Goal: Task Accomplishment & Management: Complete application form

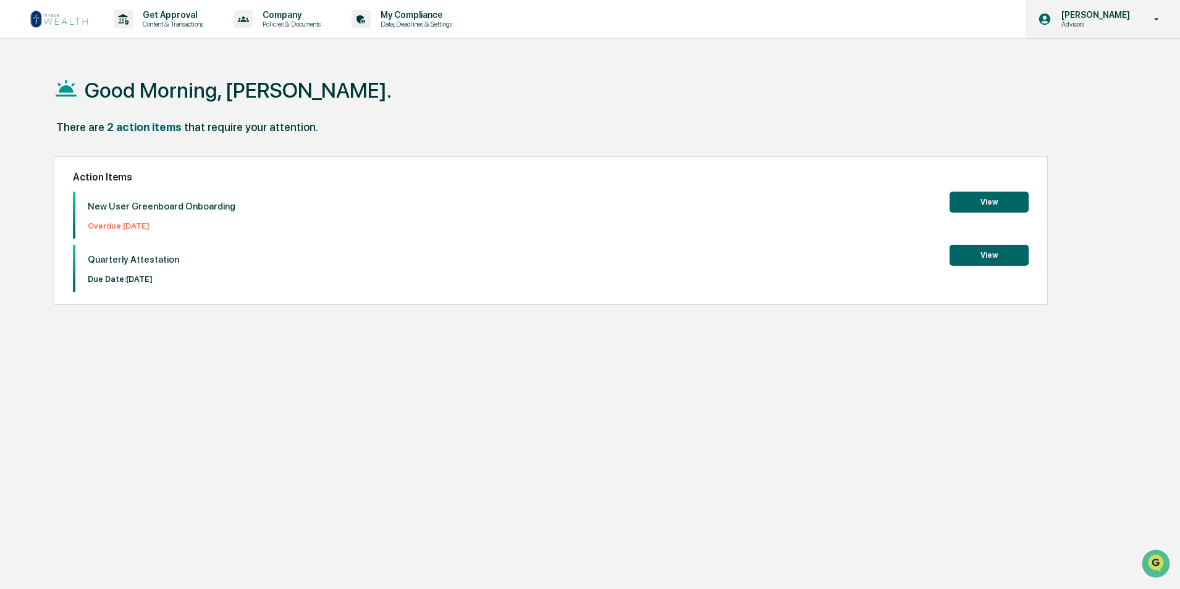
click at [1102, 23] on p "Advisors" at bounding box center [1093, 24] width 85 height 9
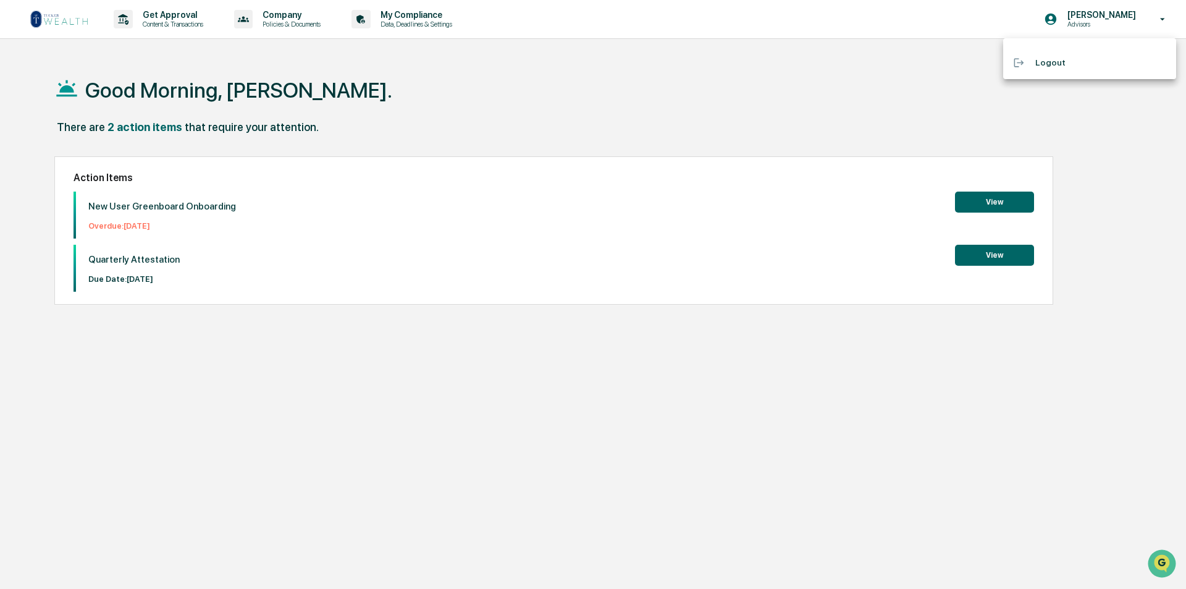
click at [1102, 135] on div at bounding box center [593, 294] width 1186 height 589
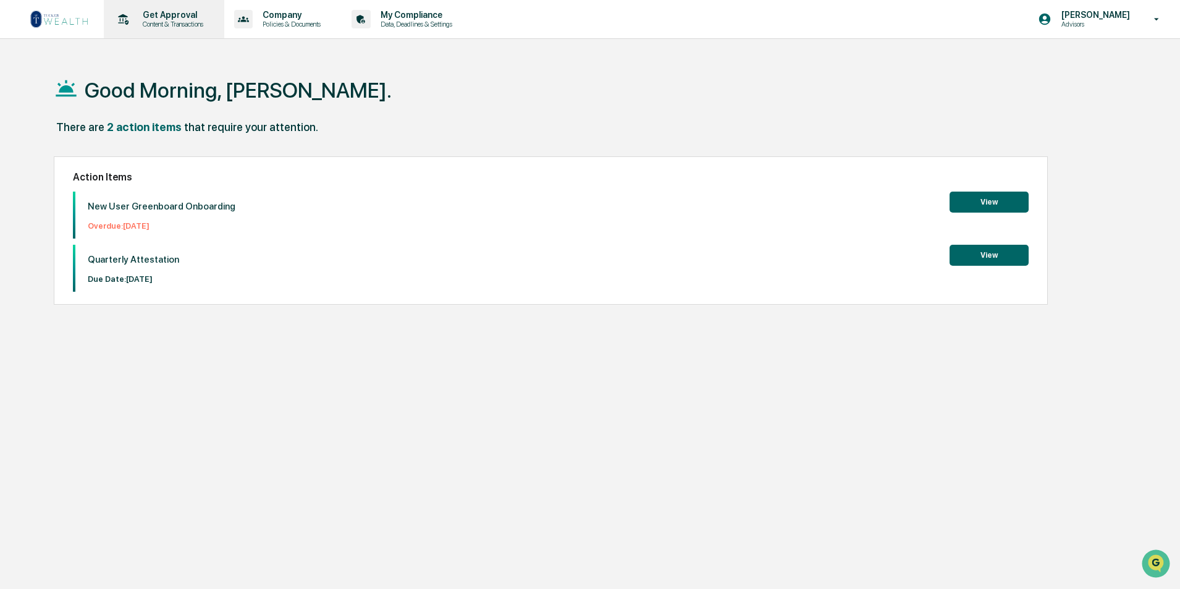
click at [183, 20] on p "Content & Transactions" at bounding box center [171, 24] width 77 height 9
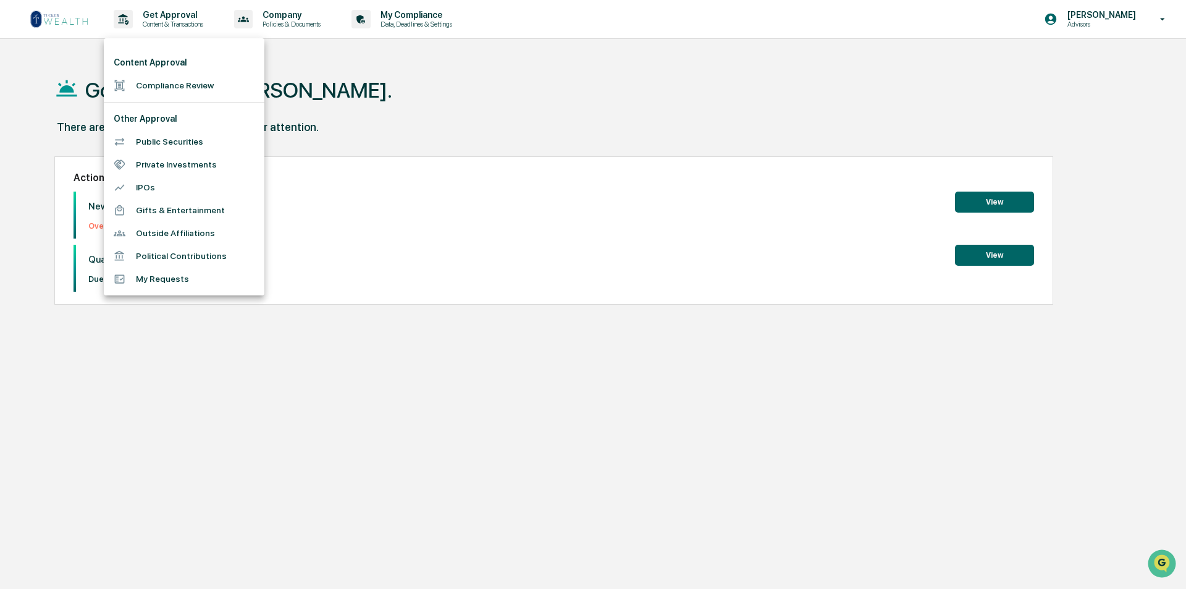
click at [180, 85] on li "Compliance Review" at bounding box center [184, 85] width 161 height 23
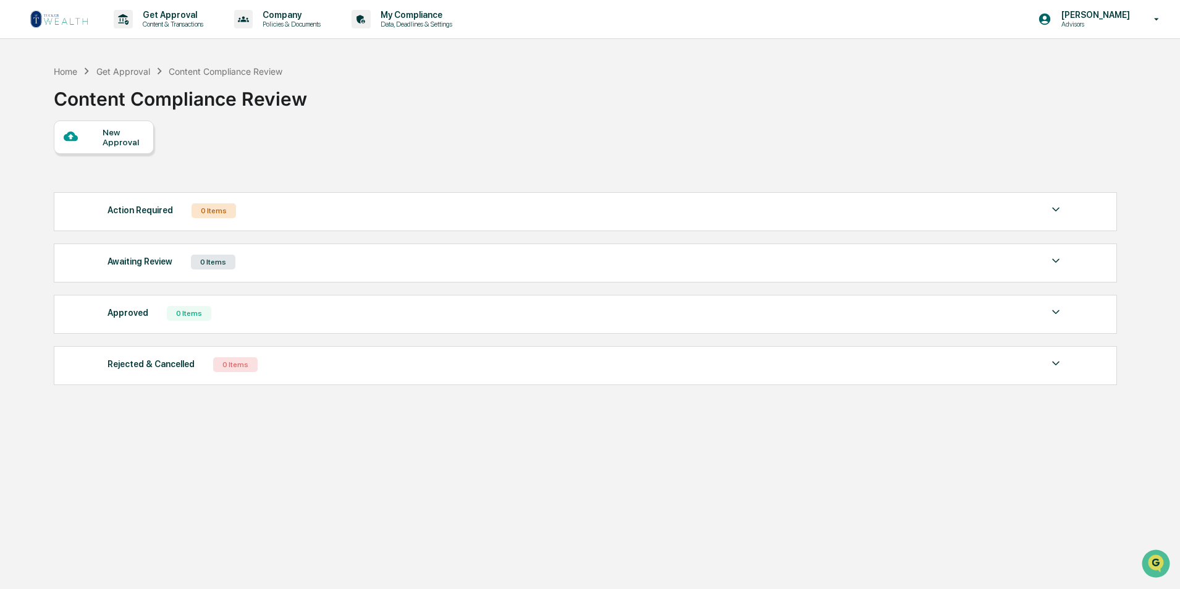
click at [124, 140] on div "New Approval" at bounding box center [123, 137] width 41 height 20
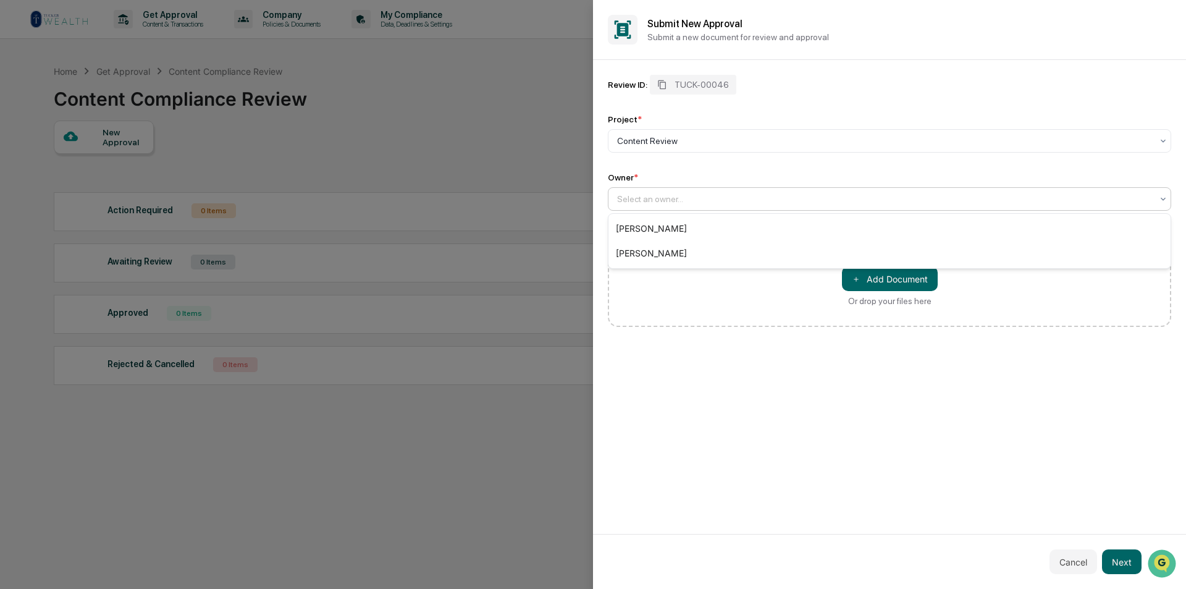
click at [708, 210] on div "Select an owner..." at bounding box center [889, 198] width 563 height 23
click at [668, 229] on div "[PERSON_NAME]" at bounding box center [889, 228] width 562 height 25
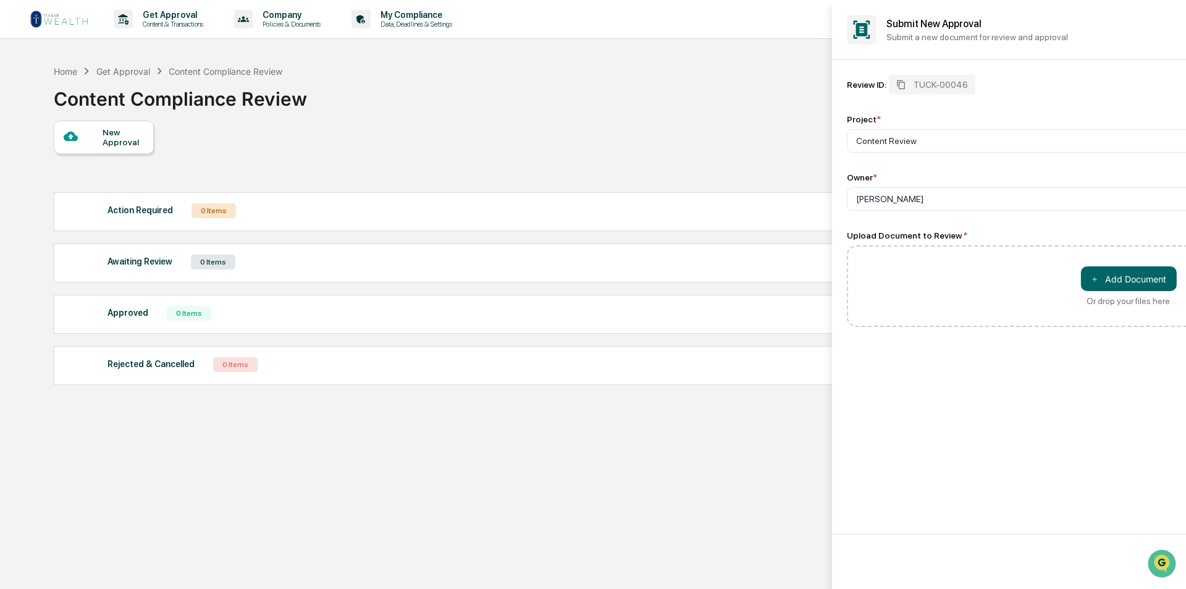
click at [514, 504] on div at bounding box center [593, 294] width 1186 height 589
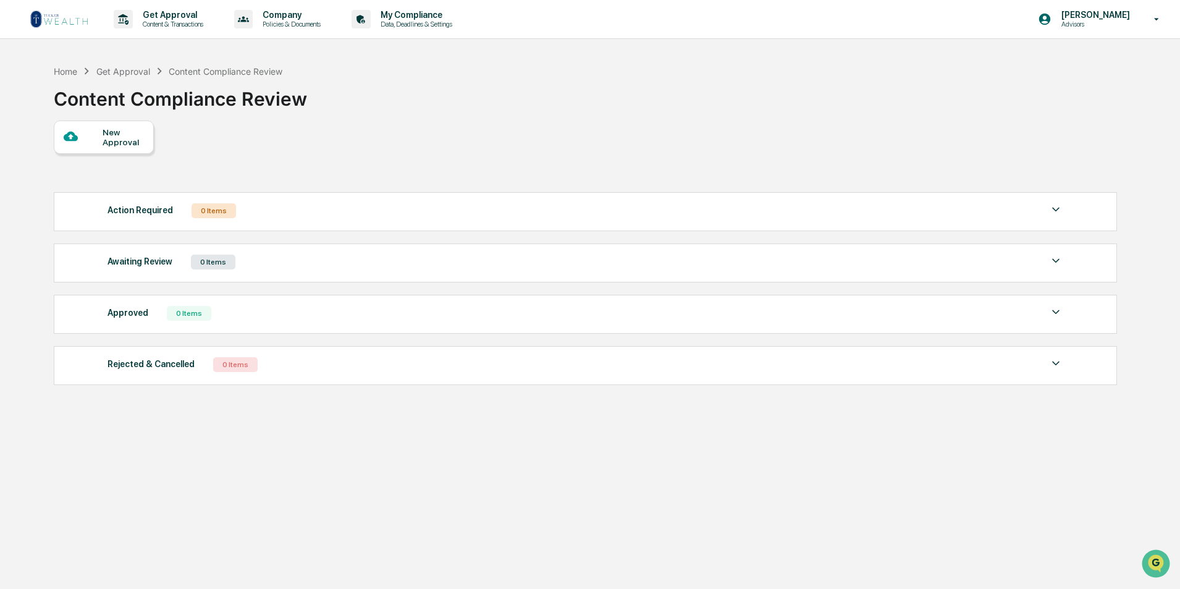
click at [129, 143] on div "New Approval" at bounding box center [123, 137] width 41 height 20
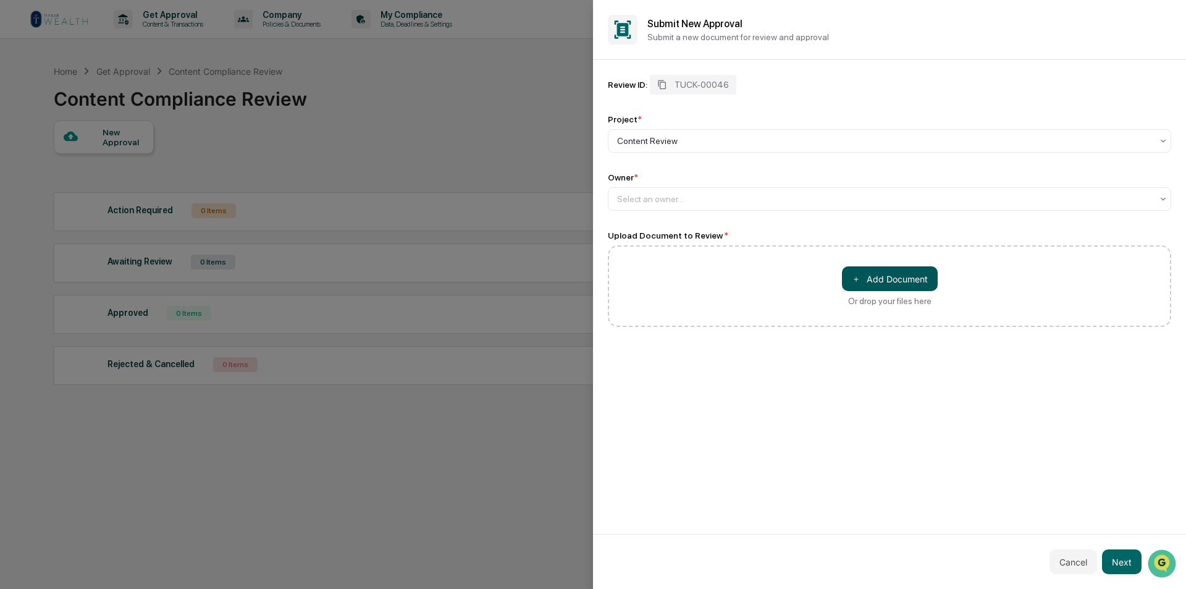
click at [881, 275] on button "＋ Add Document" at bounding box center [890, 278] width 96 height 25
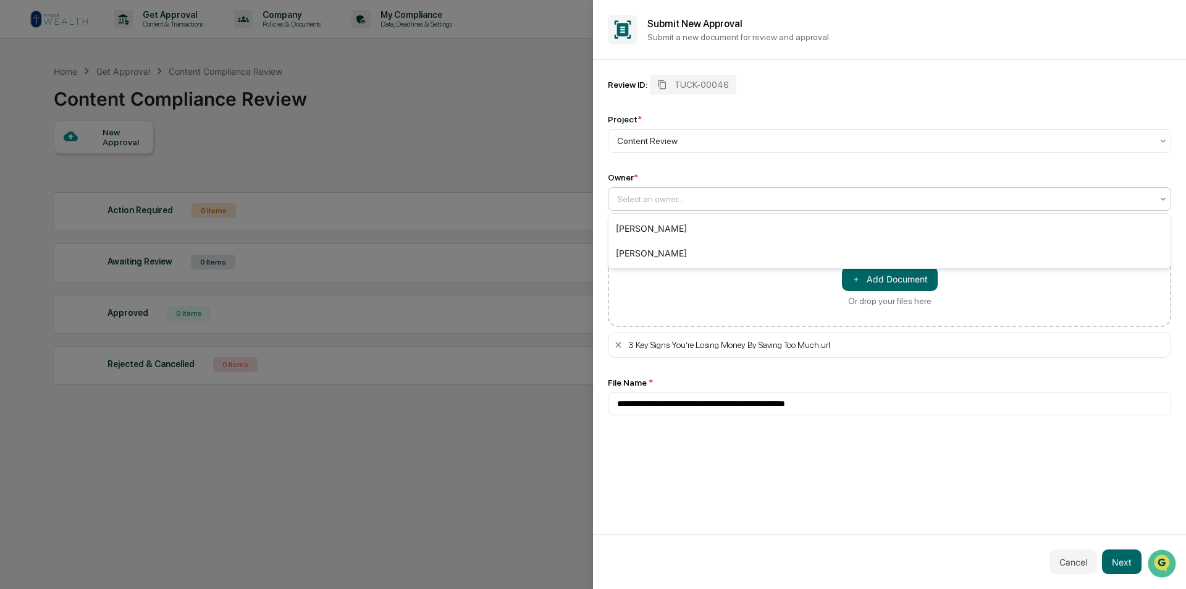
click at [672, 200] on div at bounding box center [884, 199] width 535 height 12
click at [666, 224] on div "[PERSON_NAME]" at bounding box center [889, 228] width 562 height 25
click at [879, 278] on button "＋ Add Document" at bounding box center [890, 278] width 96 height 25
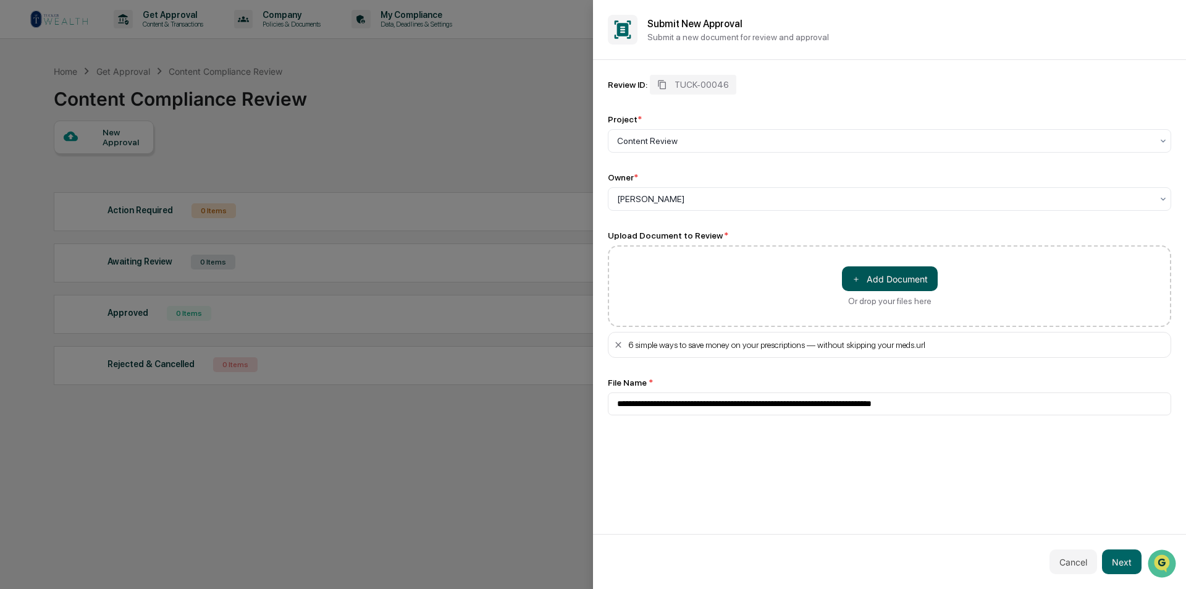
click at [887, 280] on button "＋ Add Document" at bounding box center [890, 278] width 96 height 25
click at [884, 283] on button "＋ Add Document" at bounding box center [890, 278] width 96 height 25
click at [900, 277] on button "＋ Add Document" at bounding box center [890, 278] width 96 height 25
type input "**********"
click at [1125, 551] on button "Next" at bounding box center [1122, 561] width 40 height 25
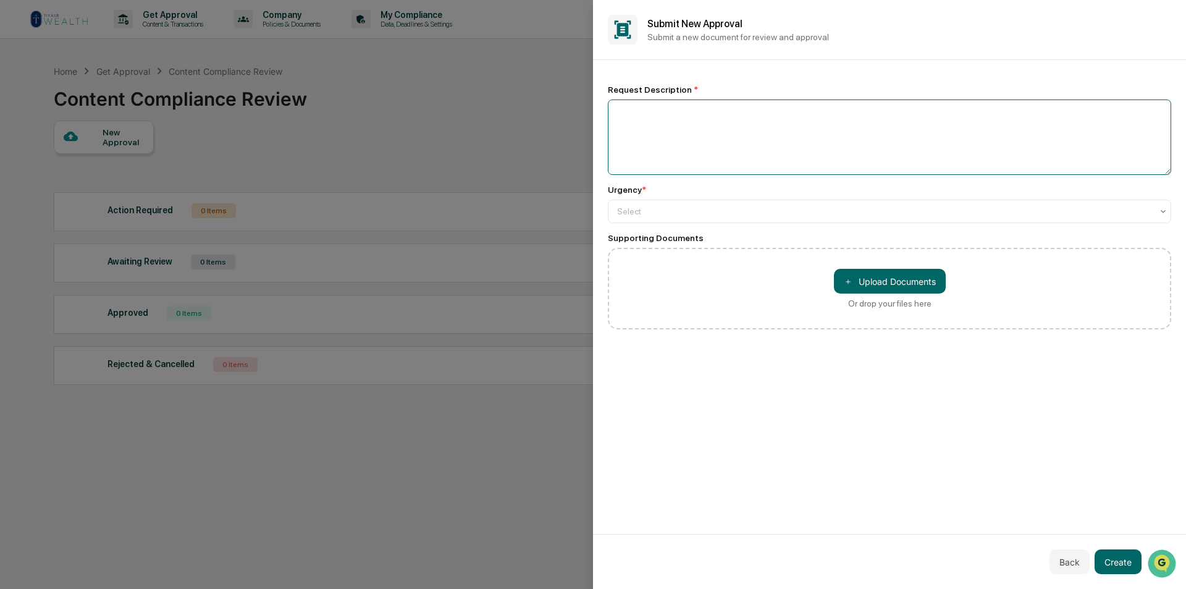
click at [653, 116] on textarea at bounding box center [889, 136] width 563 height 75
type textarea "**********"
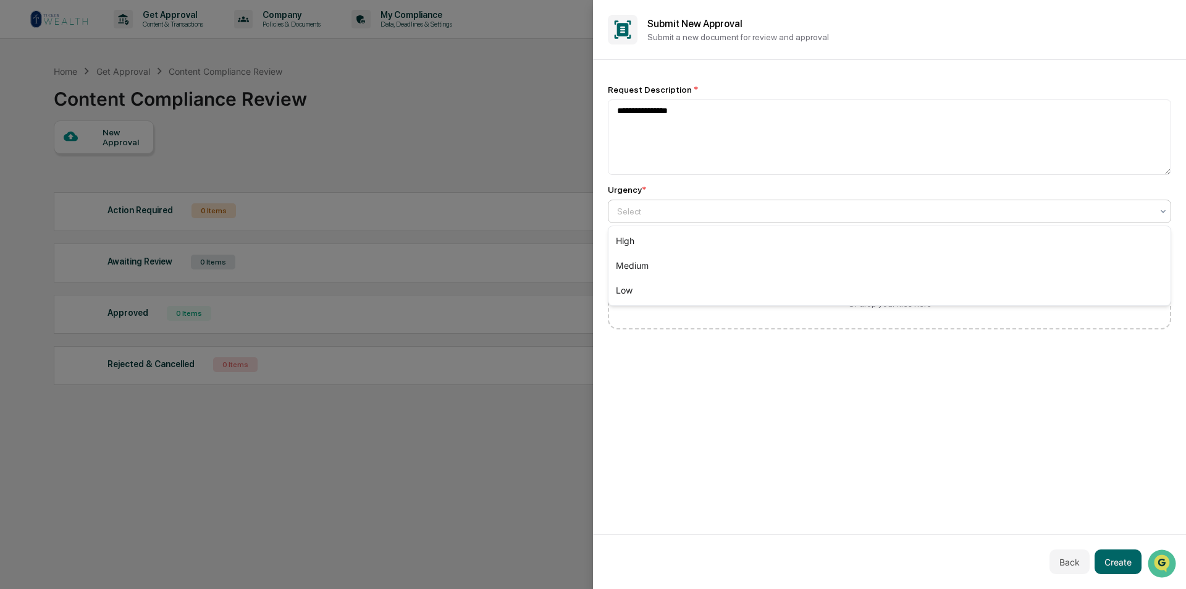
click at [655, 211] on div at bounding box center [884, 211] width 535 height 12
click at [637, 264] on div "Medium" at bounding box center [889, 265] width 562 height 25
click at [1120, 554] on button "Create" at bounding box center [1117, 561] width 47 height 25
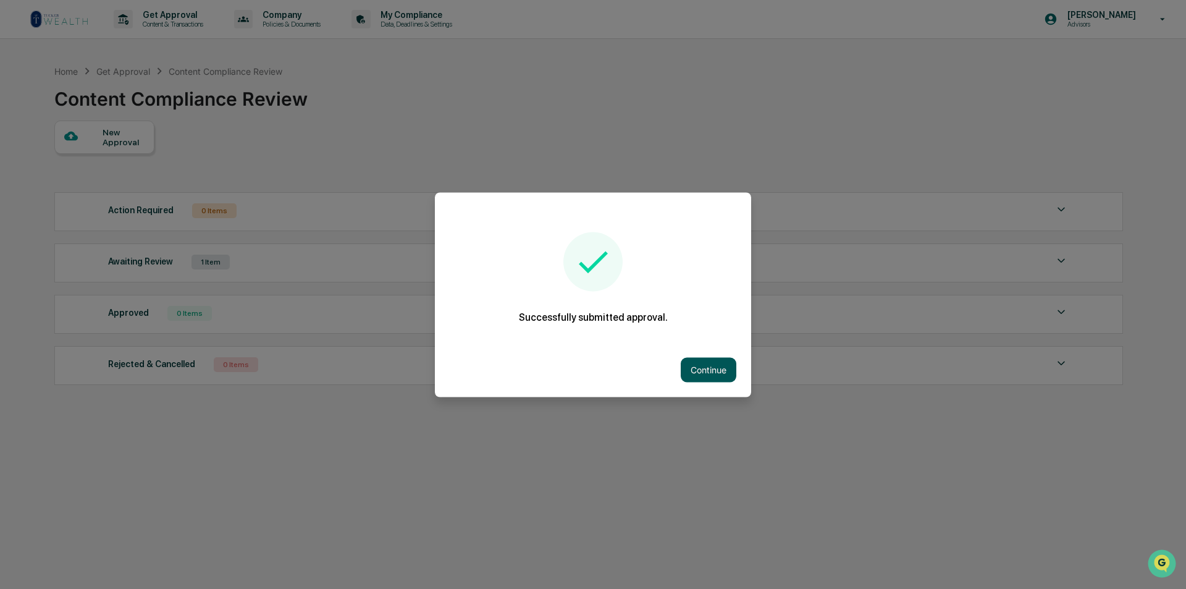
click at [692, 365] on button "Continue" at bounding box center [709, 369] width 56 height 25
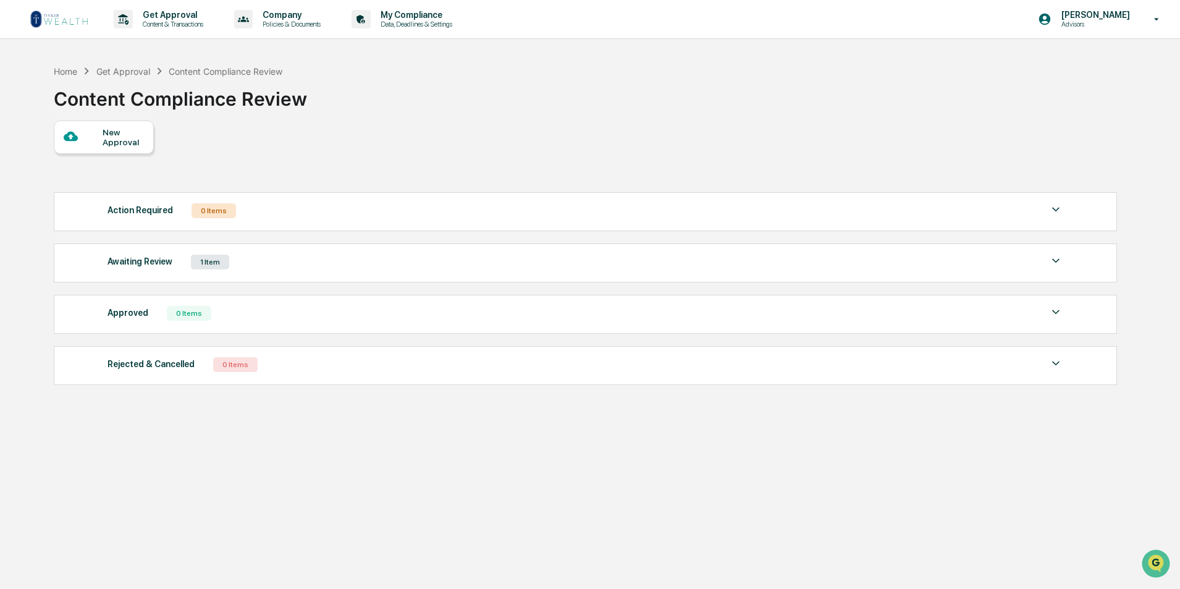
click at [1046, 259] on div "Awaiting Review 1 Item" at bounding box center [584, 261] width 955 height 17
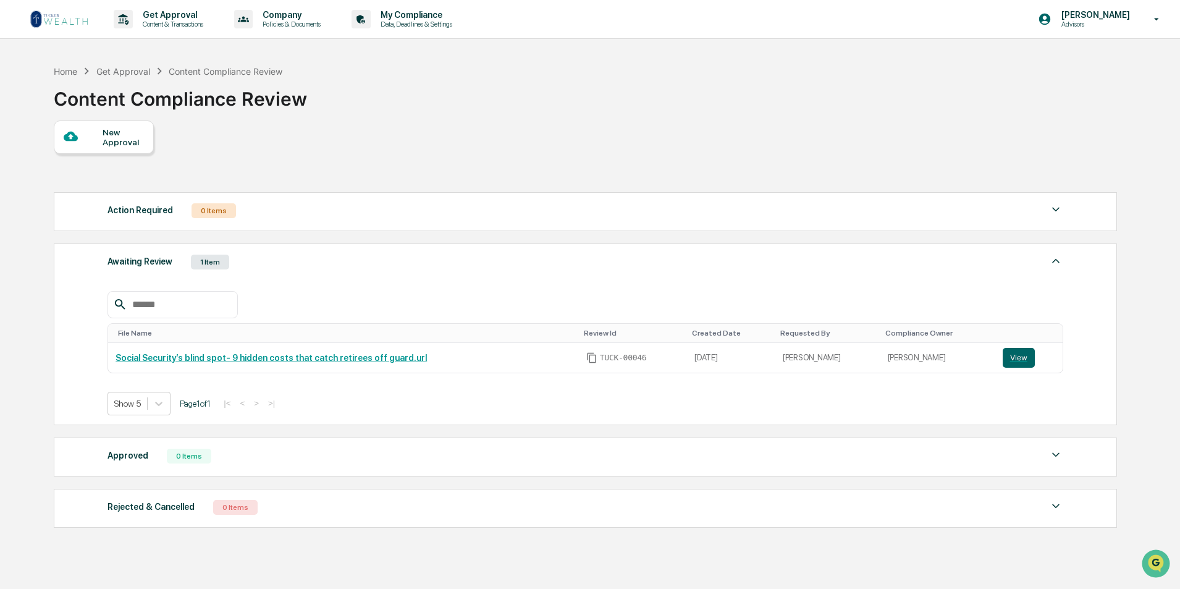
click at [114, 136] on div "New Approval" at bounding box center [123, 137] width 41 height 20
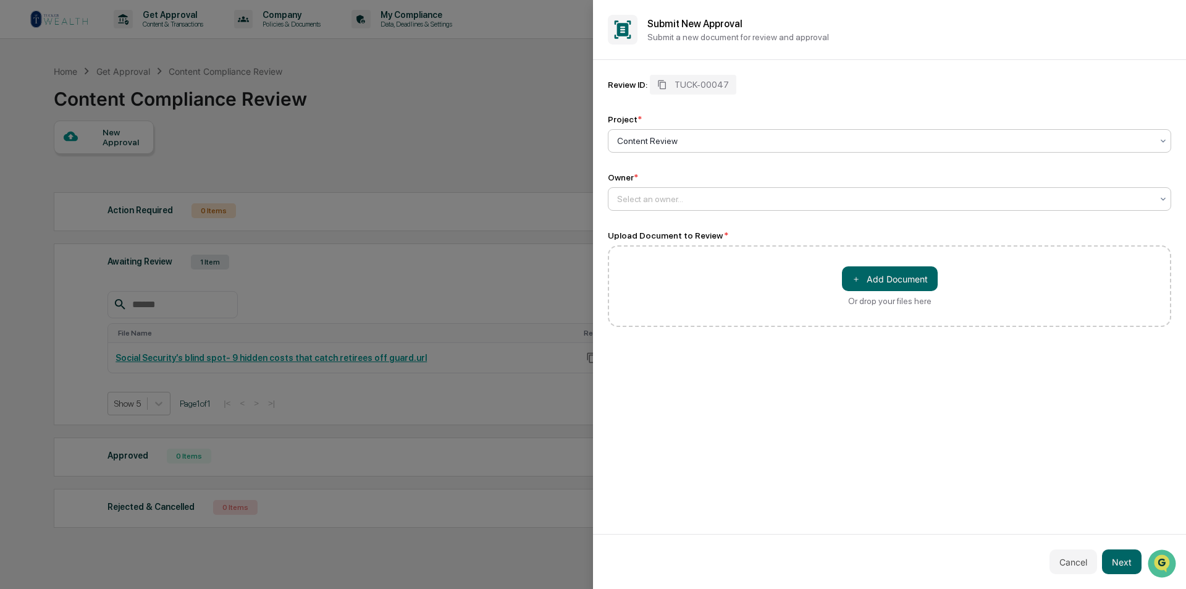
click at [648, 196] on div at bounding box center [884, 199] width 535 height 12
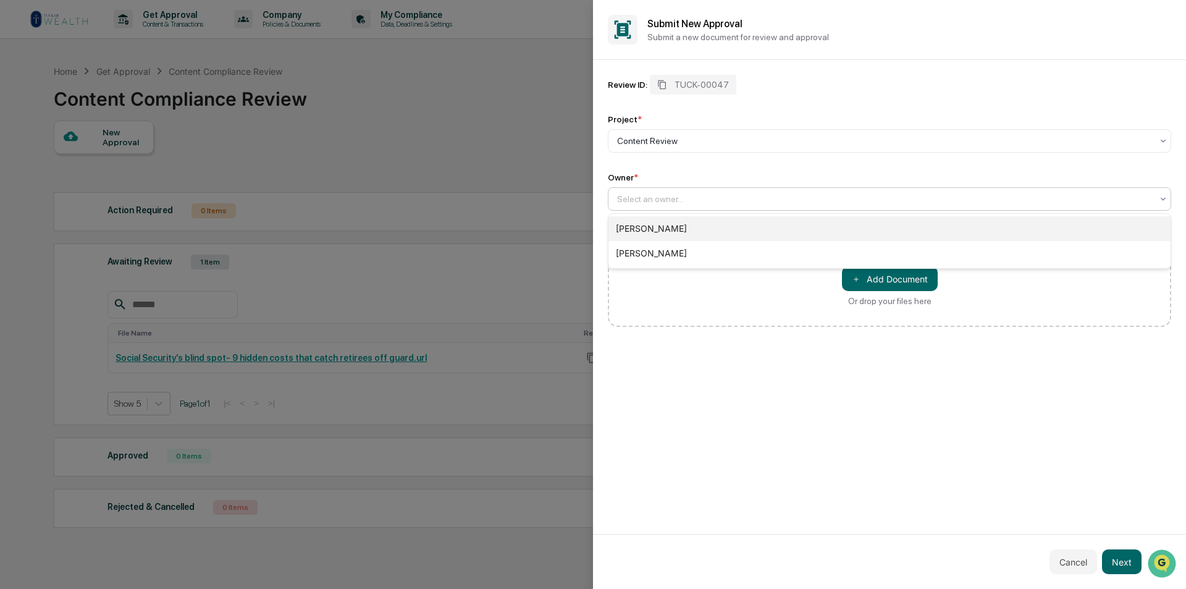
click at [649, 224] on div "[PERSON_NAME]" at bounding box center [889, 228] width 562 height 25
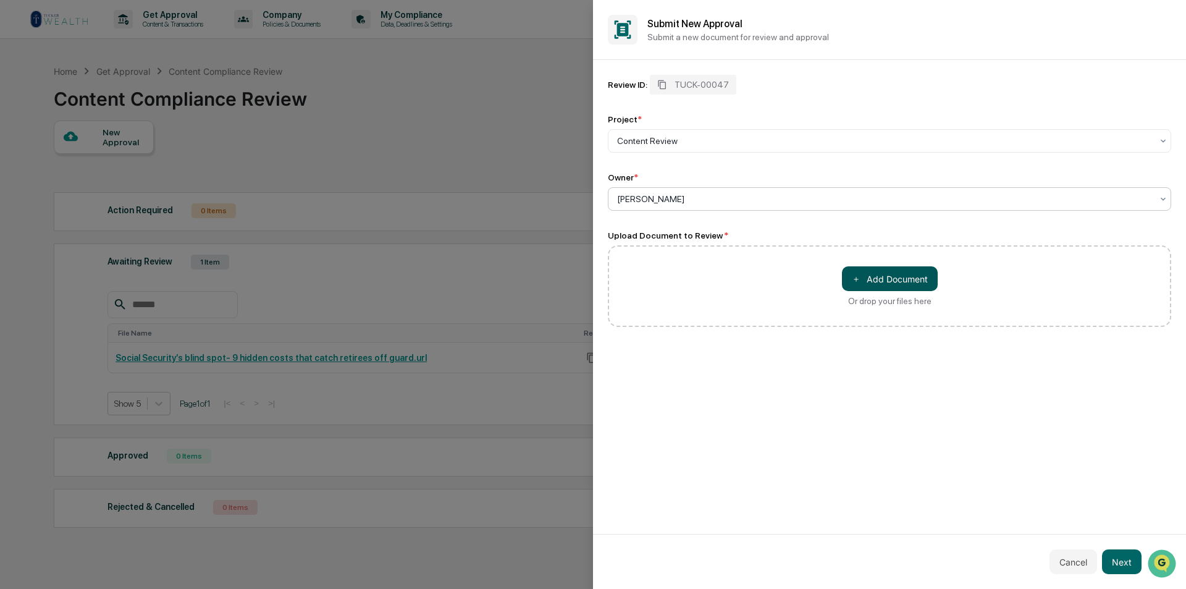
click at [890, 270] on button "＋ Add Document" at bounding box center [890, 278] width 96 height 25
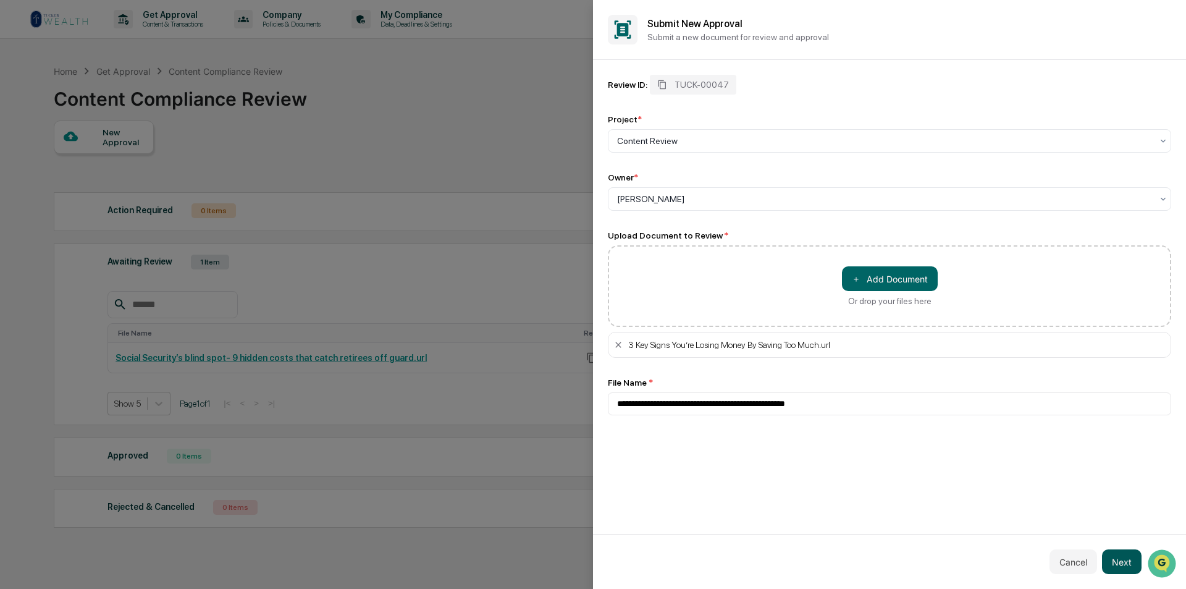
click at [1120, 563] on button "Next" at bounding box center [1122, 561] width 40 height 25
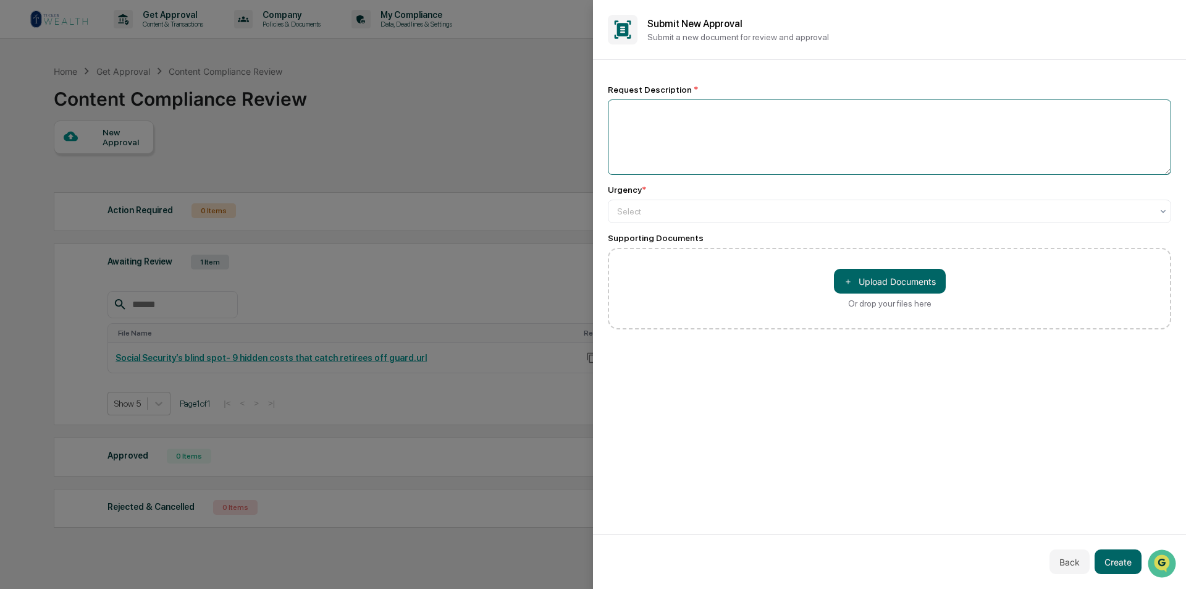
click at [705, 107] on textarea at bounding box center [889, 136] width 563 height 75
type textarea "**********"
click at [784, 211] on div at bounding box center [884, 211] width 535 height 12
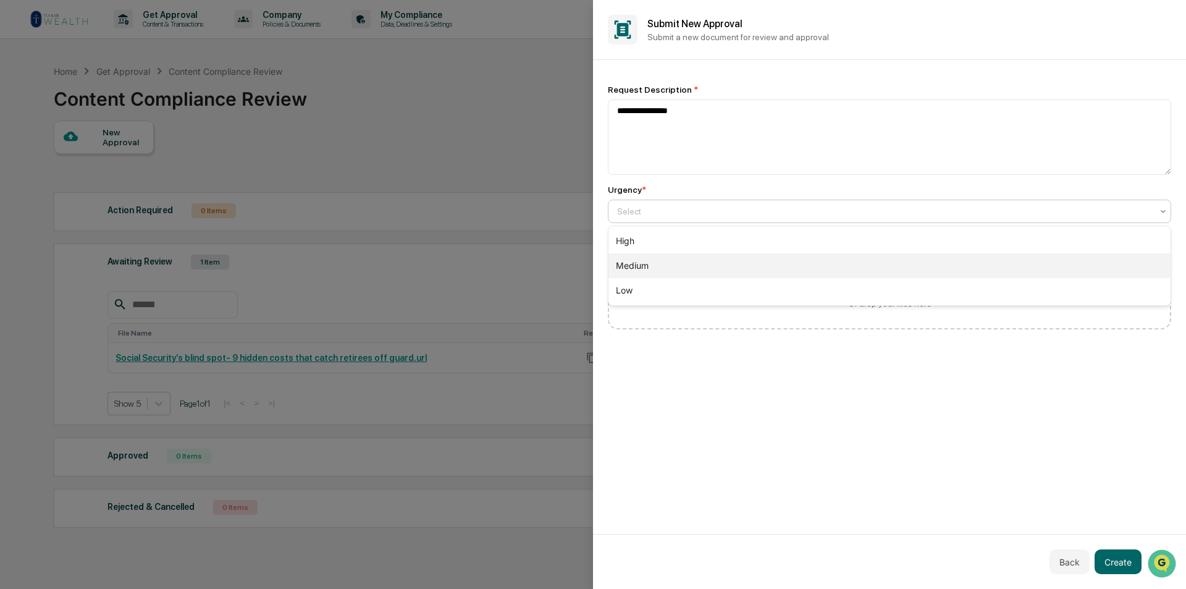
click at [707, 259] on div "Medium" at bounding box center [889, 265] width 562 height 25
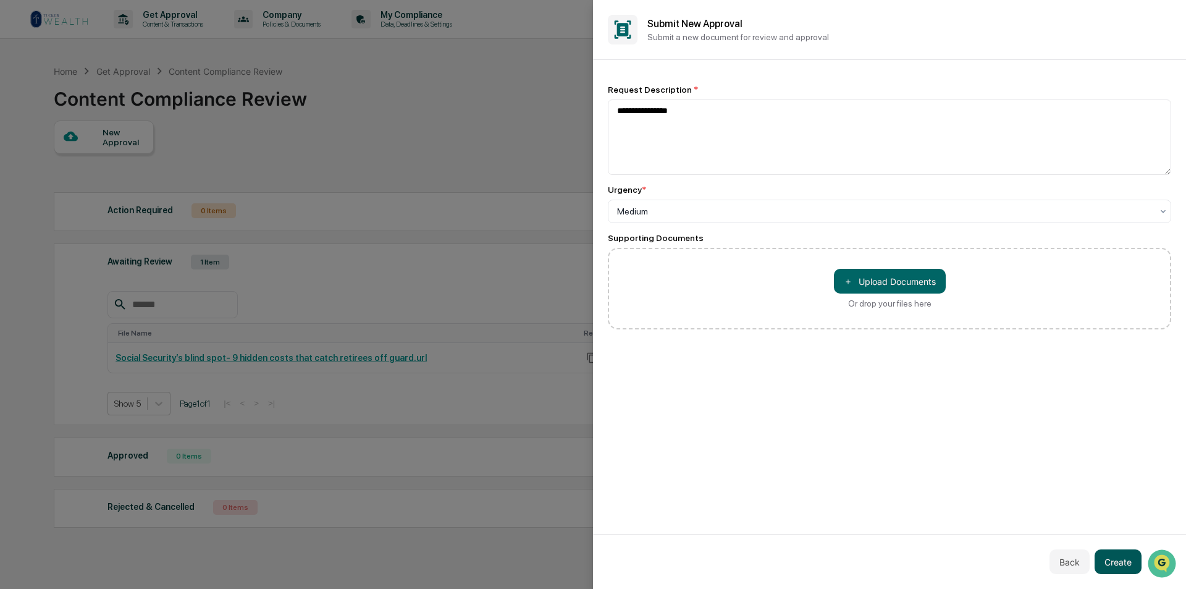
click at [1123, 561] on button "Create" at bounding box center [1117, 561] width 47 height 25
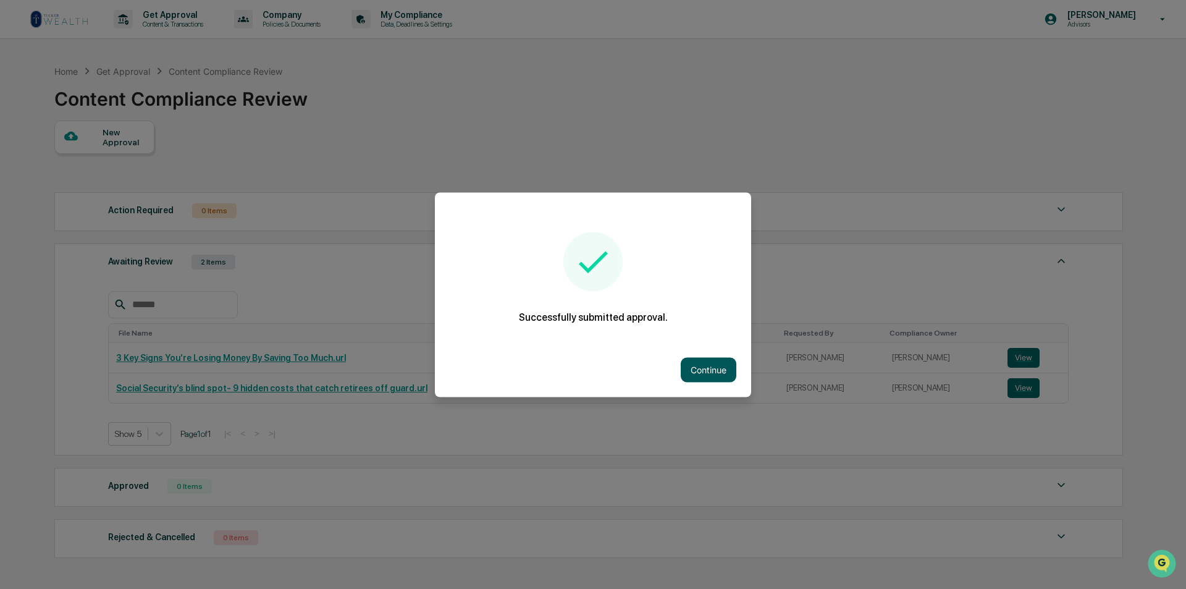
click at [711, 361] on button "Continue" at bounding box center [709, 369] width 56 height 25
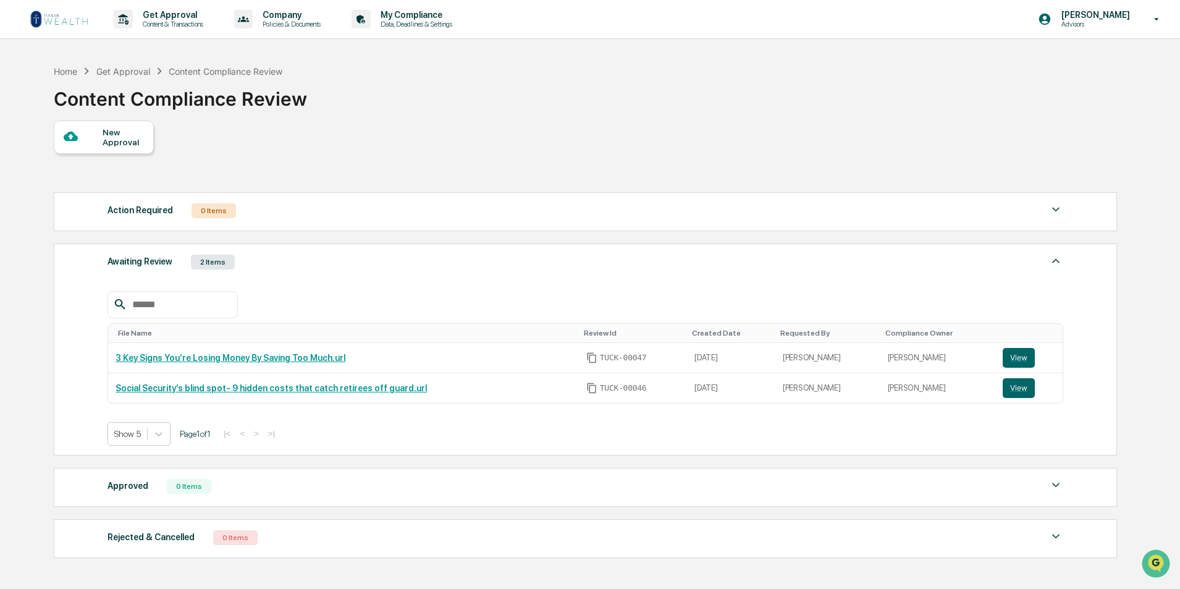
click at [122, 133] on div "New Approval" at bounding box center [123, 137] width 41 height 20
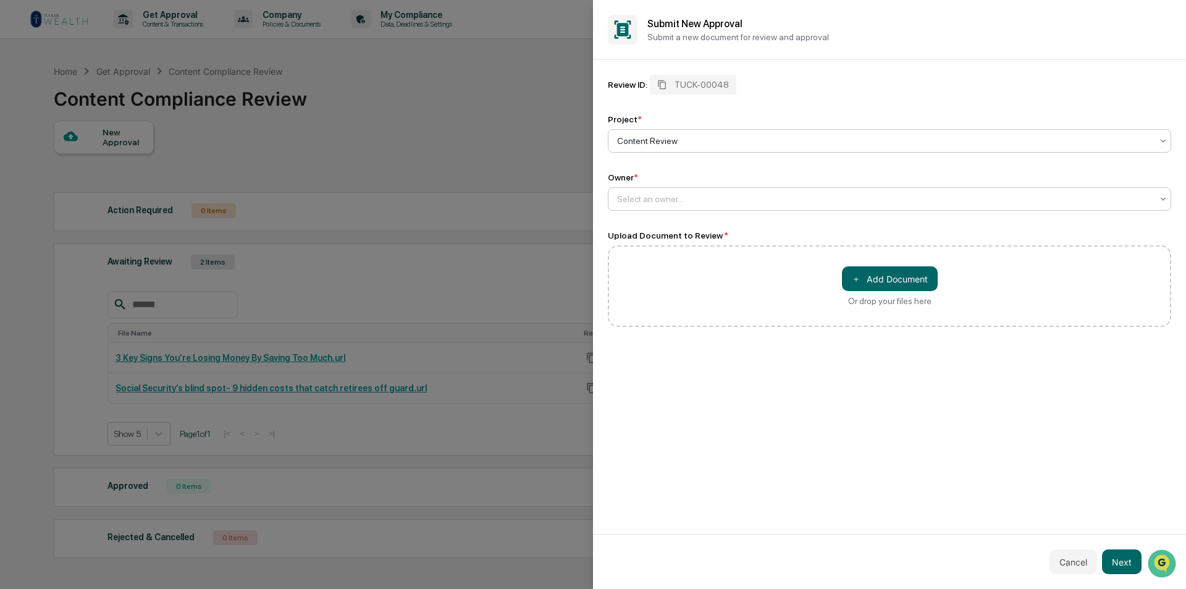
click at [653, 195] on div at bounding box center [884, 199] width 535 height 12
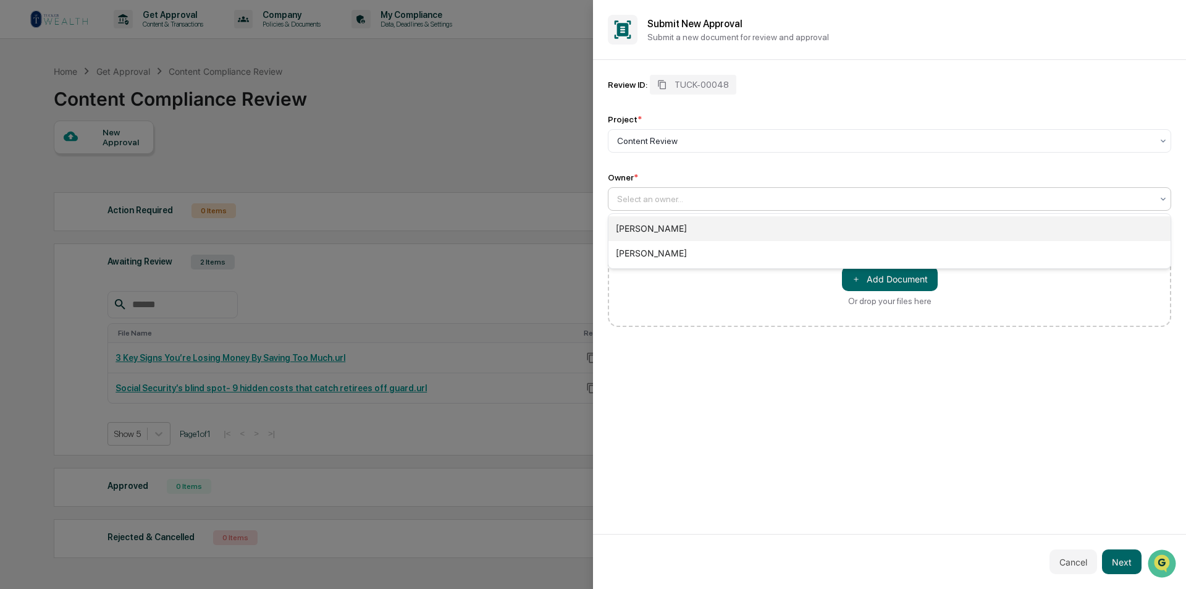
click at [661, 231] on div "[PERSON_NAME]" at bounding box center [889, 228] width 562 height 25
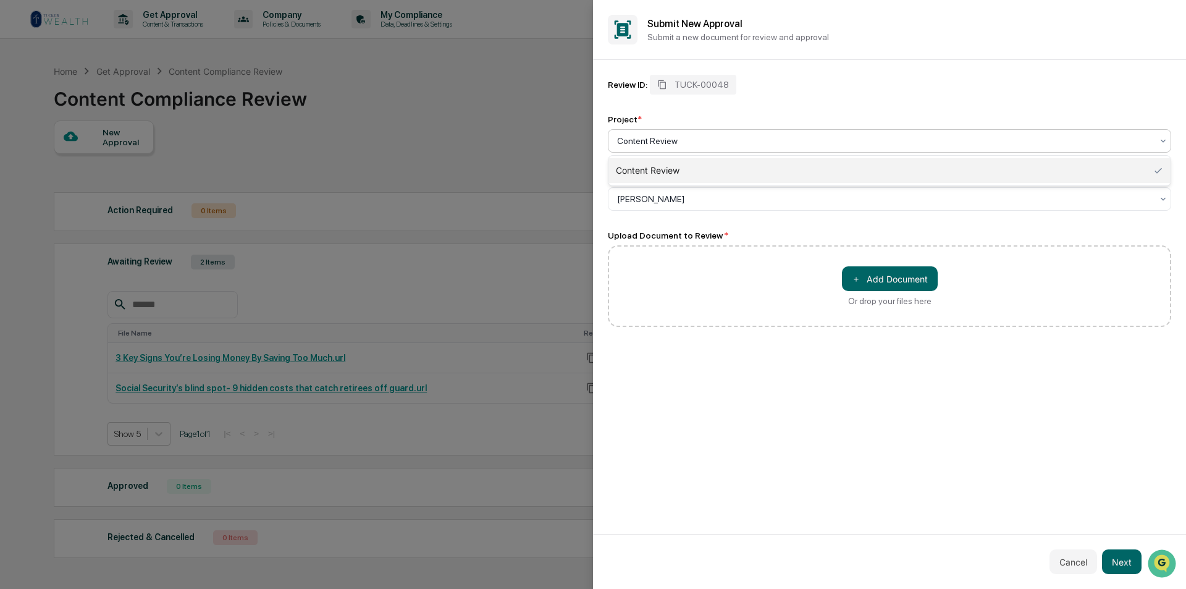
click at [708, 135] on div at bounding box center [884, 141] width 535 height 12
click at [699, 172] on div "Content Review" at bounding box center [889, 170] width 562 height 25
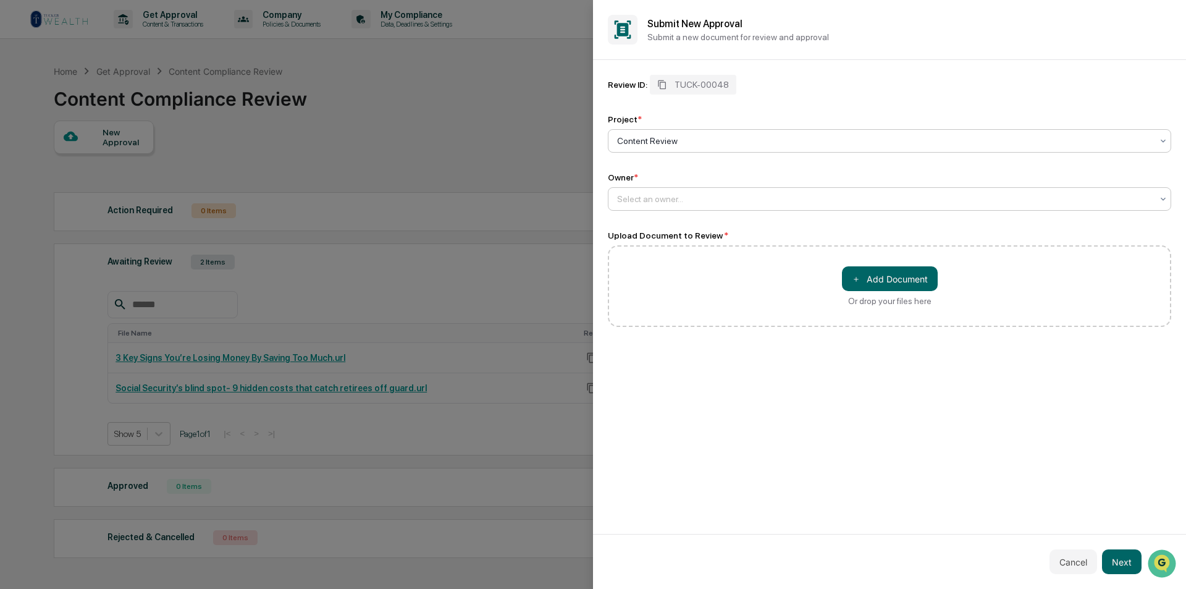
click at [659, 199] on div at bounding box center [884, 199] width 535 height 12
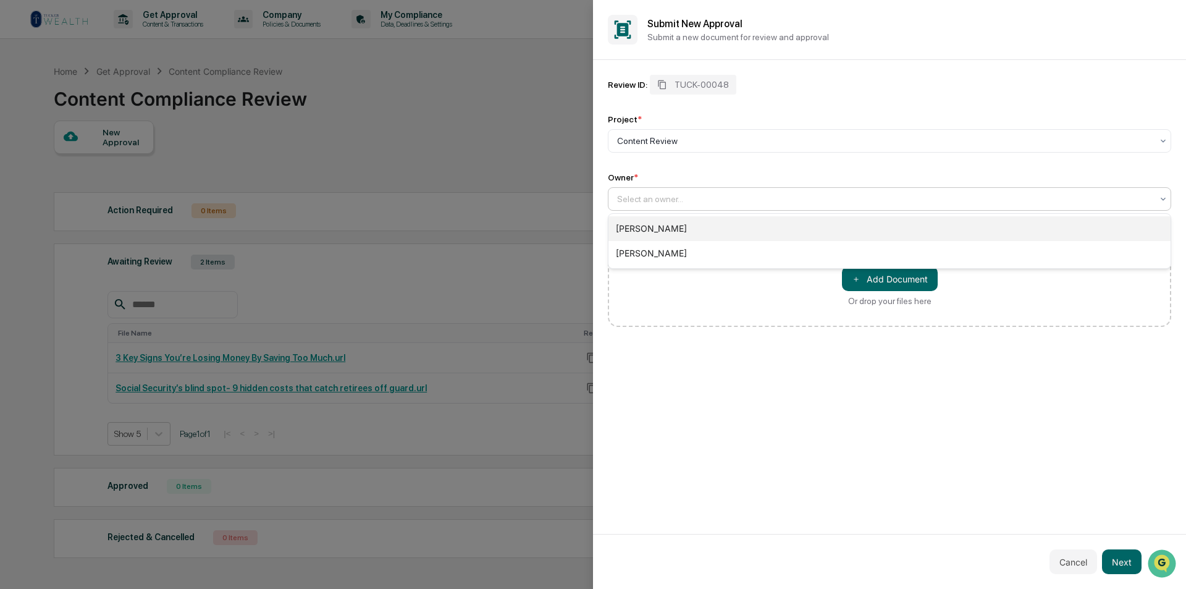
click at [654, 225] on div "[PERSON_NAME]" at bounding box center [889, 228] width 562 height 25
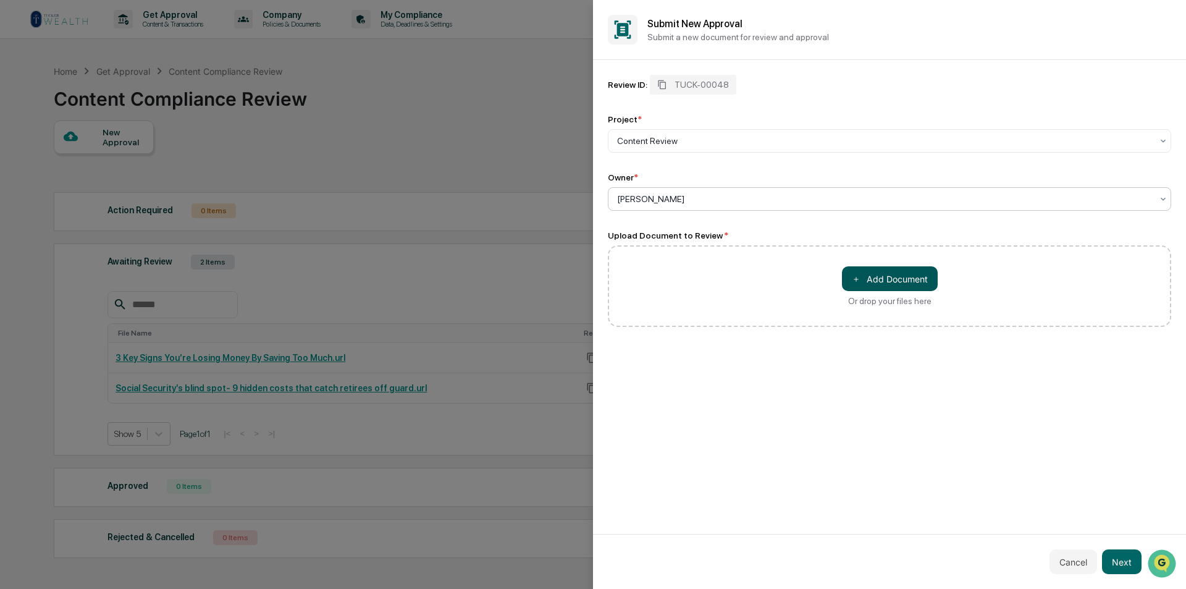
click at [873, 280] on button "＋ Add Document" at bounding box center [890, 278] width 96 height 25
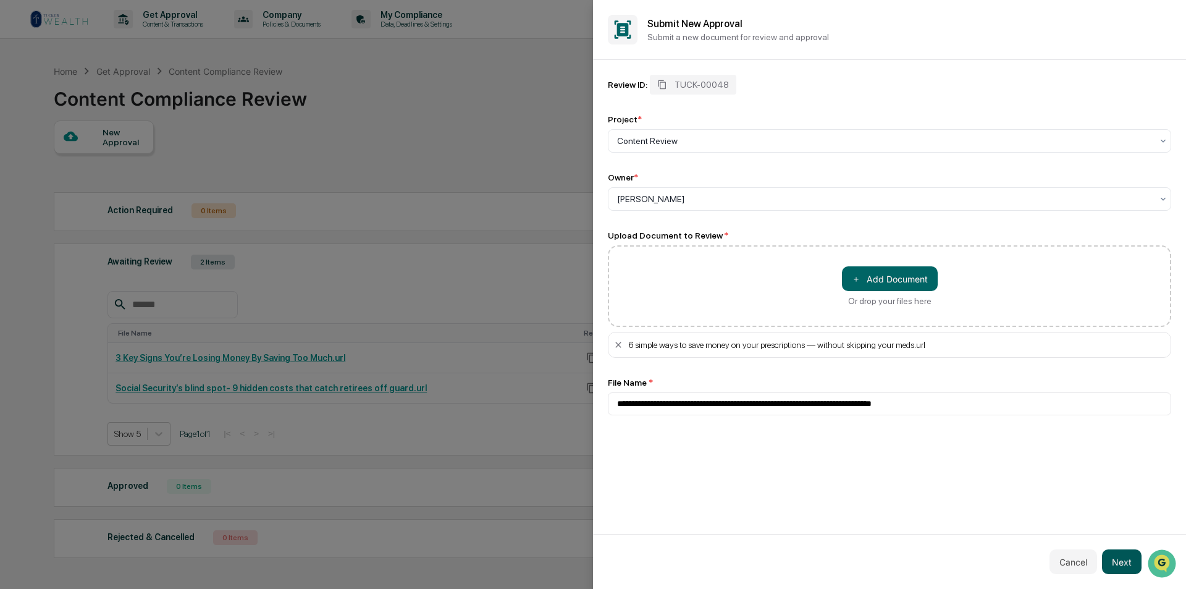
click at [1122, 563] on button "Next" at bounding box center [1122, 561] width 40 height 25
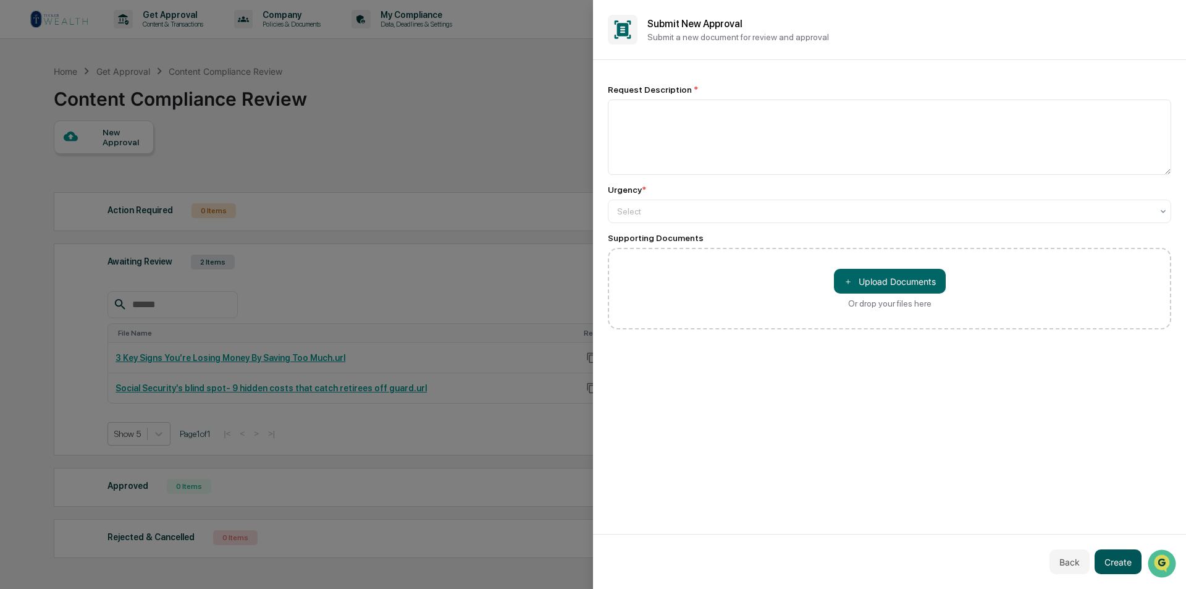
click at [1122, 563] on button "Create" at bounding box center [1117, 561] width 47 height 25
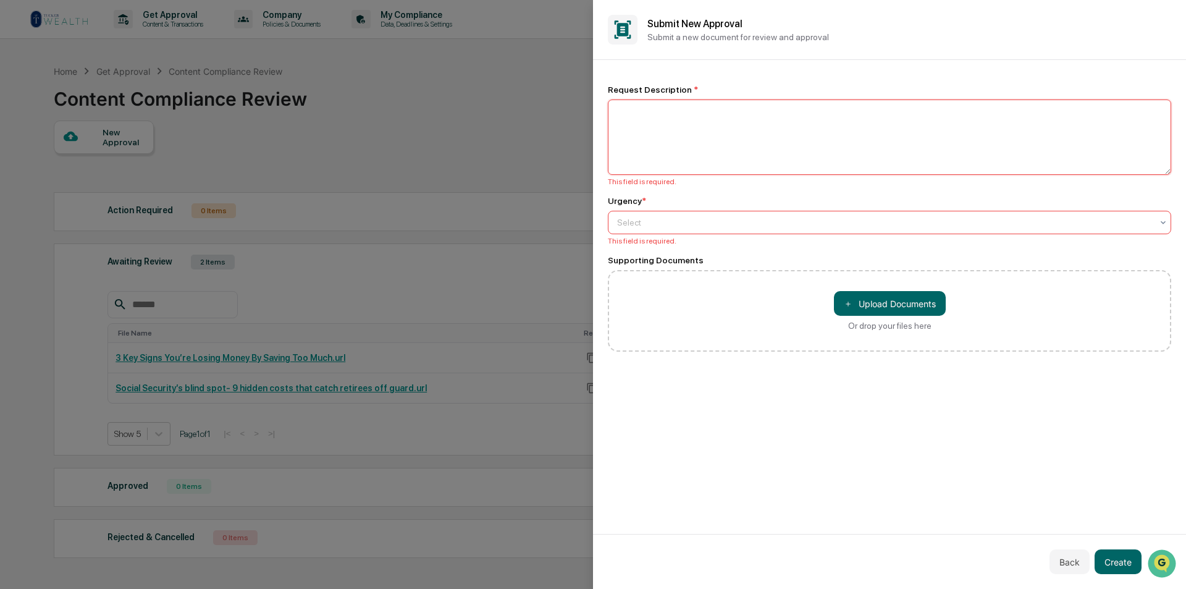
click at [735, 141] on textarea at bounding box center [889, 136] width 563 height 75
type textarea "**********"
click at [704, 216] on div "Select" at bounding box center [884, 222] width 547 height 17
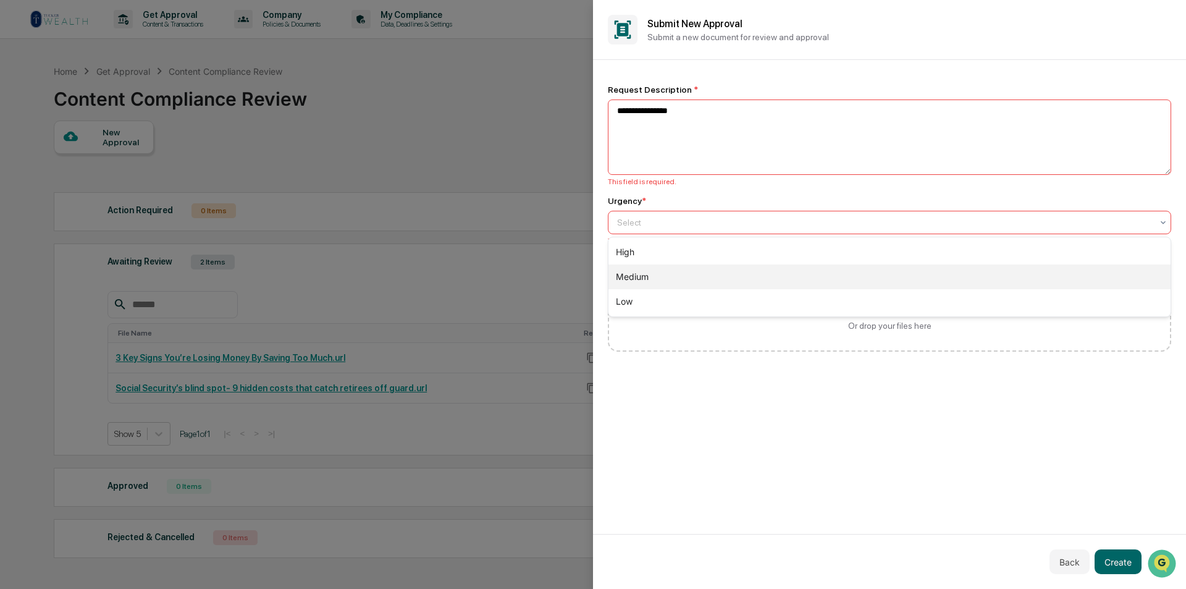
click at [652, 277] on div "Medium" at bounding box center [889, 276] width 562 height 25
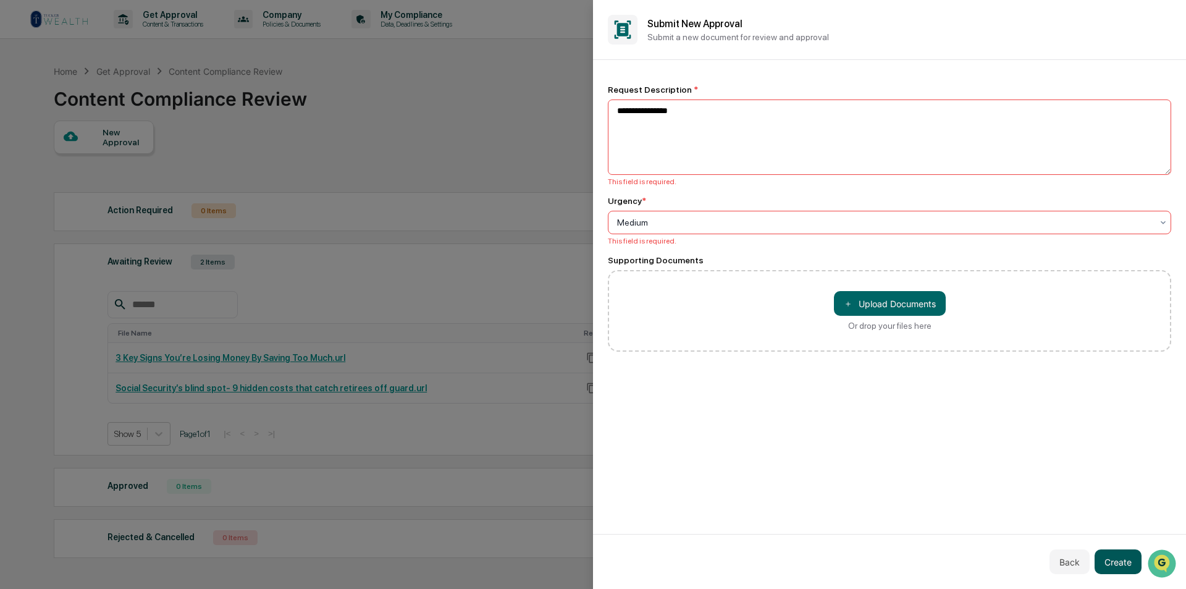
click at [1119, 560] on button "Create" at bounding box center [1117, 561] width 47 height 25
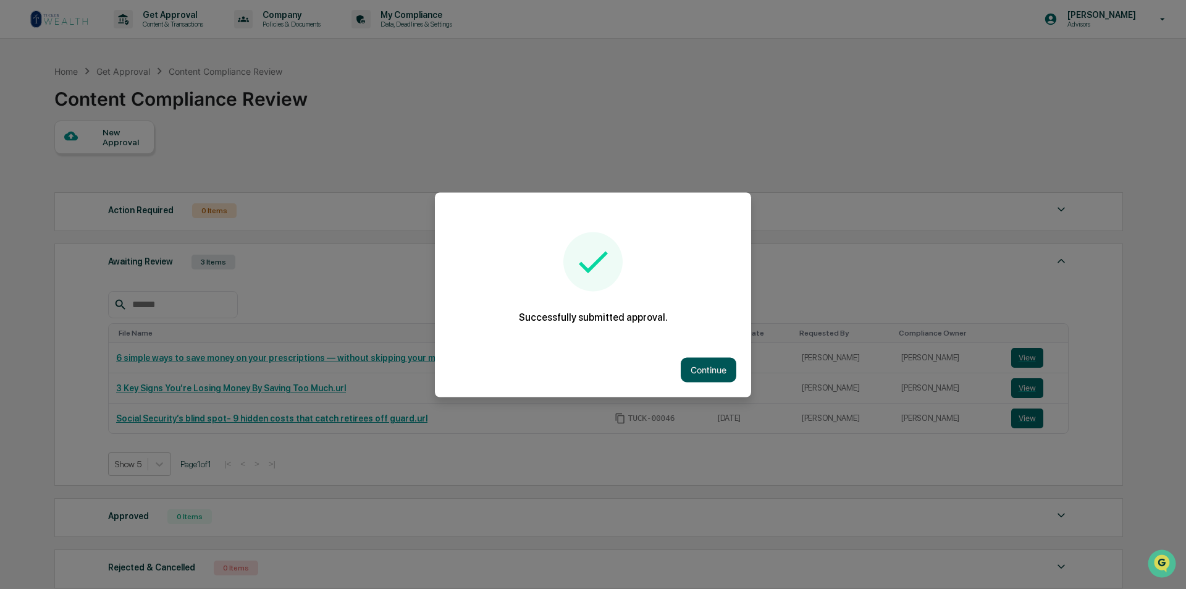
click at [702, 361] on button "Continue" at bounding box center [709, 369] width 56 height 25
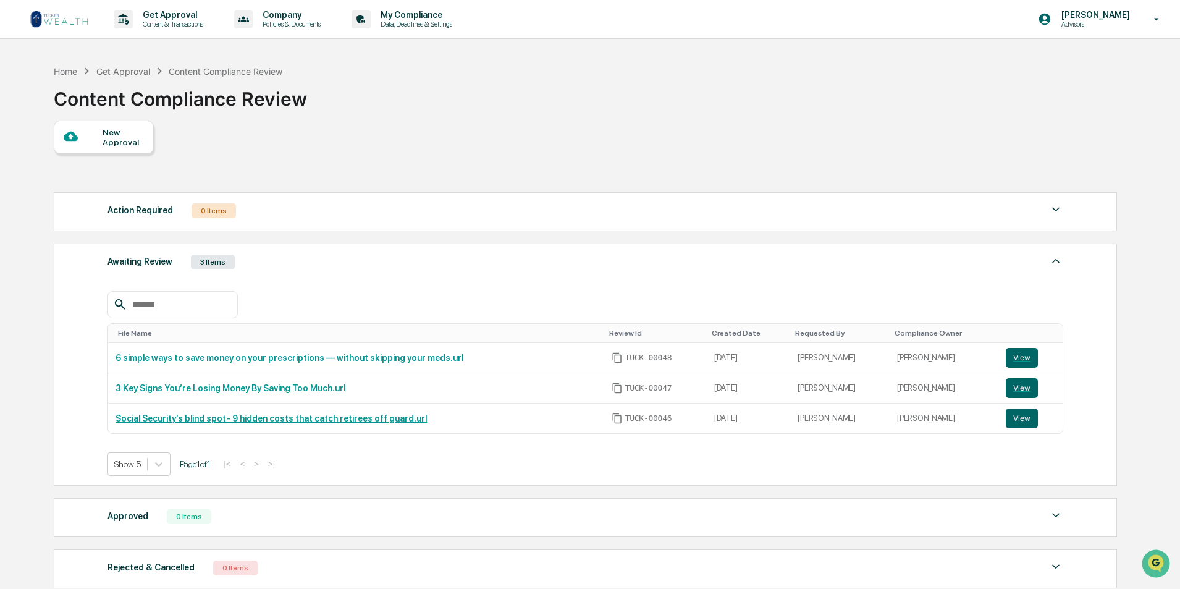
click at [107, 132] on div "New Approval" at bounding box center [123, 137] width 41 height 20
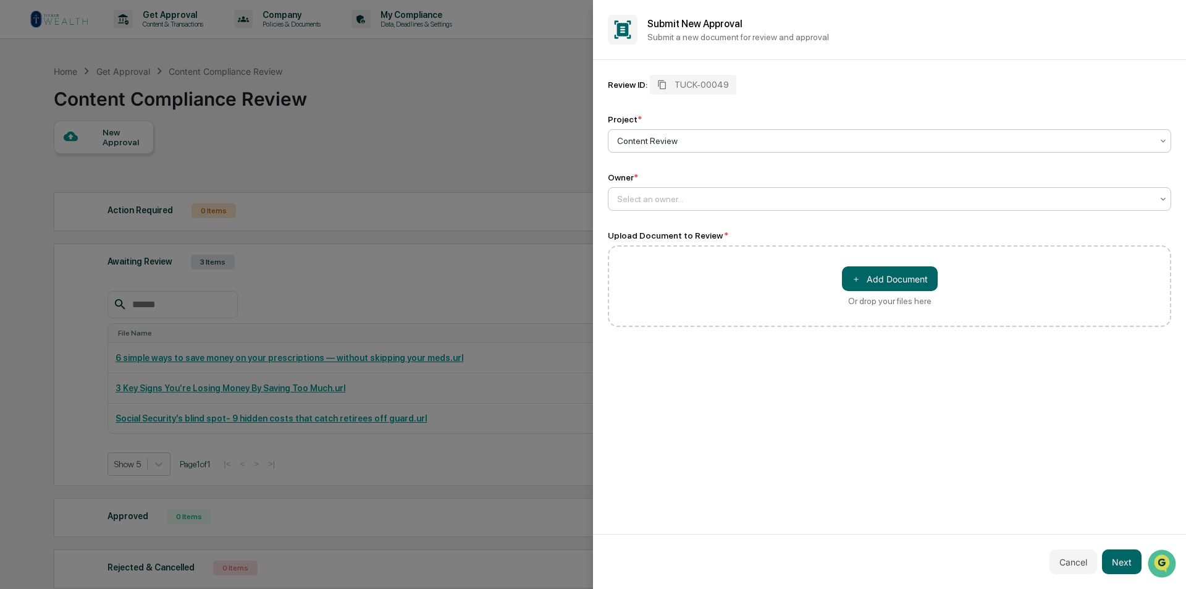
click at [665, 201] on div at bounding box center [884, 199] width 535 height 12
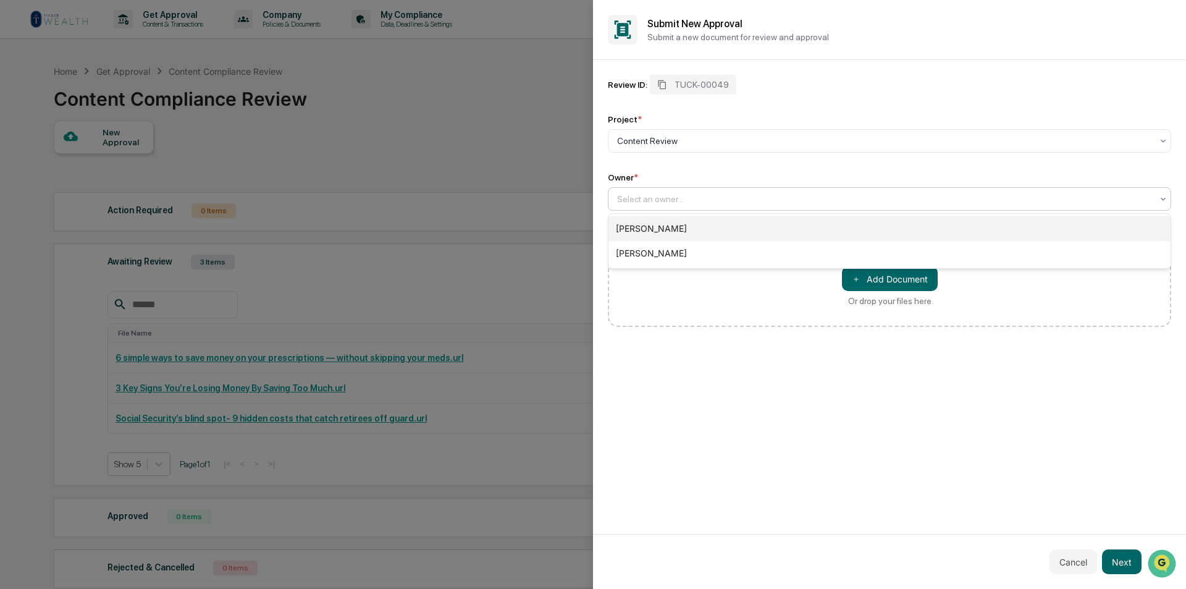
click at [658, 225] on div "[PERSON_NAME]" at bounding box center [889, 228] width 562 height 25
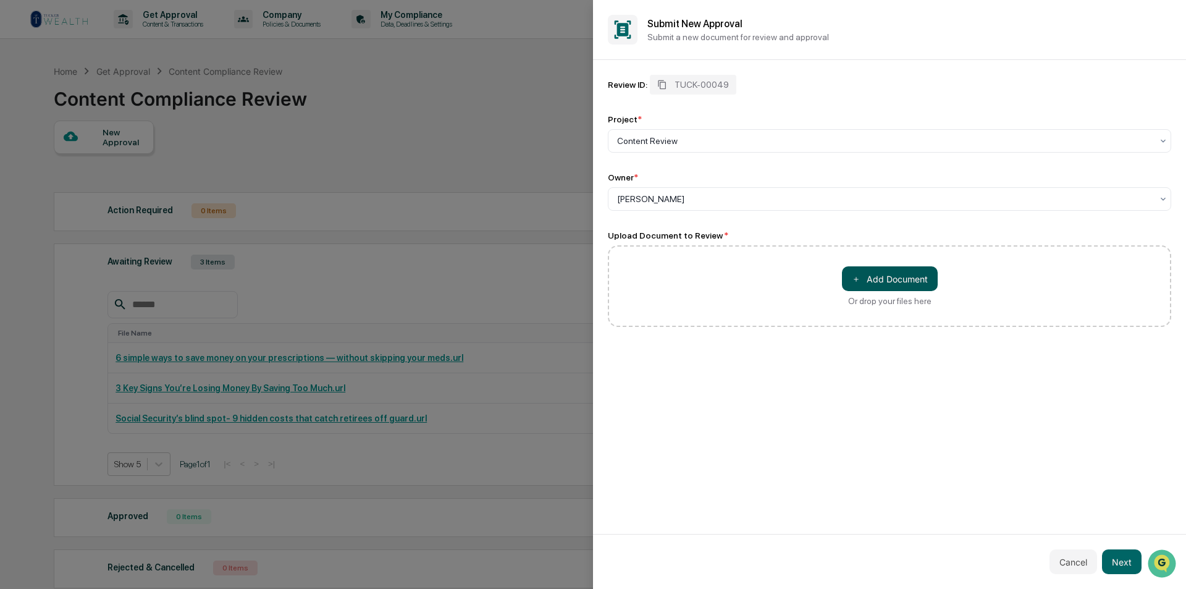
click at [881, 279] on button "＋ Add Document" at bounding box center [890, 278] width 96 height 25
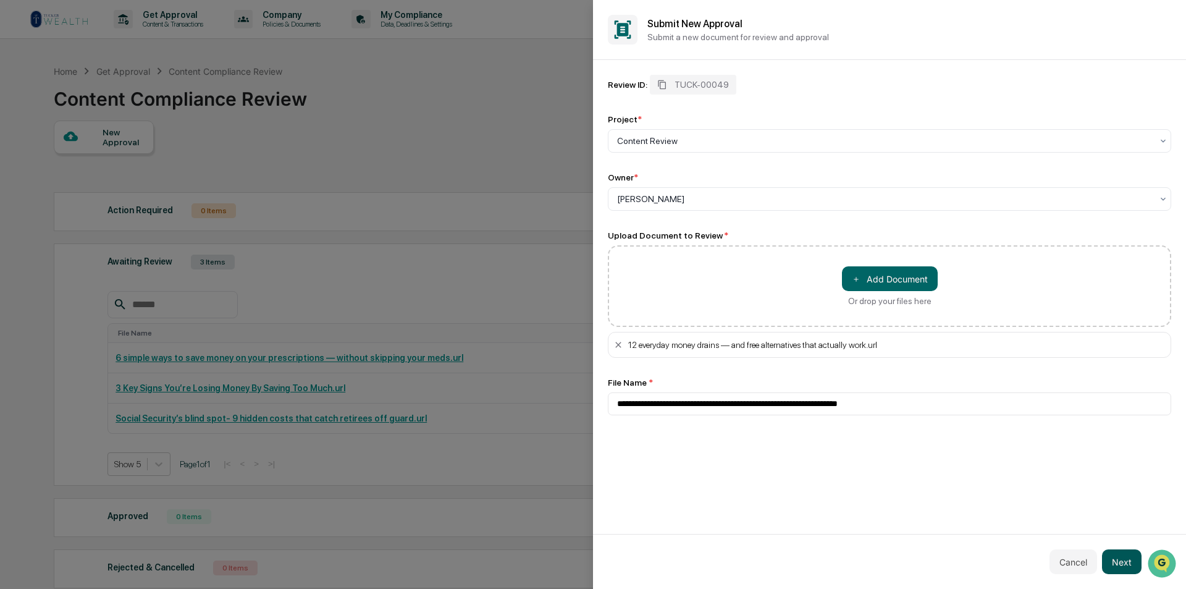
click at [1130, 568] on button "Next" at bounding box center [1122, 561] width 40 height 25
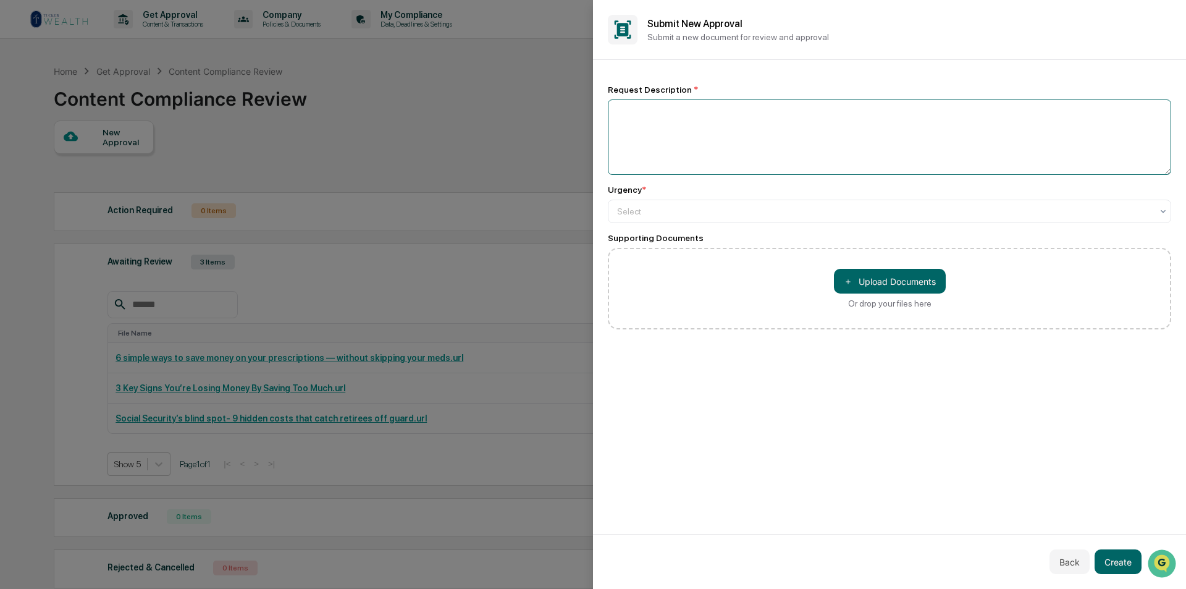
click at [705, 119] on textarea at bounding box center [889, 136] width 563 height 75
type textarea "**********"
click at [677, 211] on div at bounding box center [884, 211] width 535 height 12
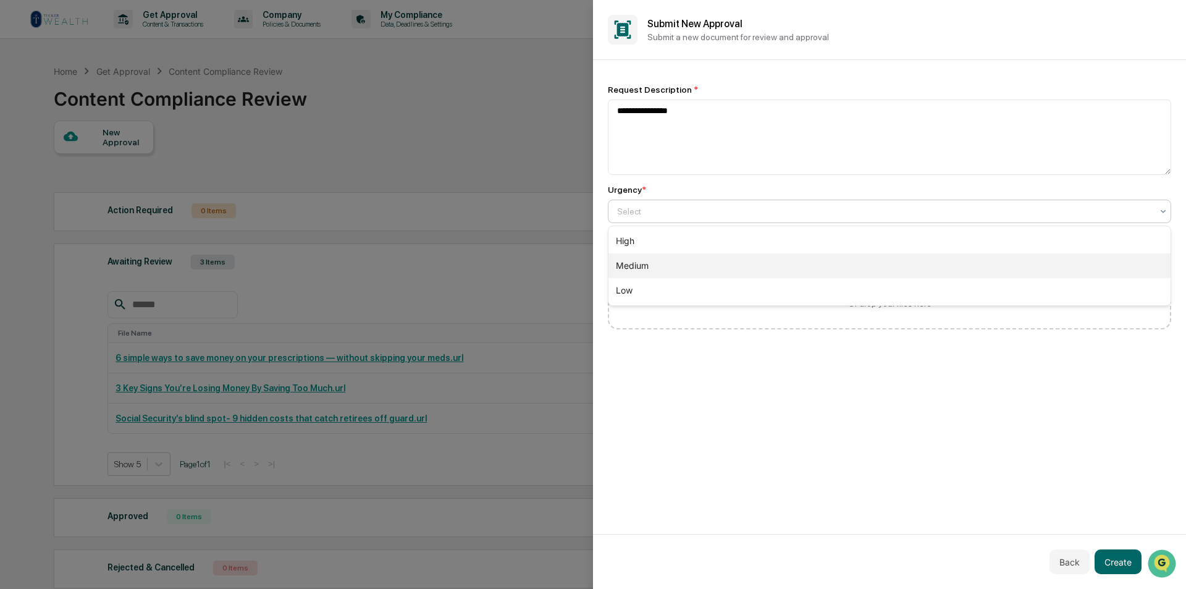
click at [648, 261] on div "Medium" at bounding box center [889, 265] width 562 height 25
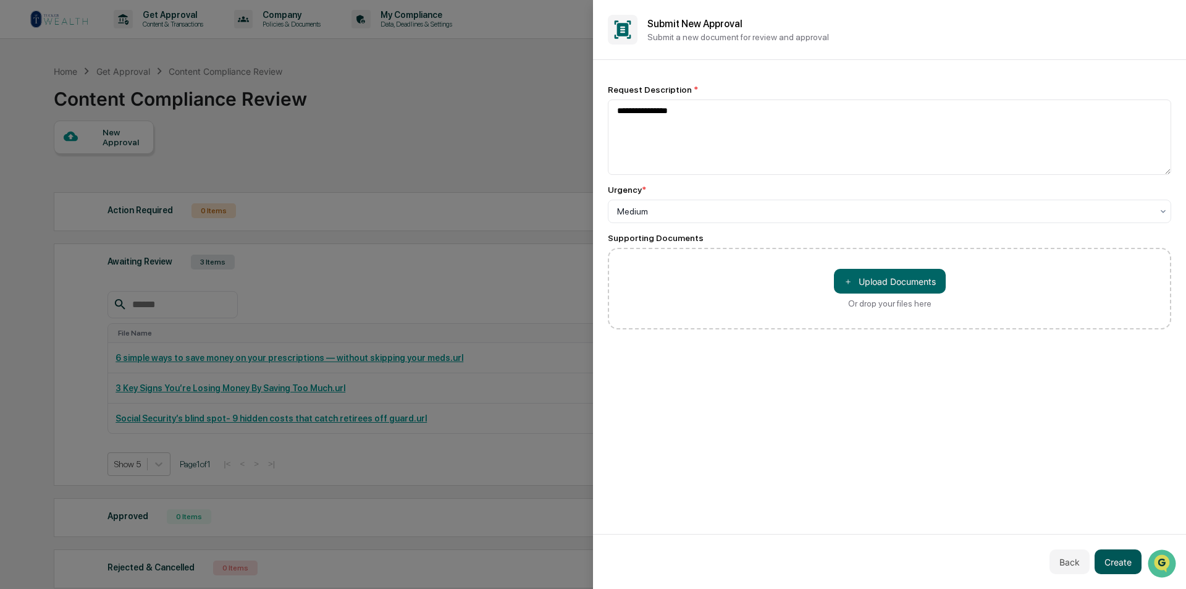
click at [1123, 564] on button "Create" at bounding box center [1117, 561] width 47 height 25
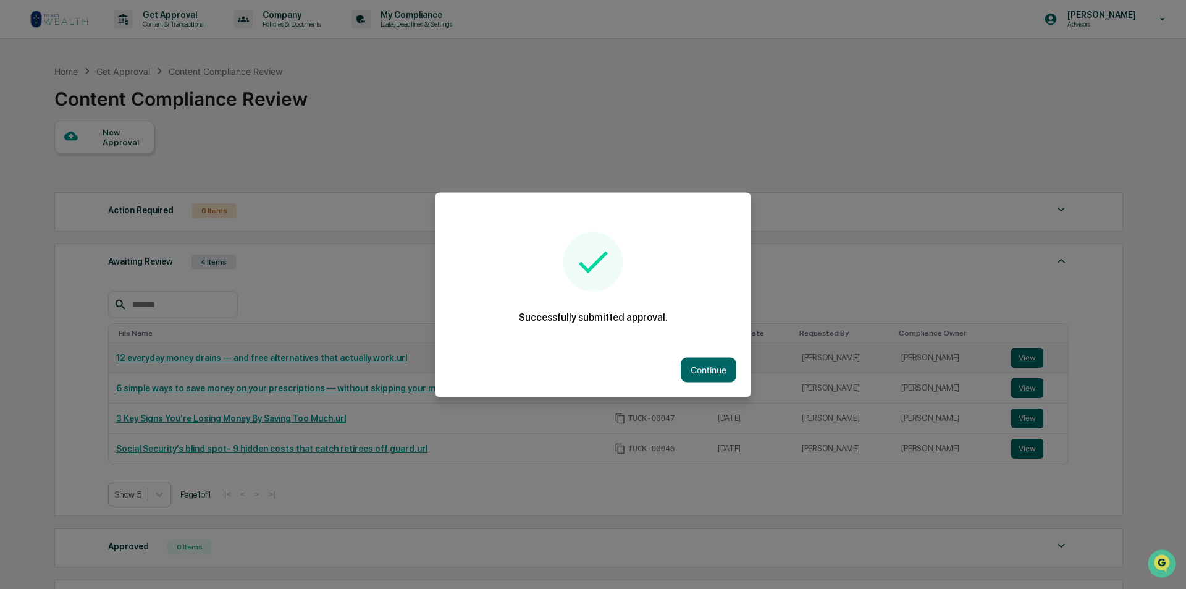
click at [702, 369] on button "Continue" at bounding box center [709, 369] width 56 height 25
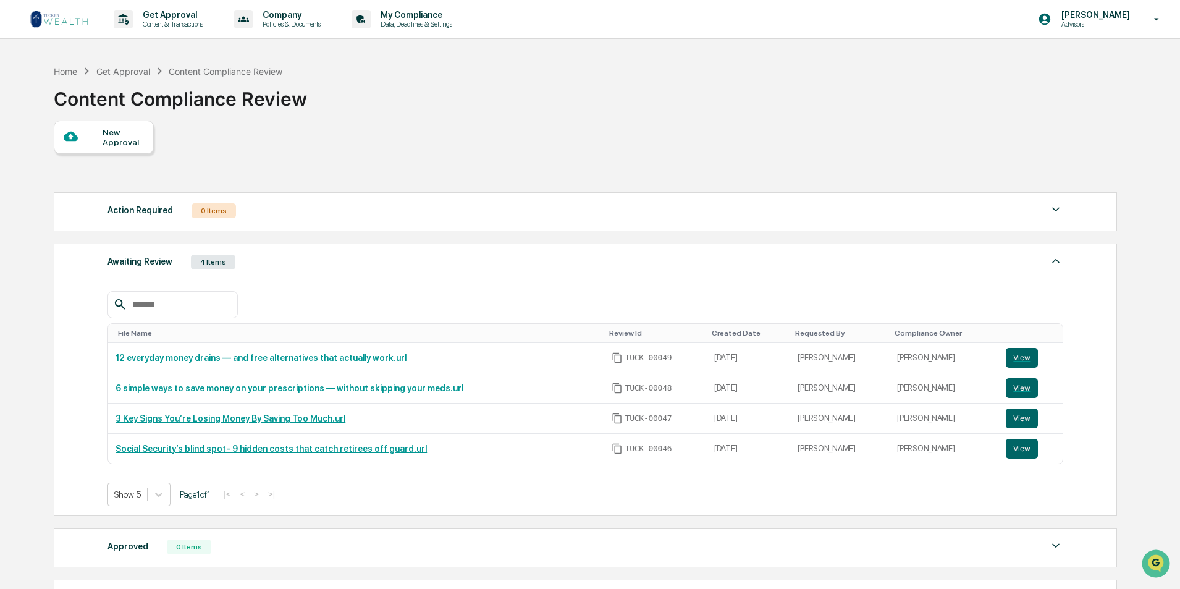
click at [116, 132] on div "New Approval" at bounding box center [123, 137] width 41 height 20
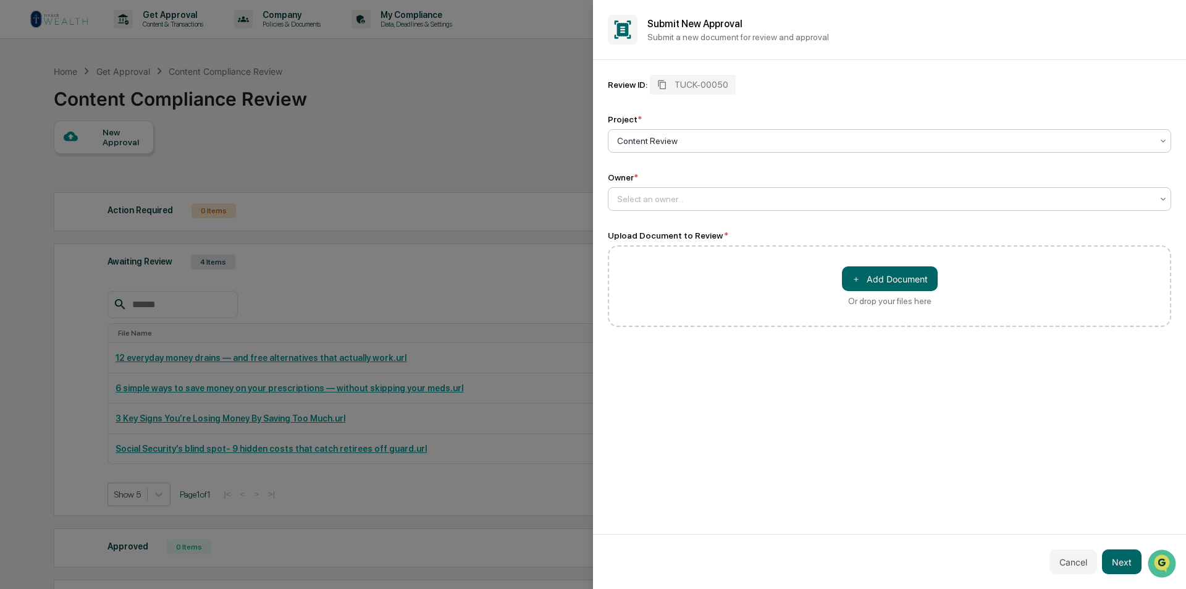
click at [681, 194] on div at bounding box center [884, 199] width 535 height 12
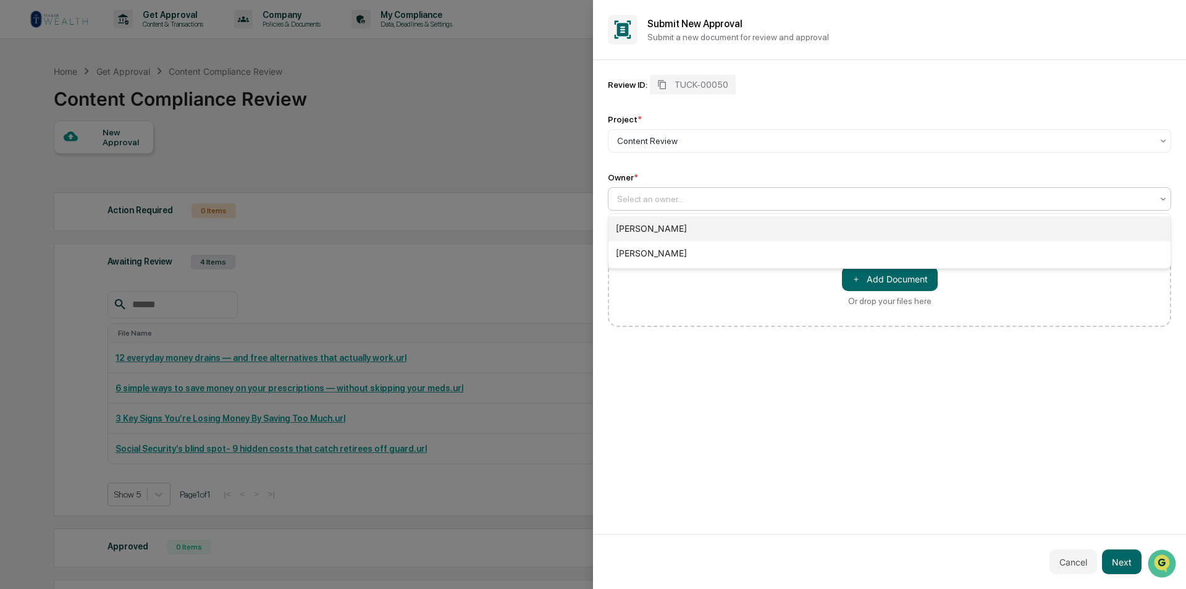
click at [661, 227] on div "[PERSON_NAME]" at bounding box center [889, 228] width 562 height 25
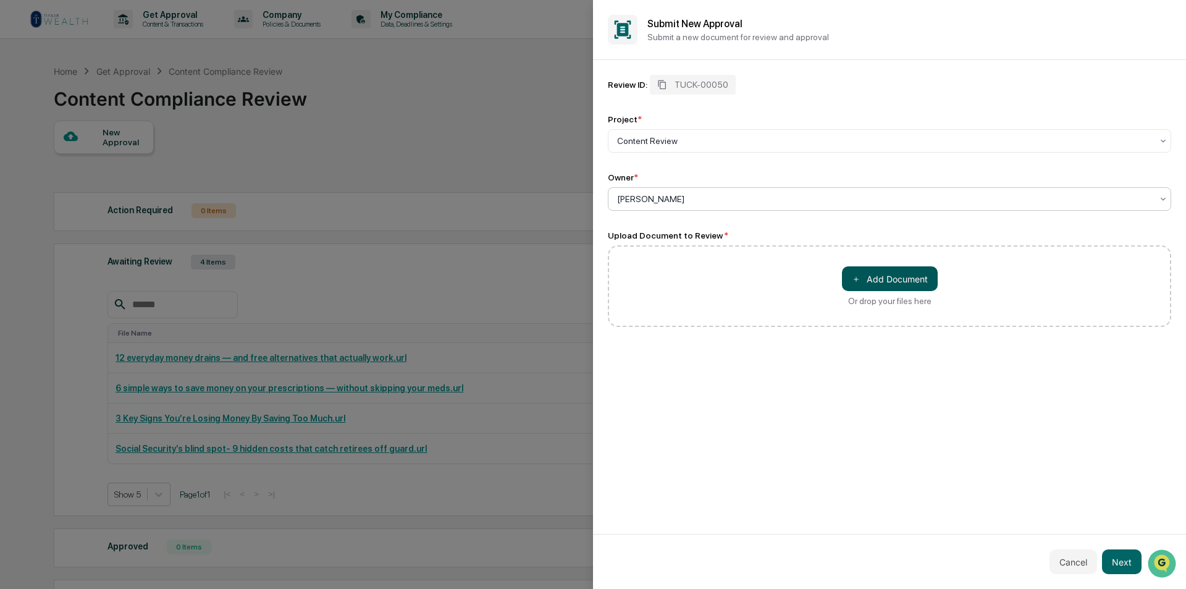
click at [896, 285] on button "＋ Add Document" at bounding box center [890, 278] width 96 height 25
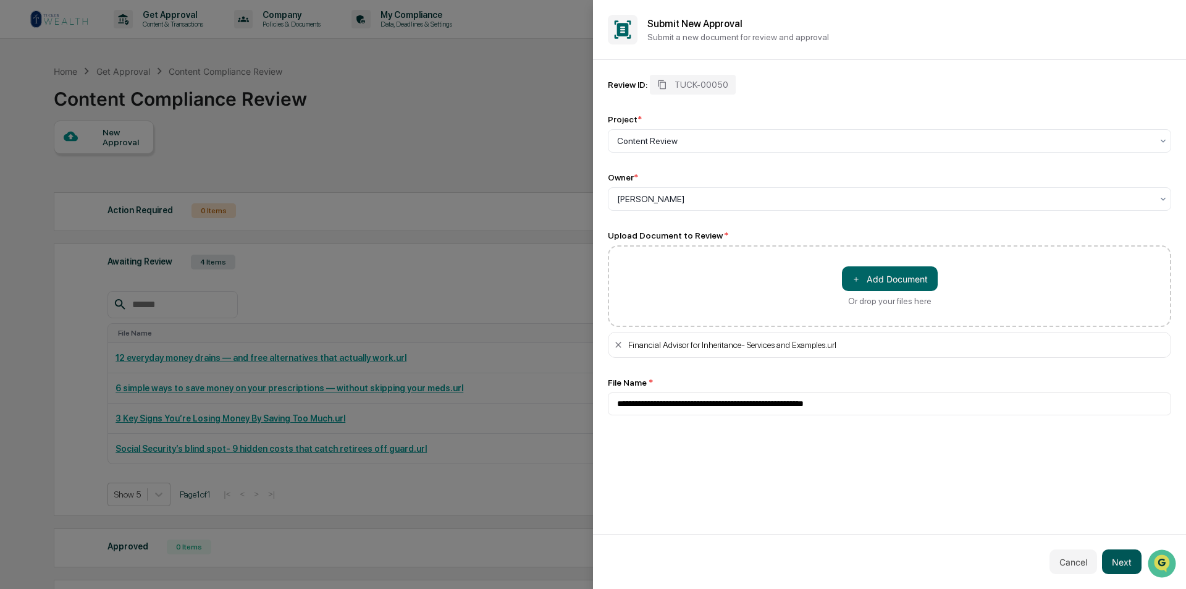
click at [1125, 564] on button "Next" at bounding box center [1122, 561] width 40 height 25
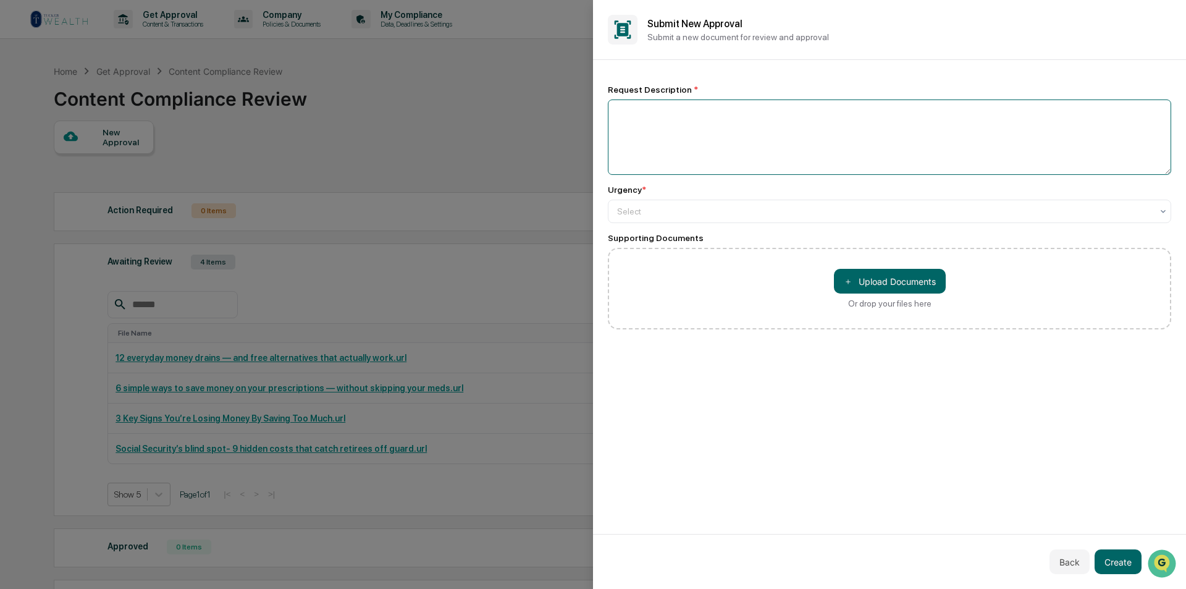
click at [833, 153] on textarea at bounding box center [889, 136] width 563 height 75
type textarea "**********"
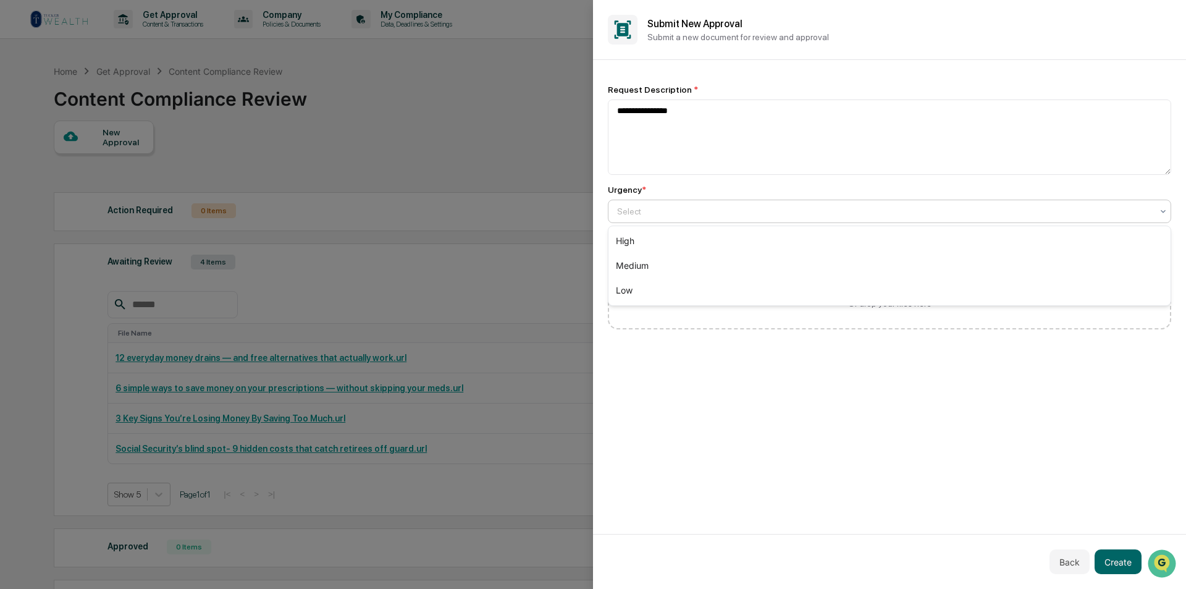
click at [833, 213] on div at bounding box center [884, 211] width 535 height 12
click at [756, 266] on div "Medium" at bounding box center [889, 265] width 562 height 25
click at [1119, 556] on button "Create" at bounding box center [1117, 561] width 47 height 25
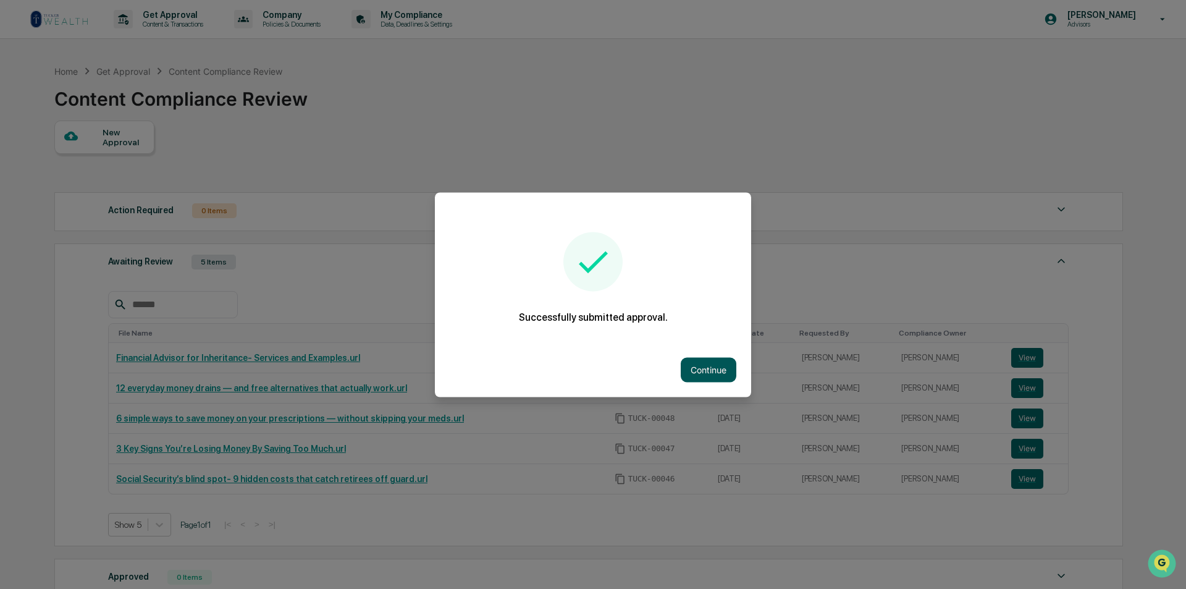
click at [699, 363] on button "Continue" at bounding box center [709, 369] width 56 height 25
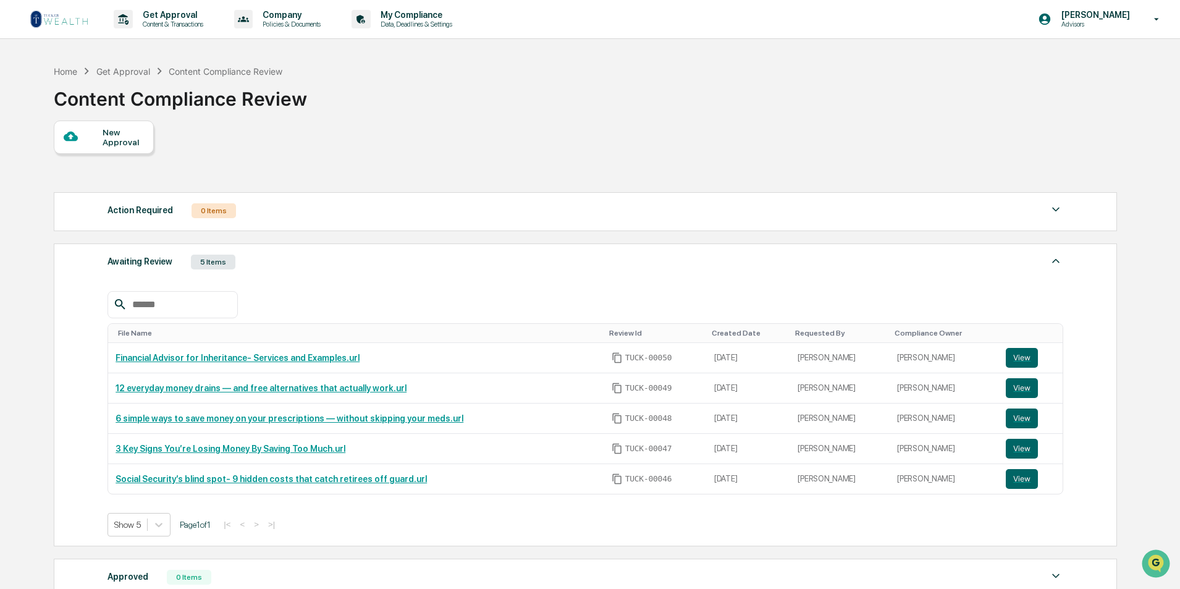
click at [117, 135] on div "New Approval" at bounding box center [123, 137] width 41 height 20
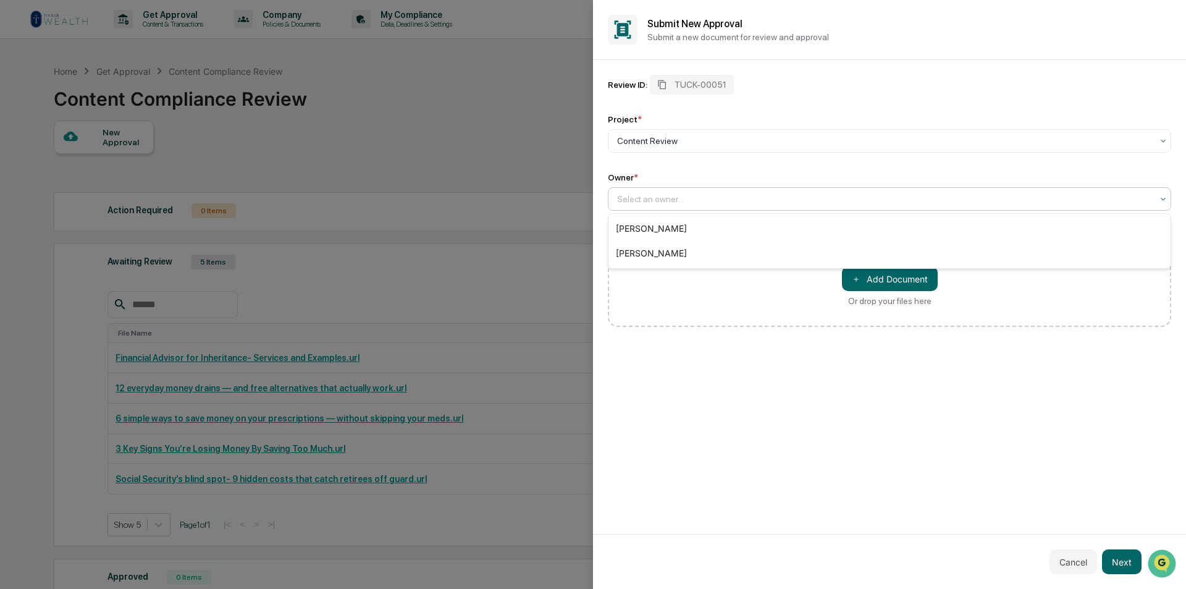
click at [636, 191] on div "Select an owner..." at bounding box center [884, 198] width 547 height 17
click at [639, 225] on div "[PERSON_NAME]" at bounding box center [889, 228] width 562 height 25
click at [896, 282] on button "＋ Add Document" at bounding box center [890, 278] width 96 height 25
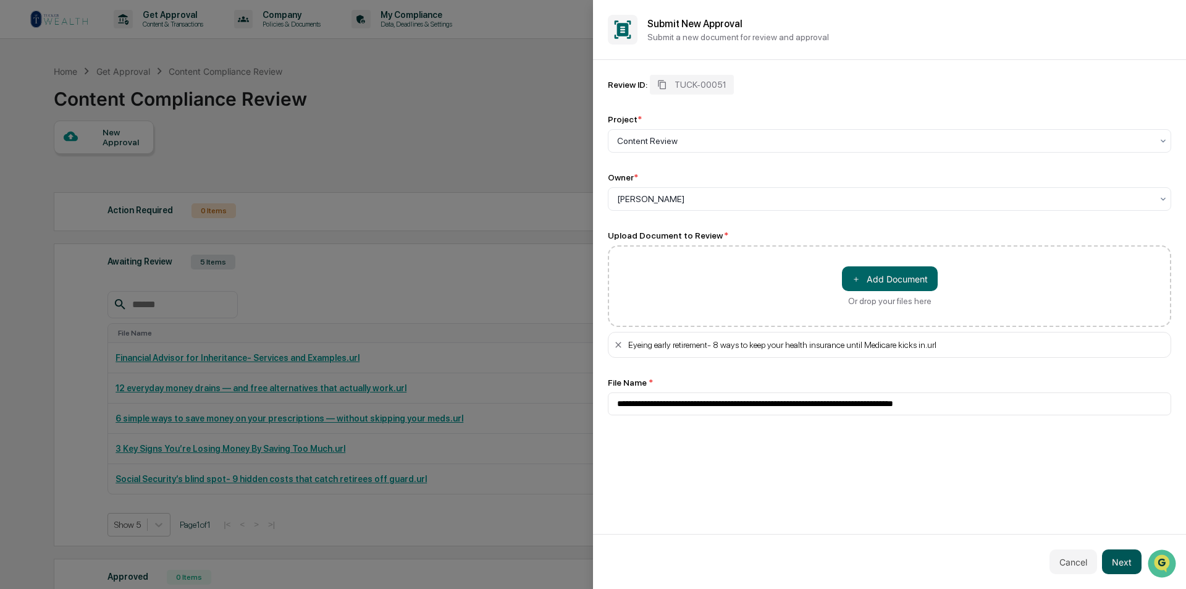
click at [1128, 561] on button "Next" at bounding box center [1122, 561] width 40 height 25
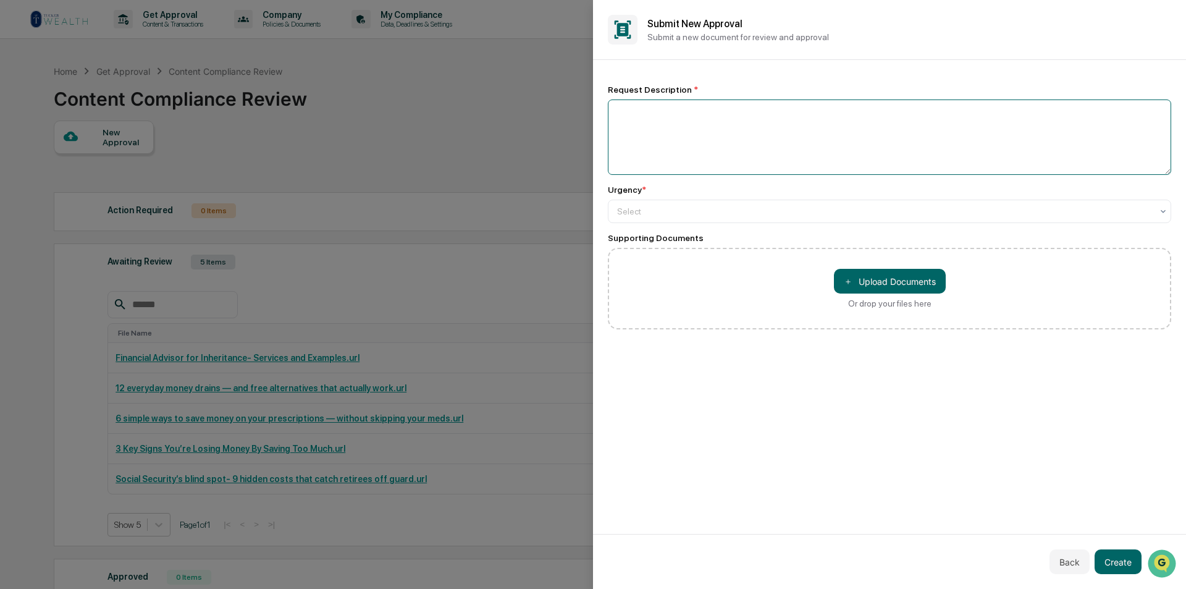
click at [752, 124] on textarea at bounding box center [889, 136] width 563 height 75
type textarea "**********"
click at [777, 214] on div at bounding box center [884, 211] width 535 height 12
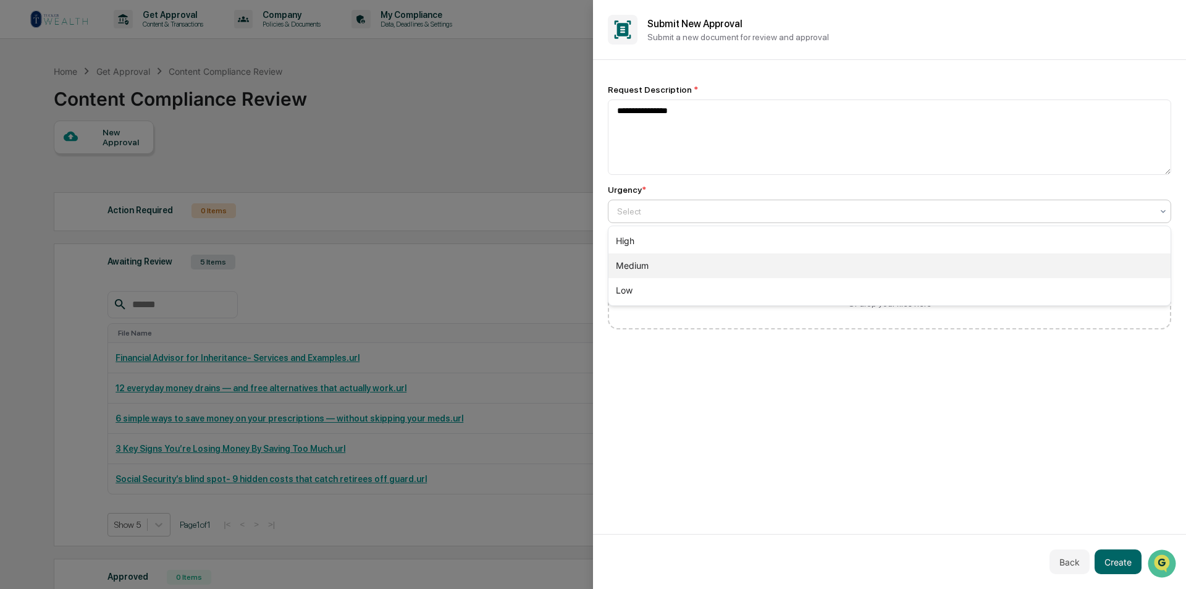
click at [762, 269] on div "Medium" at bounding box center [889, 265] width 562 height 25
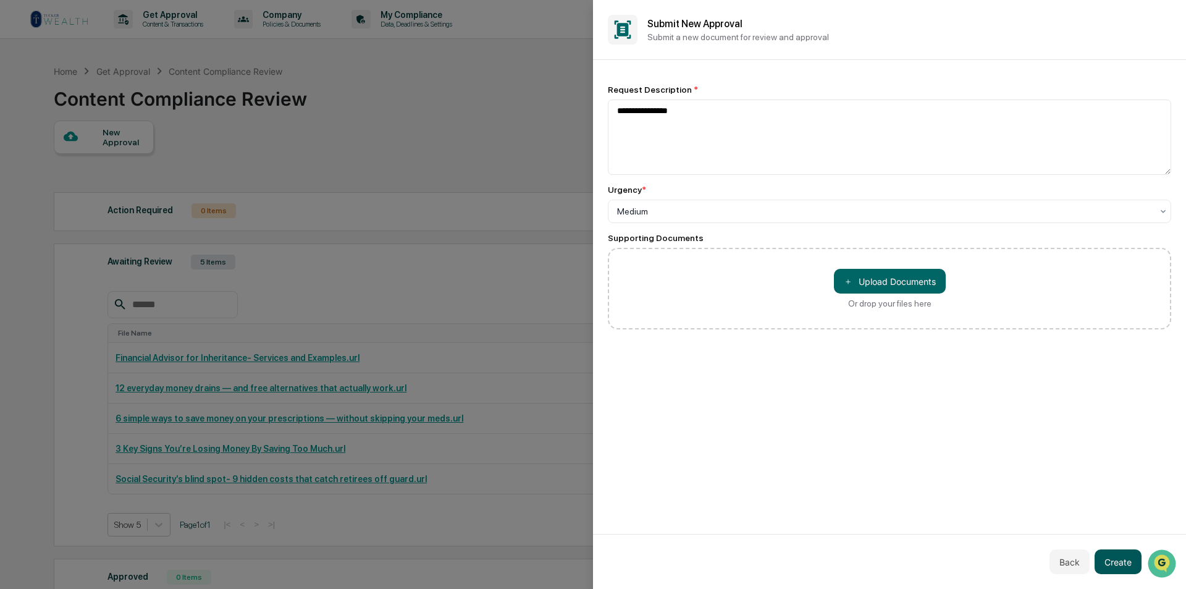
click at [1125, 561] on button "Create" at bounding box center [1117, 561] width 47 height 25
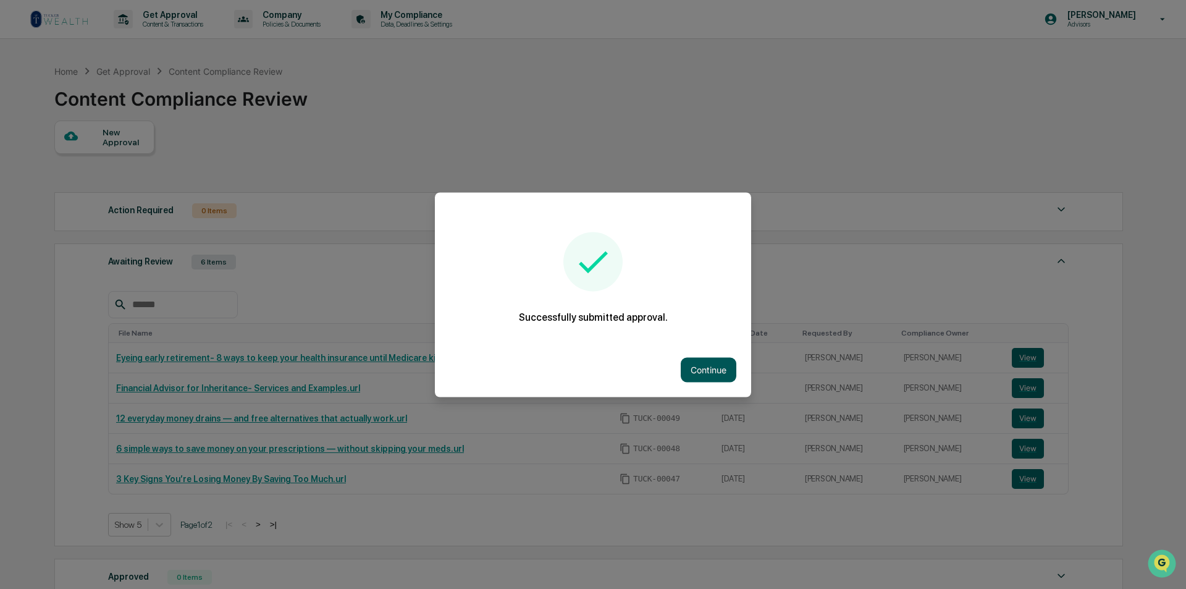
click at [705, 374] on button "Continue" at bounding box center [709, 369] width 56 height 25
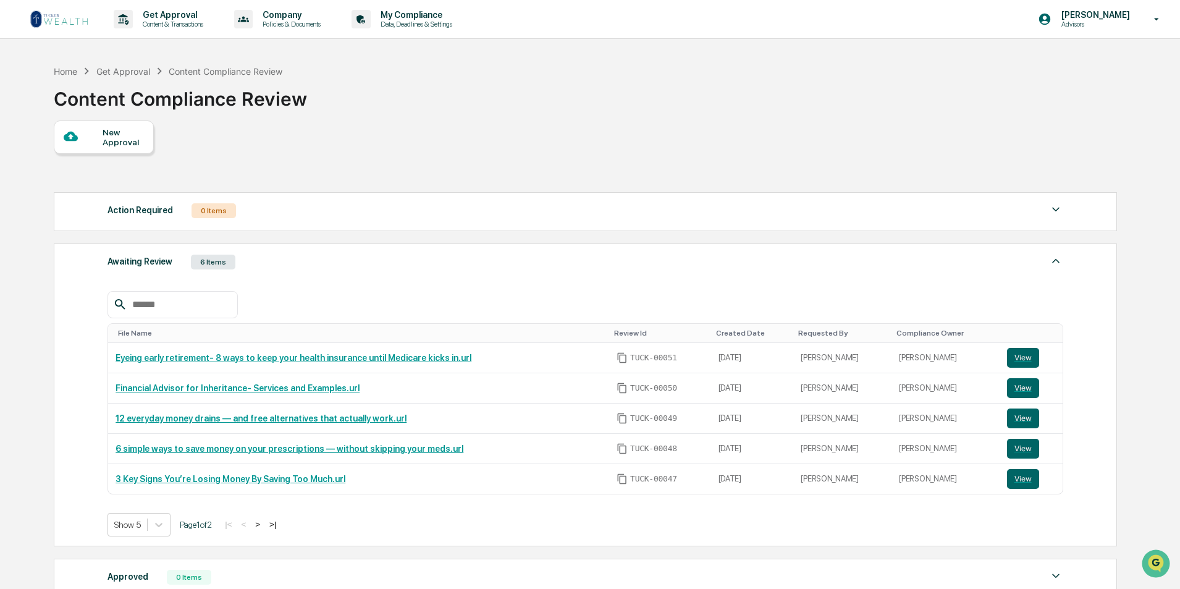
click at [110, 144] on div "New Approval" at bounding box center [123, 137] width 41 height 20
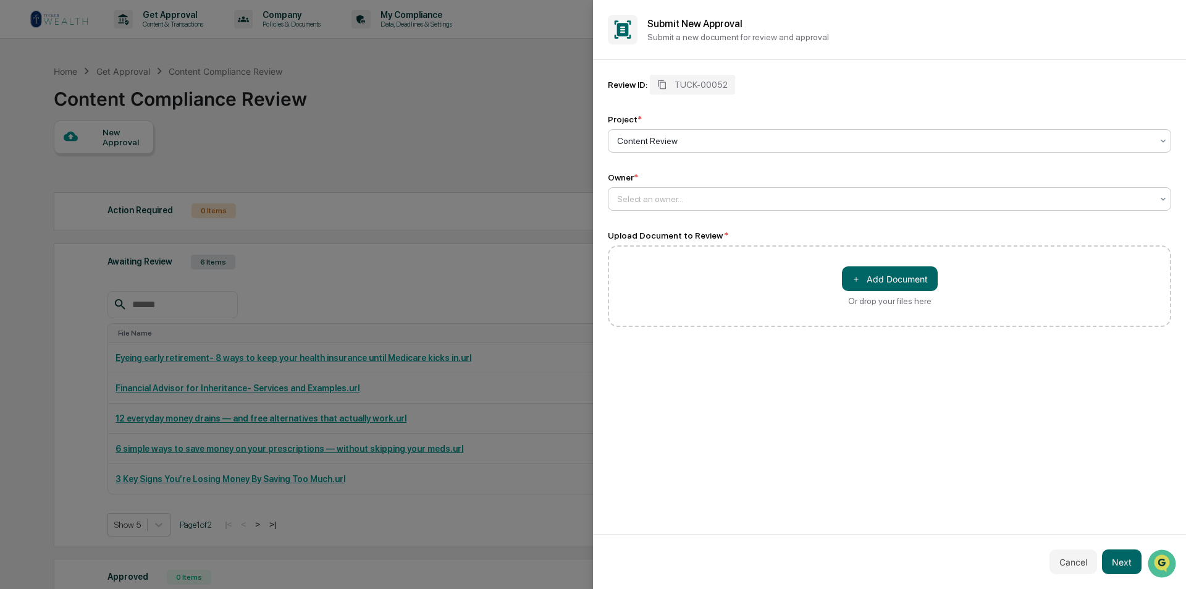
click at [631, 203] on div at bounding box center [884, 199] width 535 height 12
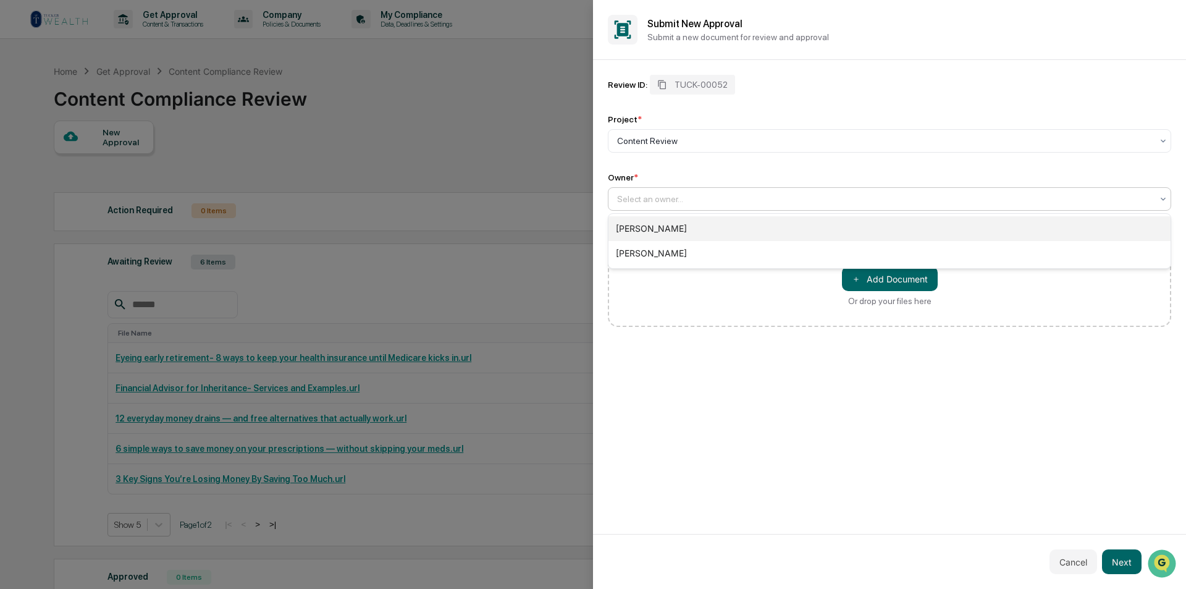
click at [638, 230] on div "[PERSON_NAME]" at bounding box center [889, 228] width 562 height 25
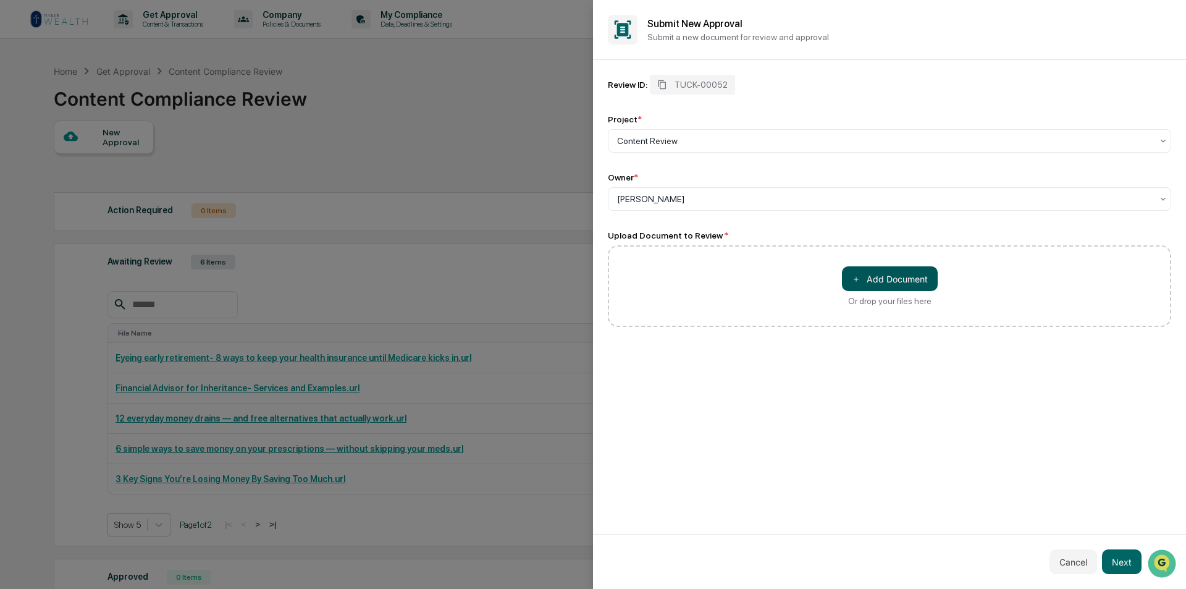
click at [887, 277] on button "＋ Add Document" at bounding box center [890, 278] width 96 height 25
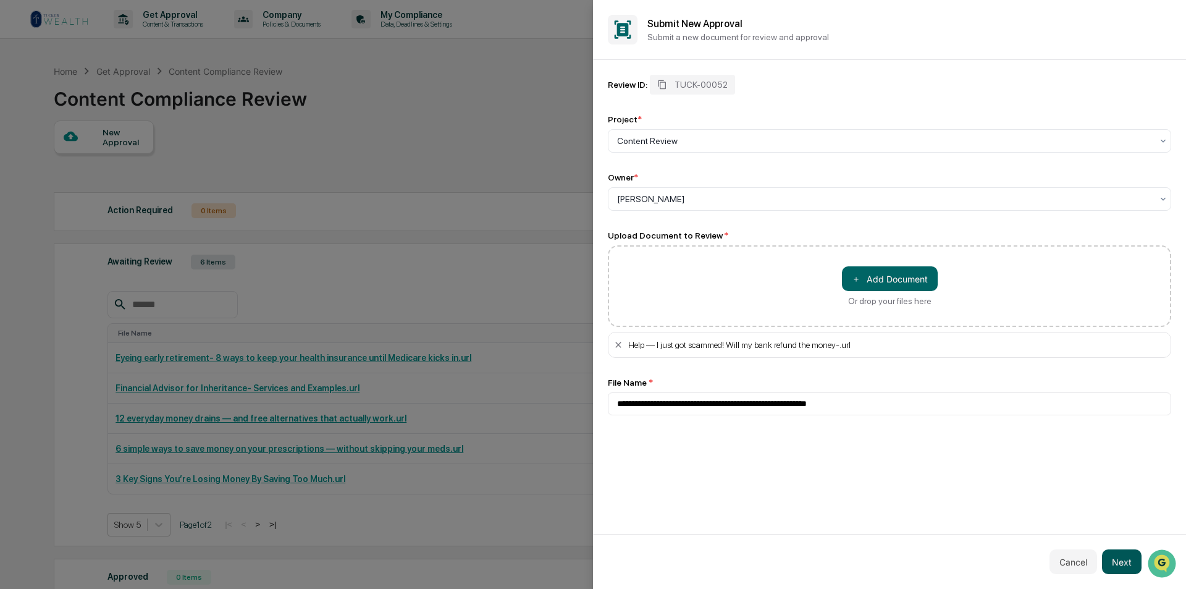
click at [1123, 561] on button "Next" at bounding box center [1122, 561] width 40 height 25
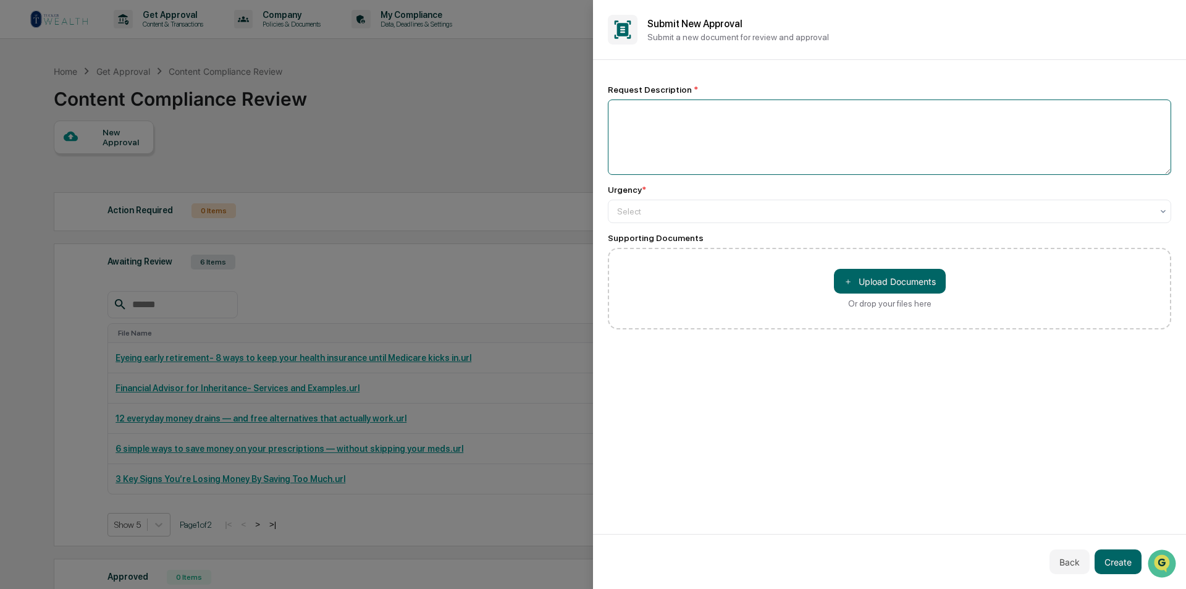
click at [749, 142] on textarea at bounding box center [889, 136] width 563 height 75
drag, startPoint x: 689, startPoint y: 119, endPoint x: 606, endPoint y: 120, distance: 82.8
click at [606, 120] on div "**********" at bounding box center [889, 297] width 593 height 474
click at [713, 145] on textarea "**********" at bounding box center [889, 136] width 563 height 75
type textarea "**********"
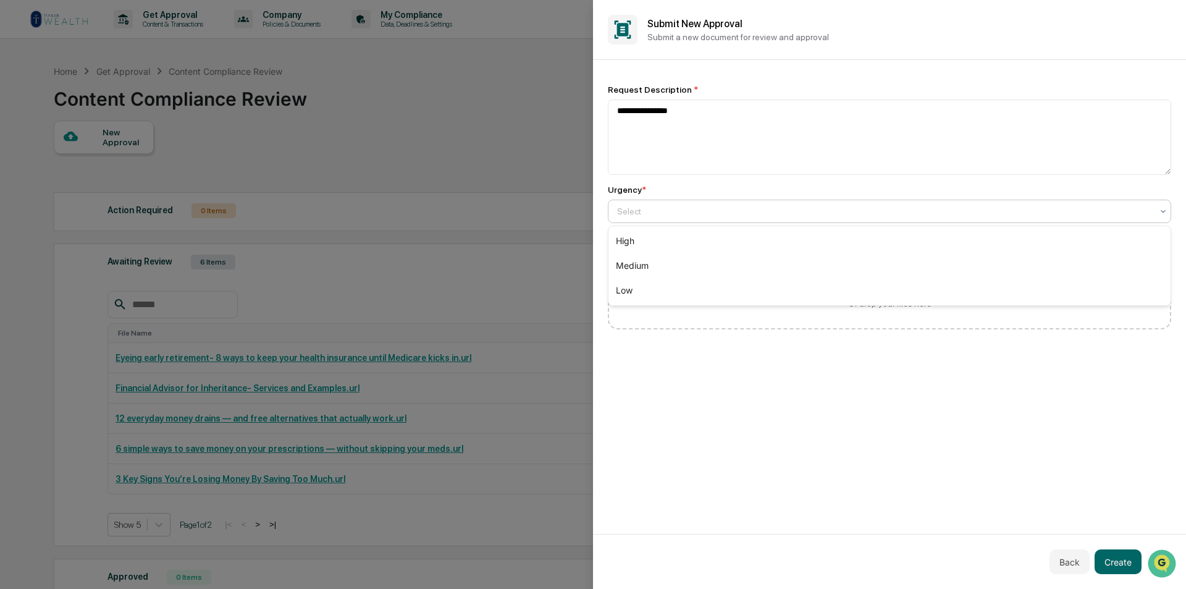
click at [750, 214] on div at bounding box center [884, 211] width 535 height 12
click at [711, 266] on div "Medium" at bounding box center [889, 265] width 562 height 25
click at [1111, 565] on button "Create" at bounding box center [1117, 561] width 47 height 25
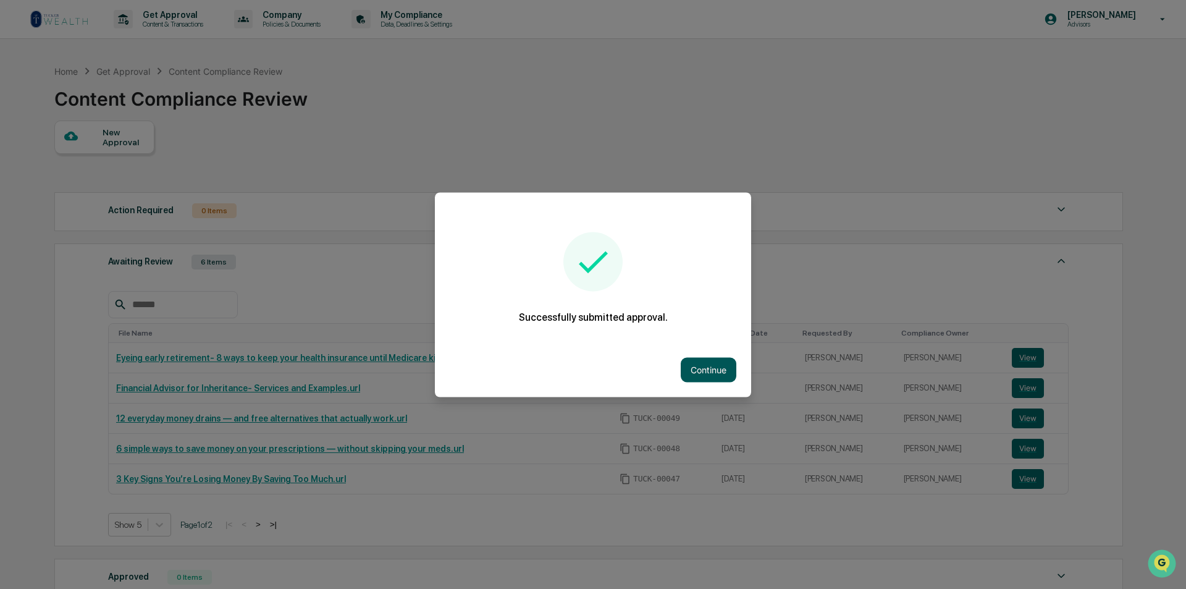
click at [684, 362] on button "Continue" at bounding box center [709, 369] width 56 height 25
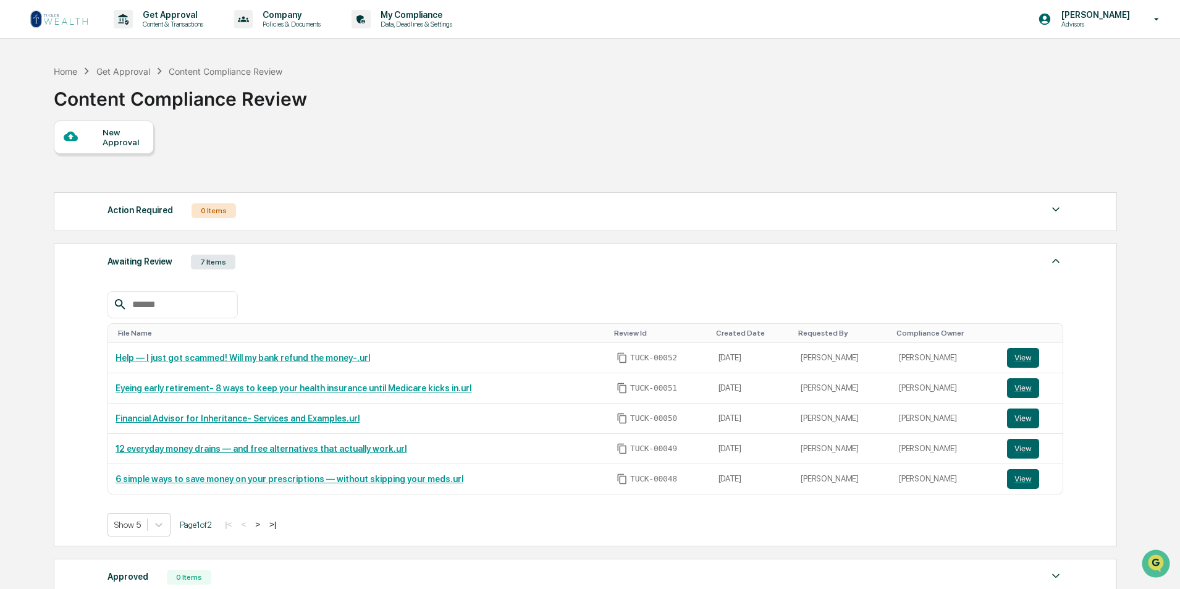
click at [132, 133] on div "New Approval" at bounding box center [123, 137] width 41 height 20
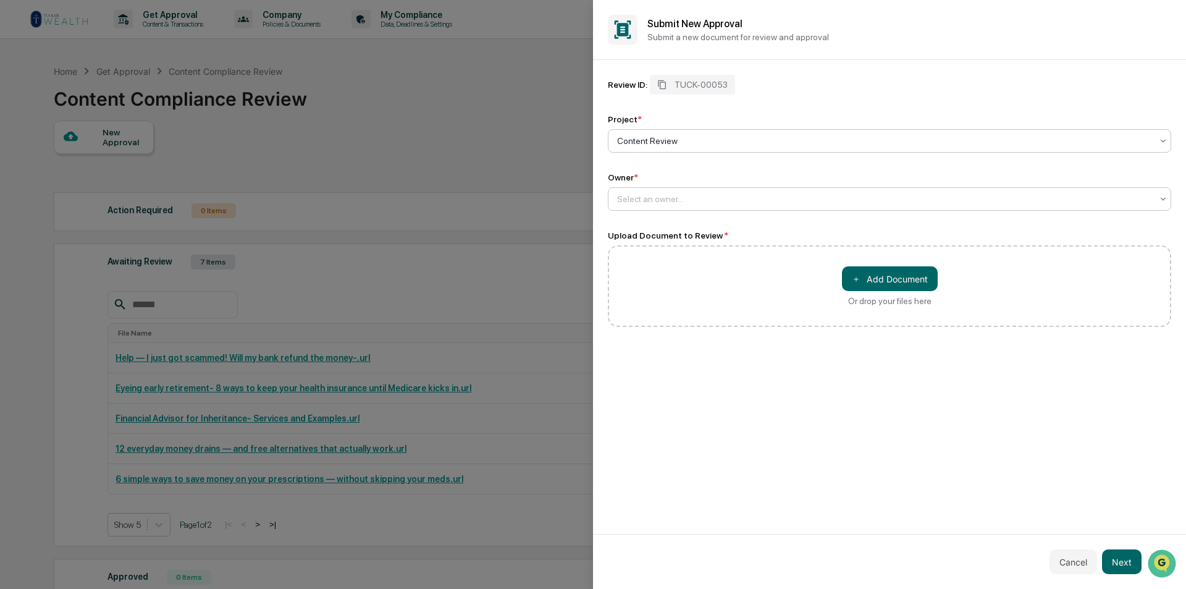
click at [618, 202] on input "text" at bounding box center [618, 199] width 2 height 10
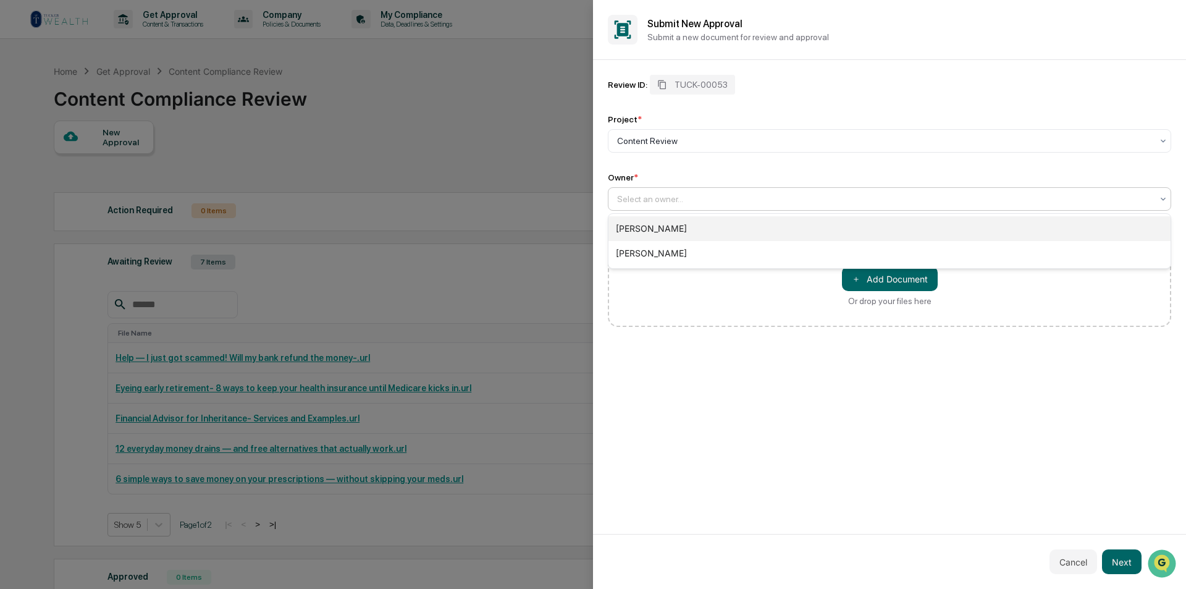
click at [626, 224] on div "[PERSON_NAME]" at bounding box center [889, 228] width 562 height 25
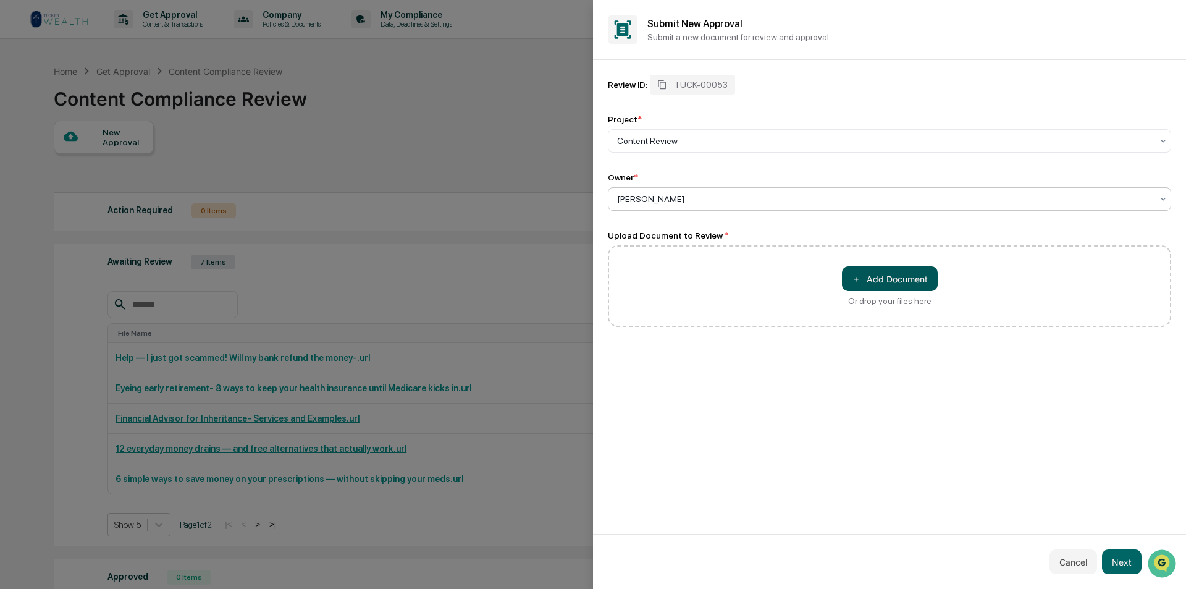
click at [873, 277] on button "＋ Add Document" at bounding box center [890, 278] width 96 height 25
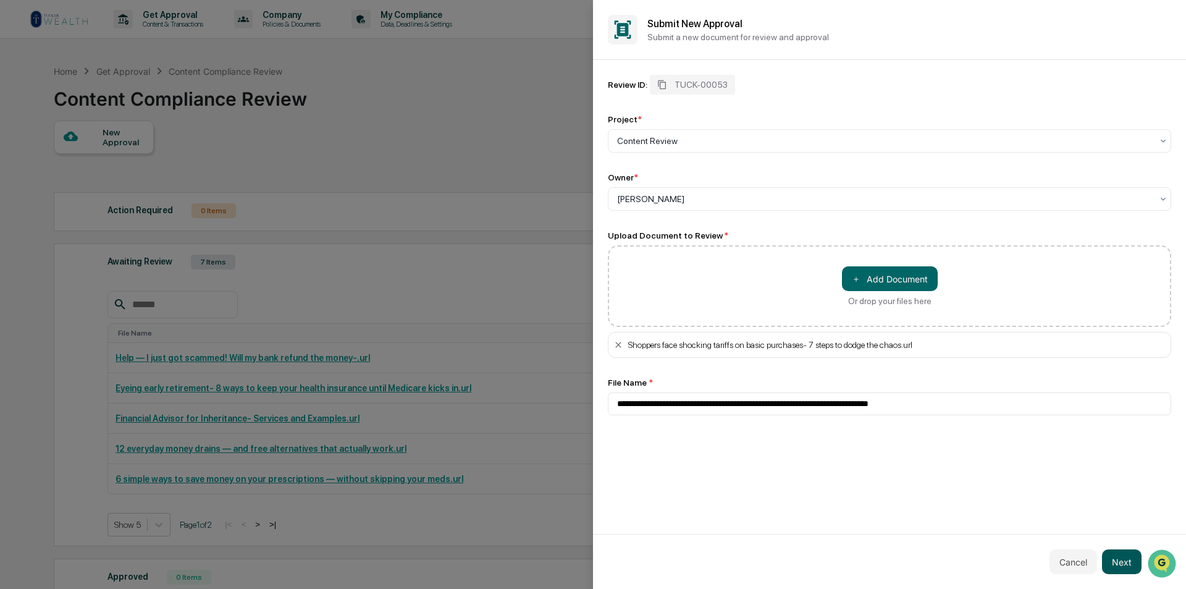
click at [1123, 556] on button "Next" at bounding box center [1122, 561] width 40 height 25
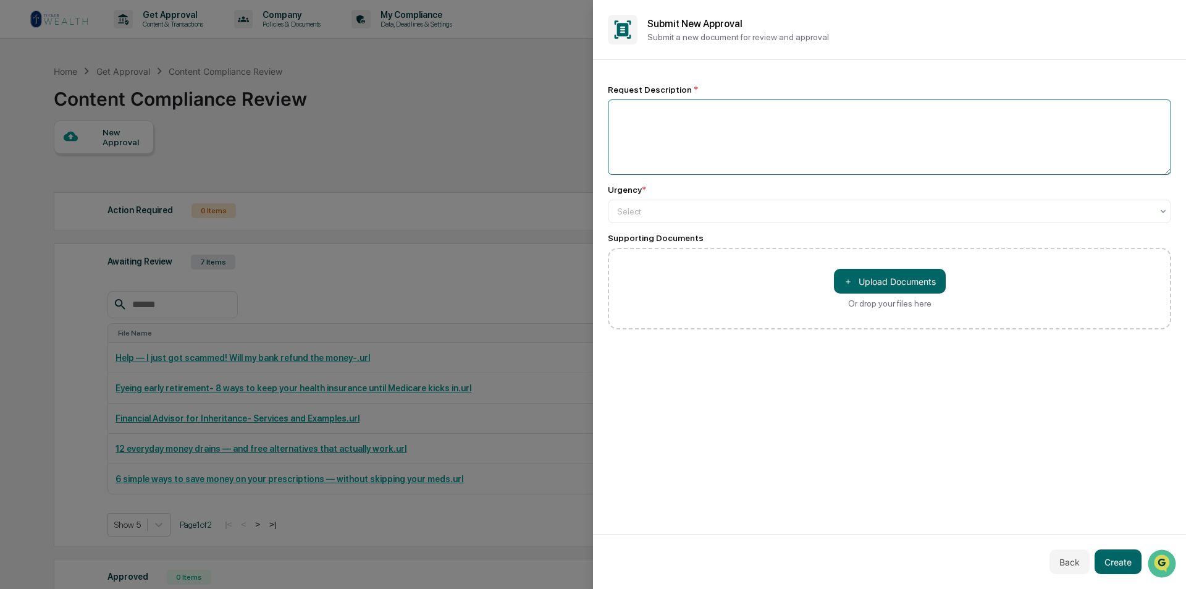
click at [649, 106] on textarea at bounding box center [889, 136] width 563 height 75
paste textarea "**********"
type textarea "**********"
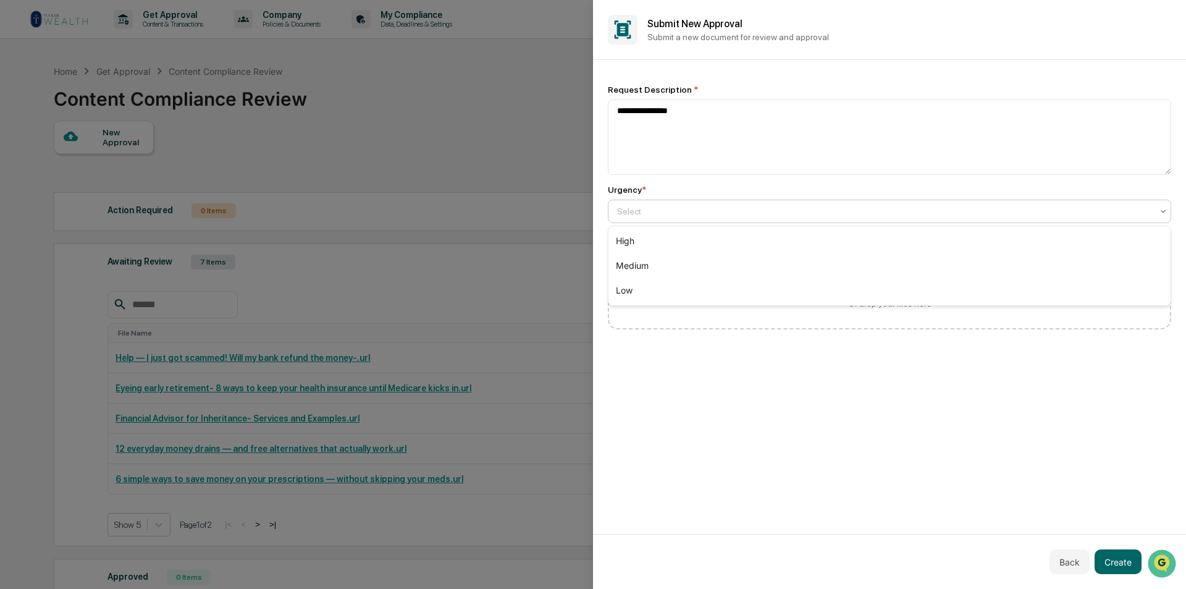
click at [686, 208] on div at bounding box center [884, 211] width 535 height 12
click at [667, 259] on div "Medium" at bounding box center [889, 265] width 562 height 25
click at [1124, 560] on button "Create" at bounding box center [1117, 561] width 47 height 25
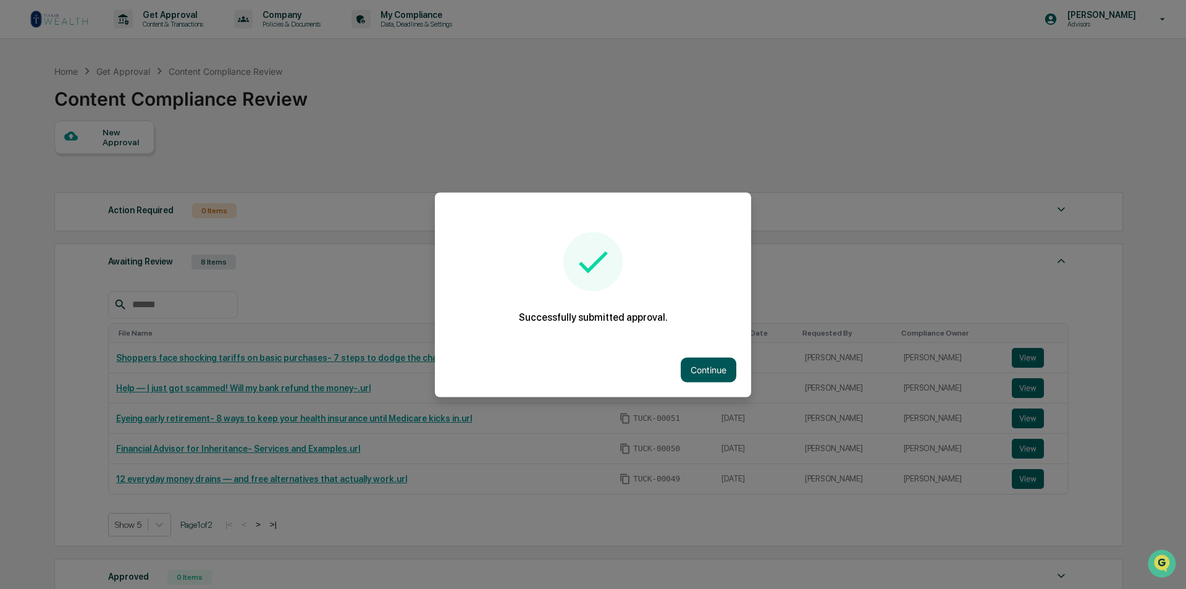
click at [697, 365] on button "Continue" at bounding box center [709, 369] width 56 height 25
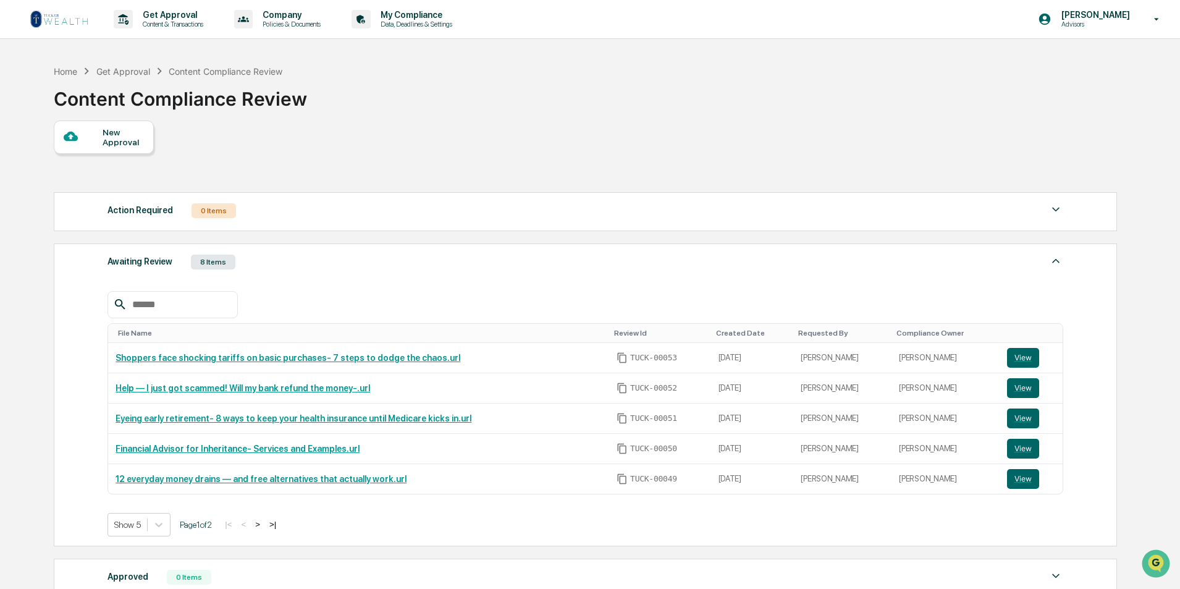
click at [115, 139] on div "New Approval" at bounding box center [123, 137] width 41 height 20
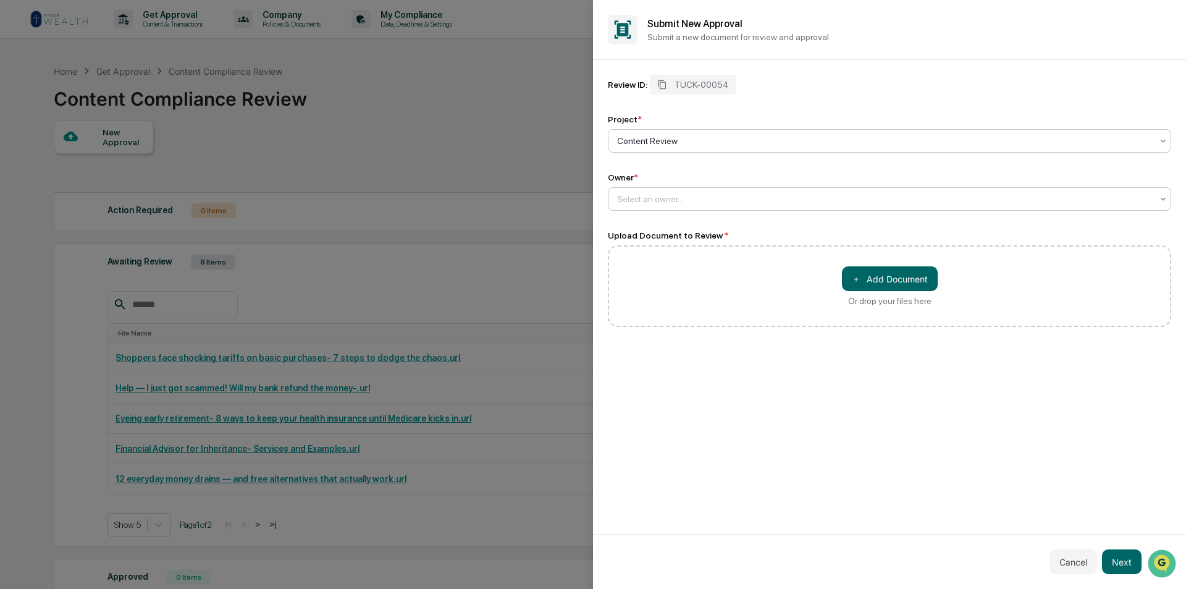
click at [655, 199] on div at bounding box center [884, 199] width 535 height 12
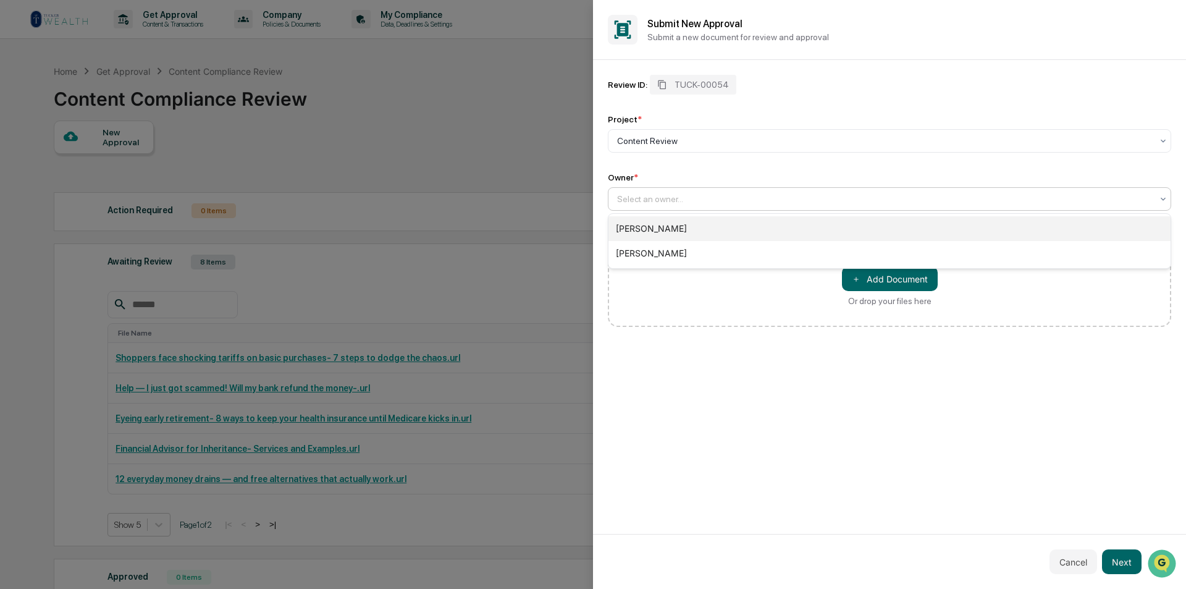
click at [660, 224] on div "[PERSON_NAME]" at bounding box center [889, 228] width 562 height 25
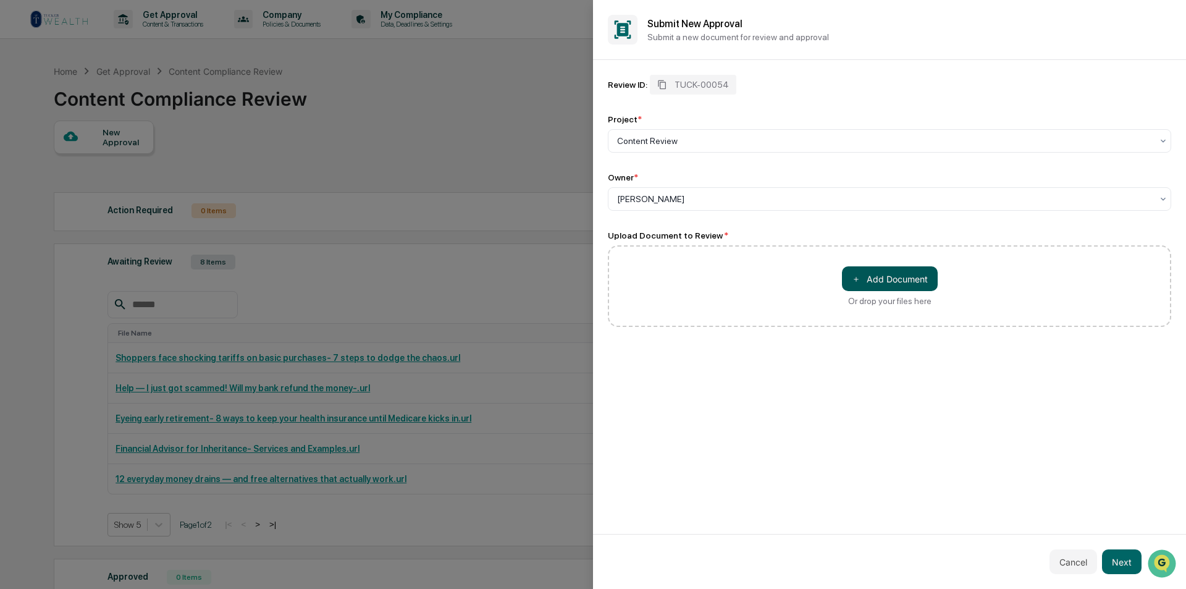
click at [880, 282] on button "＋ Add Document" at bounding box center [890, 278] width 96 height 25
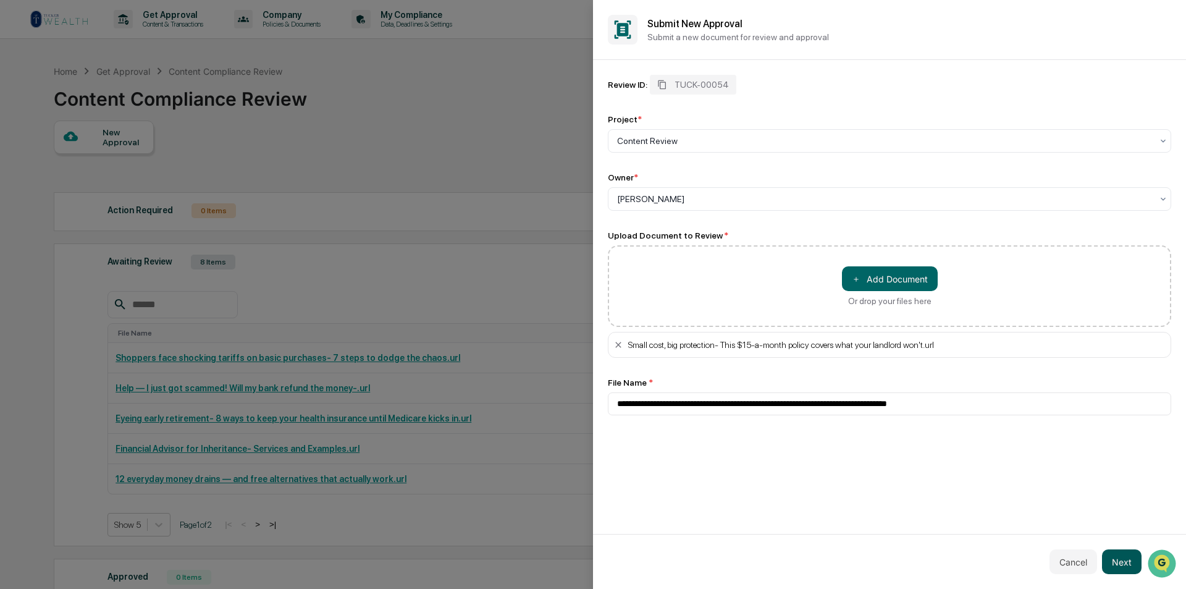
click at [1118, 566] on button "Next" at bounding box center [1122, 561] width 40 height 25
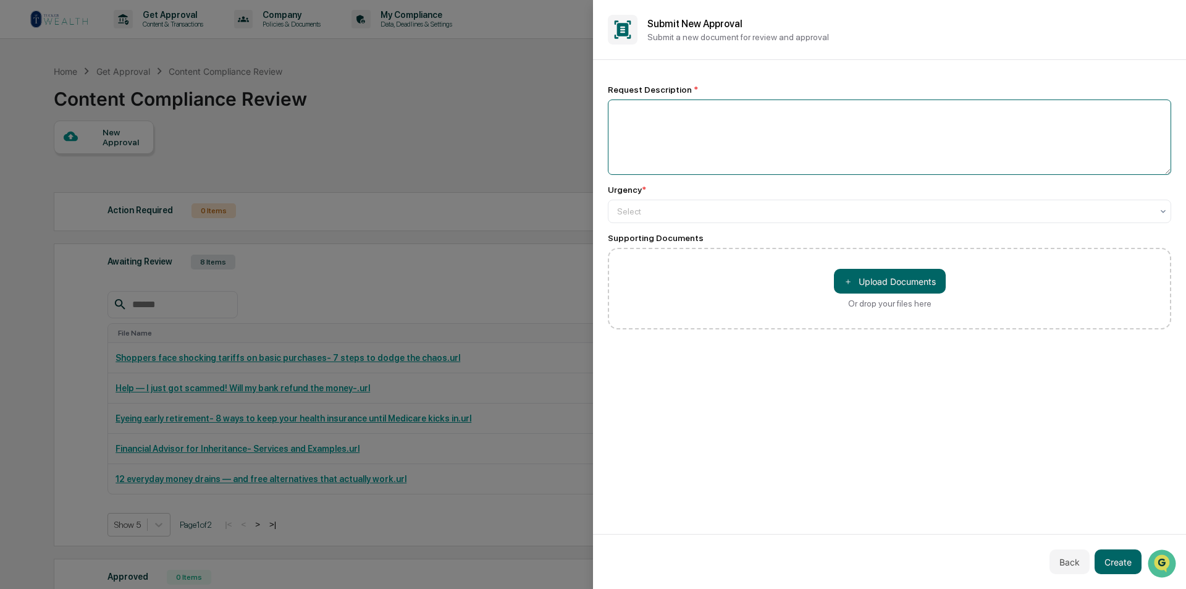
click at [715, 121] on textarea at bounding box center [889, 136] width 563 height 75
paste textarea "**********"
type textarea "**********"
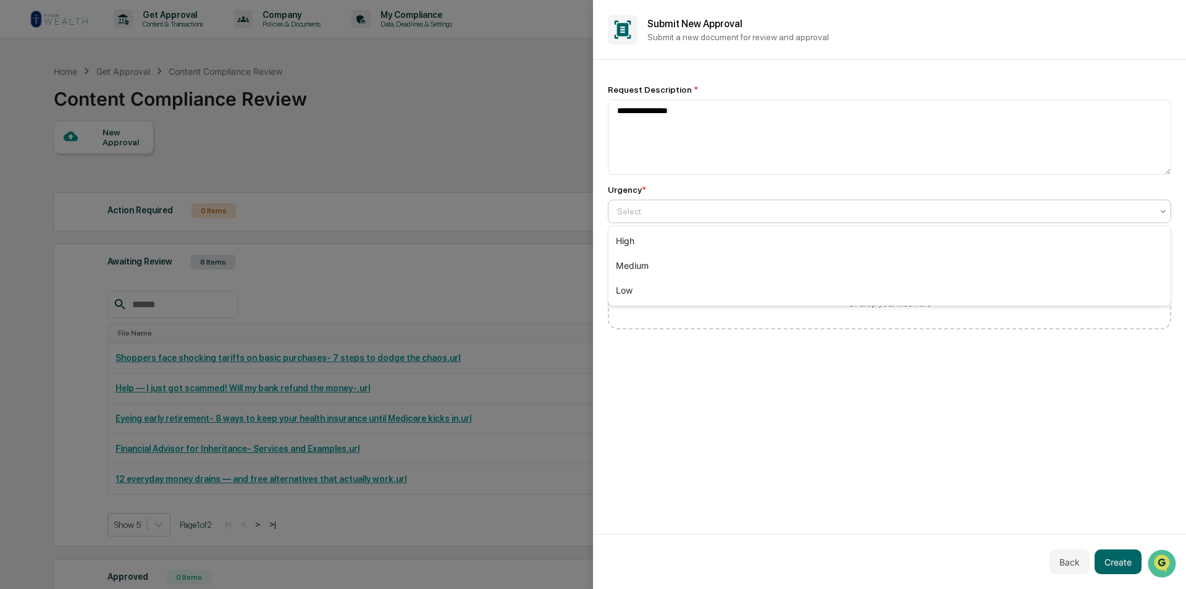
click at [713, 211] on div at bounding box center [884, 211] width 535 height 12
click at [699, 259] on div "Medium" at bounding box center [889, 265] width 562 height 25
click at [1113, 564] on button "Create" at bounding box center [1117, 561] width 47 height 25
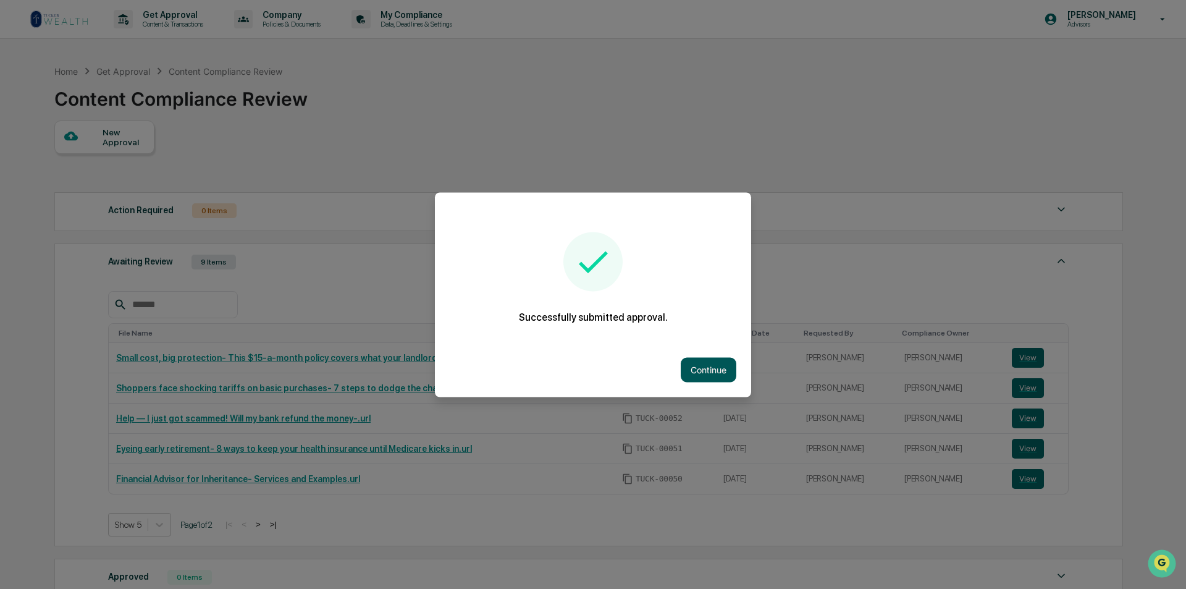
click at [694, 364] on button "Continue" at bounding box center [709, 369] width 56 height 25
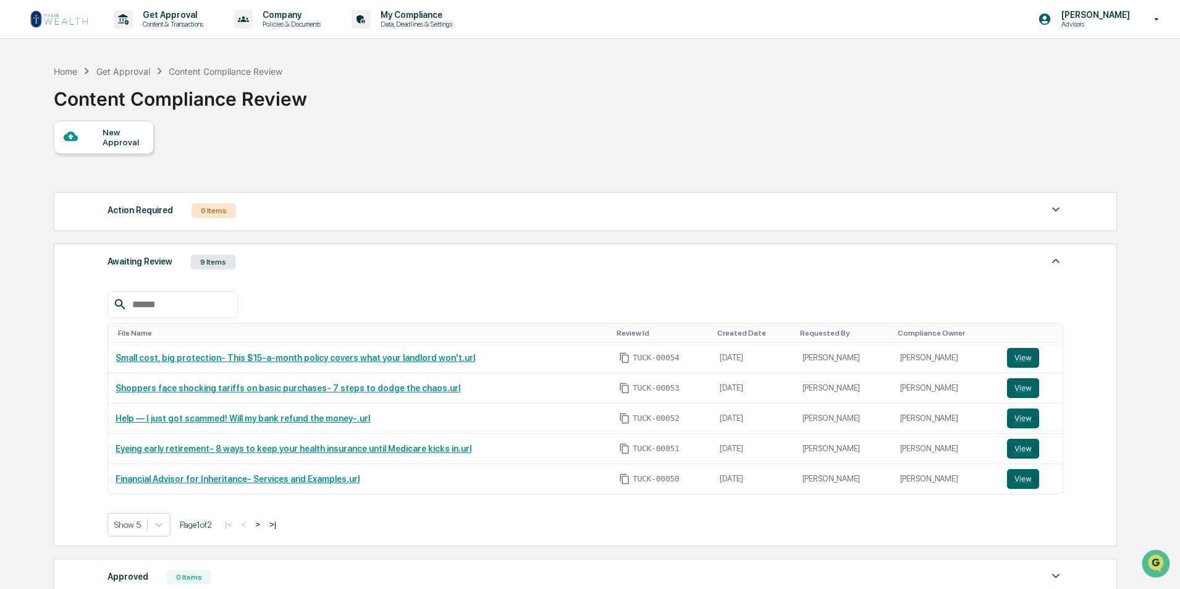
click at [109, 131] on div "New Approval" at bounding box center [123, 137] width 41 height 20
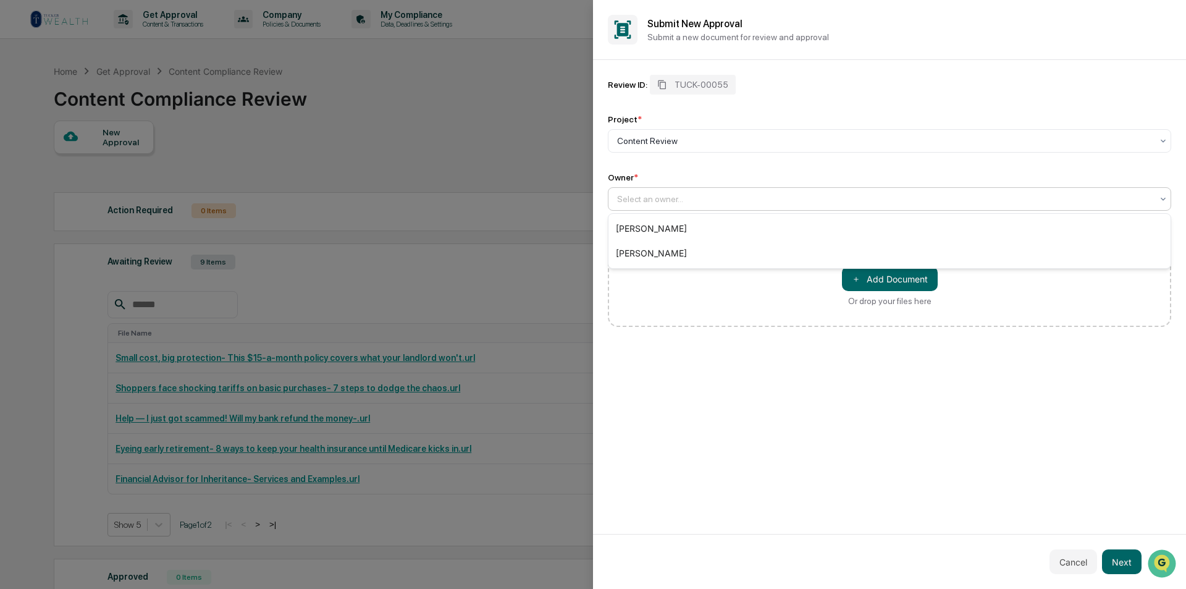
click at [644, 195] on div at bounding box center [884, 199] width 535 height 12
click at [643, 229] on div "[PERSON_NAME]" at bounding box center [889, 228] width 562 height 25
click at [899, 276] on button "＋ Add Document" at bounding box center [890, 278] width 96 height 25
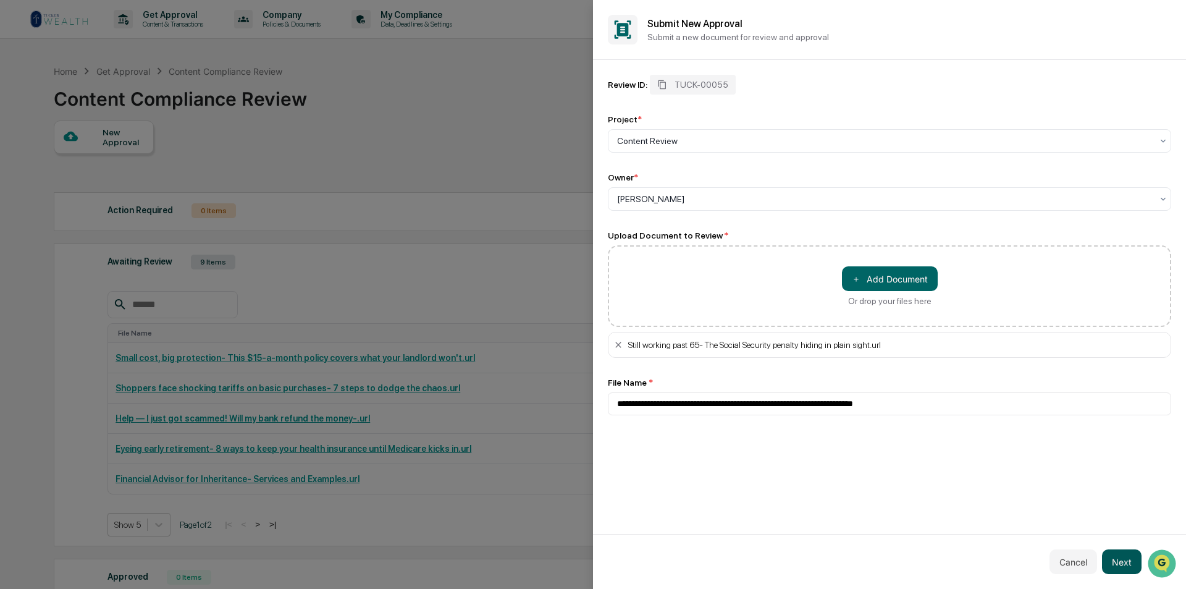
click at [1114, 566] on button "Next" at bounding box center [1122, 561] width 40 height 25
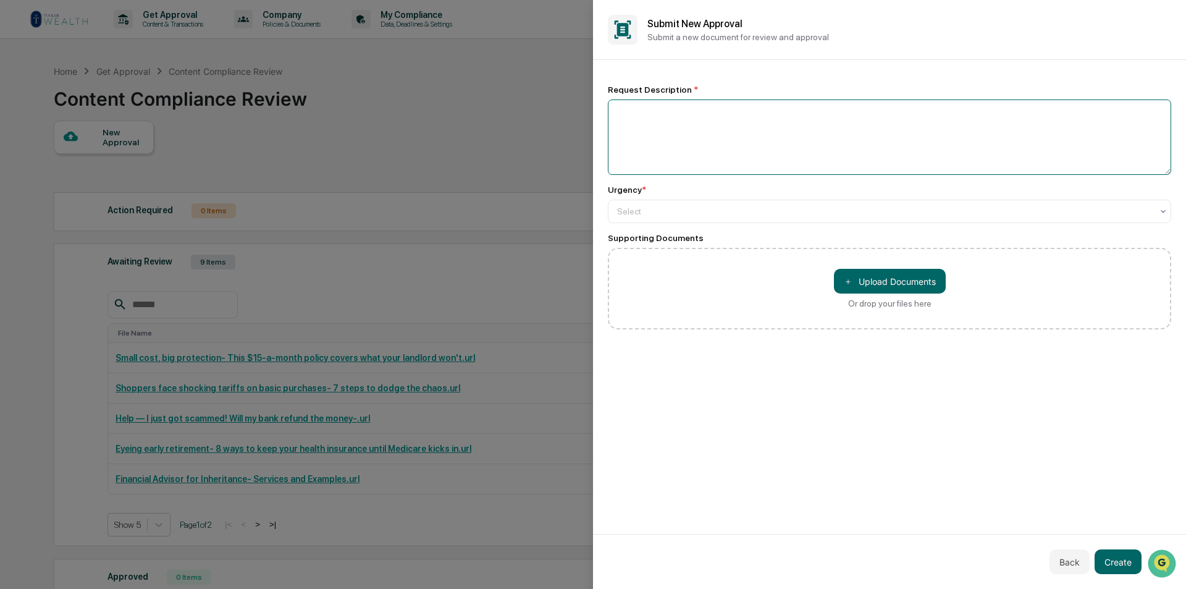
click at [613, 125] on textarea at bounding box center [889, 136] width 563 height 75
paste textarea "**********"
type textarea "**********"
click at [687, 212] on div at bounding box center [884, 211] width 535 height 12
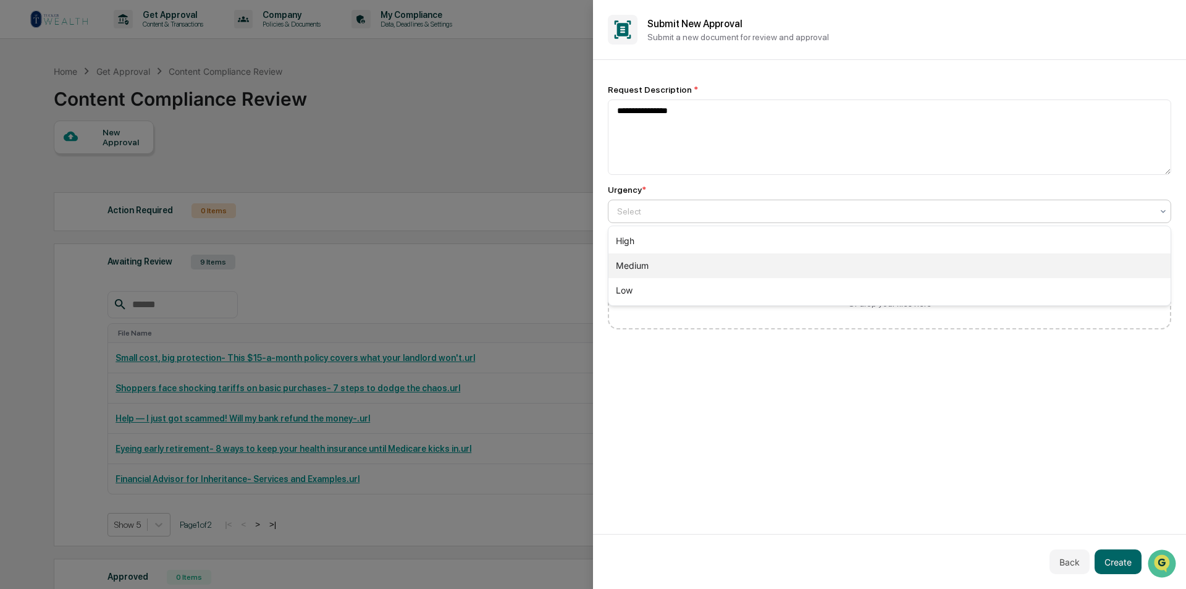
click at [646, 270] on div "Medium" at bounding box center [889, 265] width 562 height 25
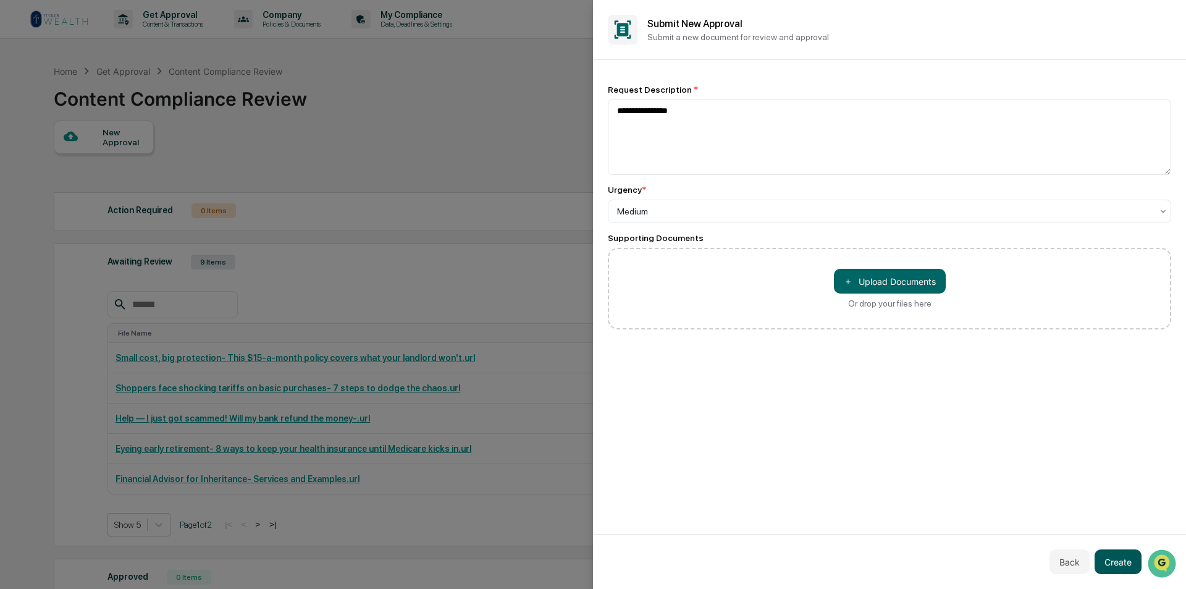
click at [1125, 564] on button "Create" at bounding box center [1117, 561] width 47 height 25
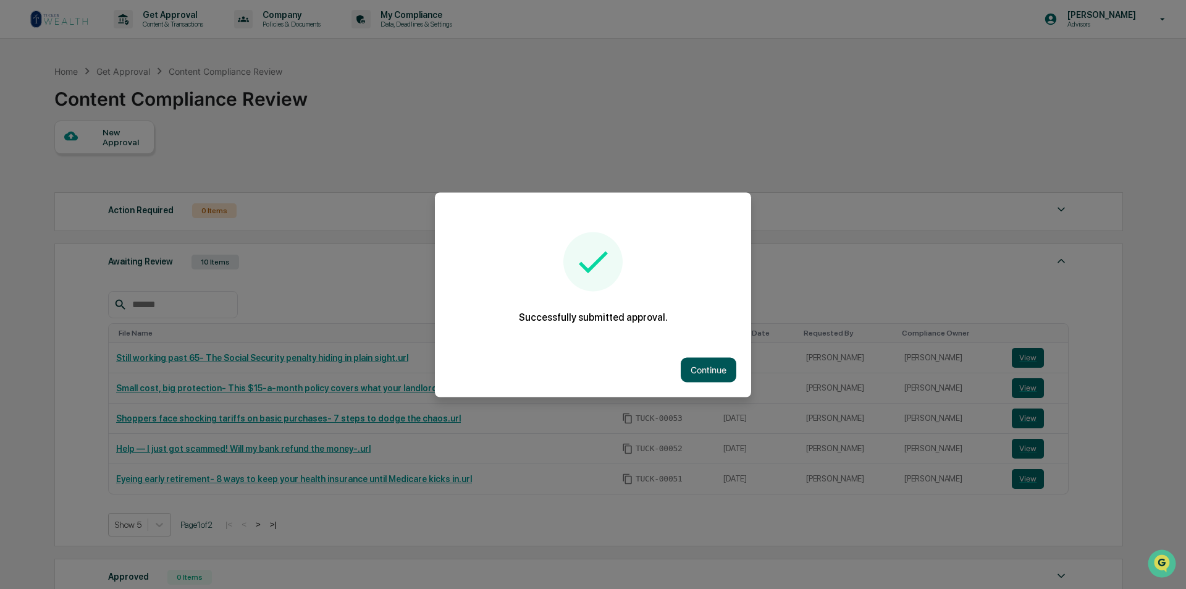
click at [707, 362] on button "Continue" at bounding box center [709, 369] width 56 height 25
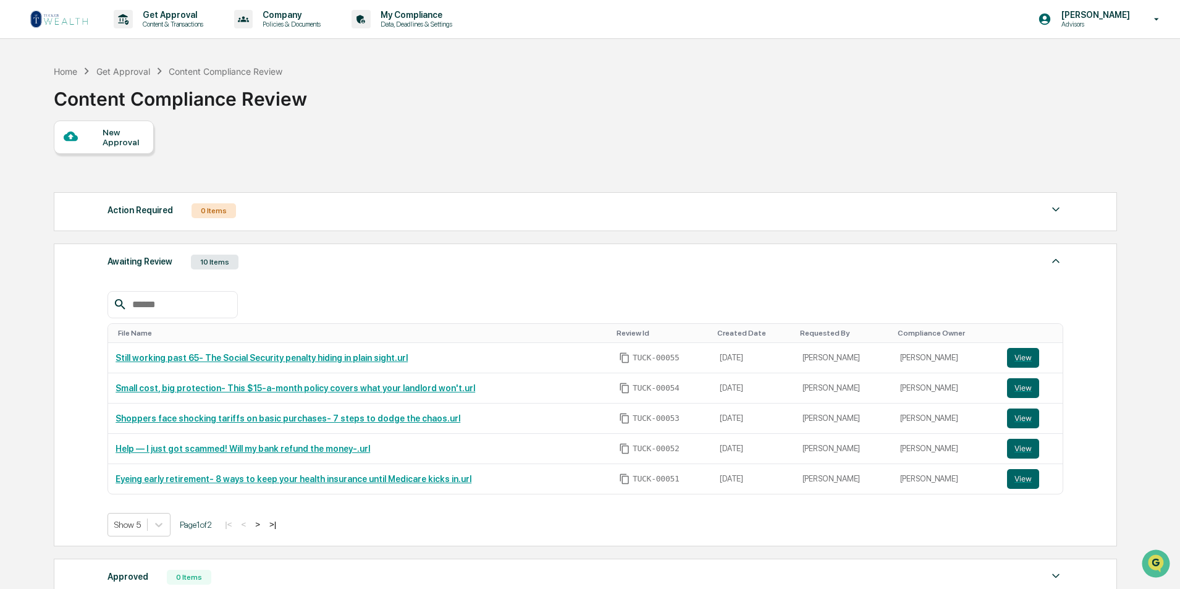
click at [108, 136] on div "New Approval" at bounding box center [123, 137] width 41 height 20
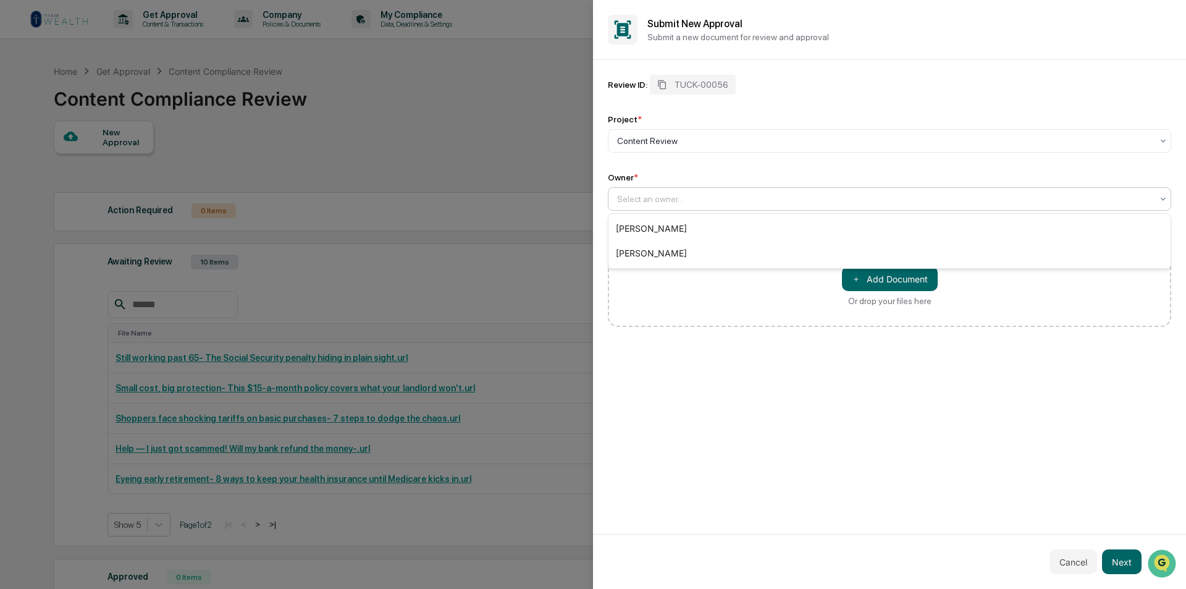
click at [641, 198] on div at bounding box center [884, 199] width 535 height 12
click at [640, 226] on div "[PERSON_NAME]" at bounding box center [889, 228] width 562 height 25
click at [876, 275] on button "＋ Add Document" at bounding box center [890, 278] width 96 height 25
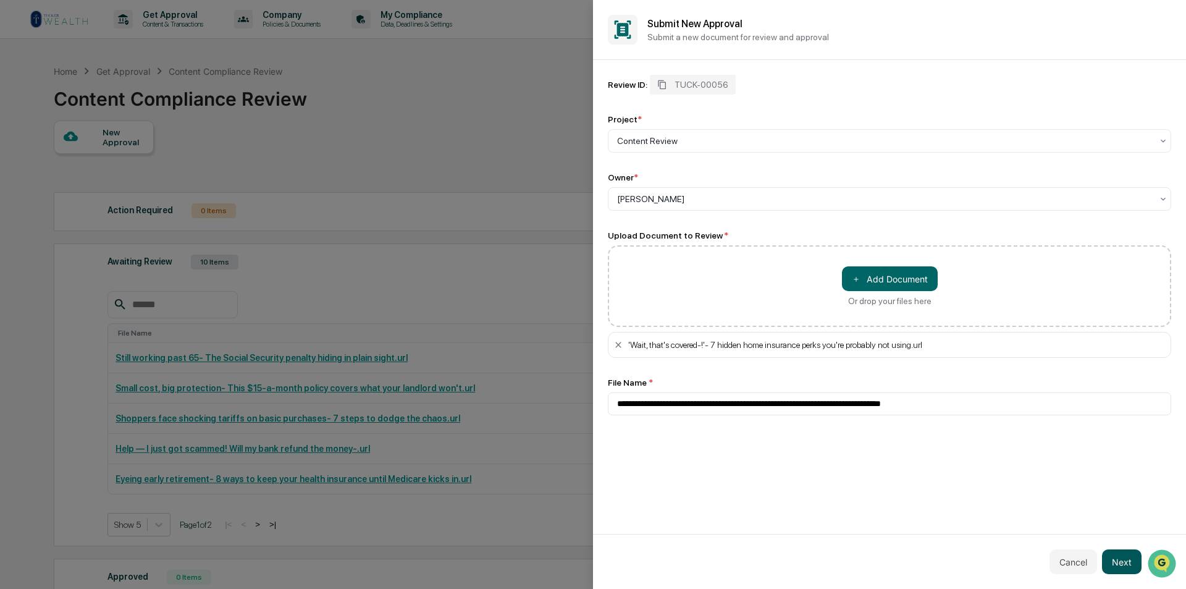
click at [1115, 566] on button "Next" at bounding box center [1122, 561] width 40 height 25
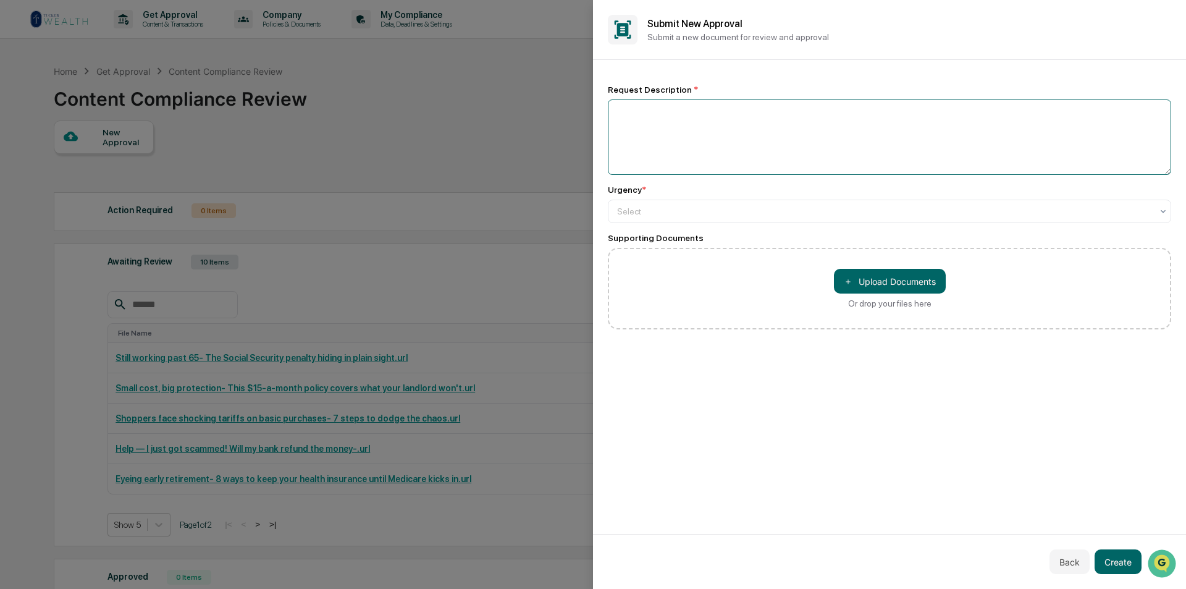
click at [668, 132] on textarea at bounding box center [889, 136] width 563 height 75
paste textarea "**********"
type textarea "**********"
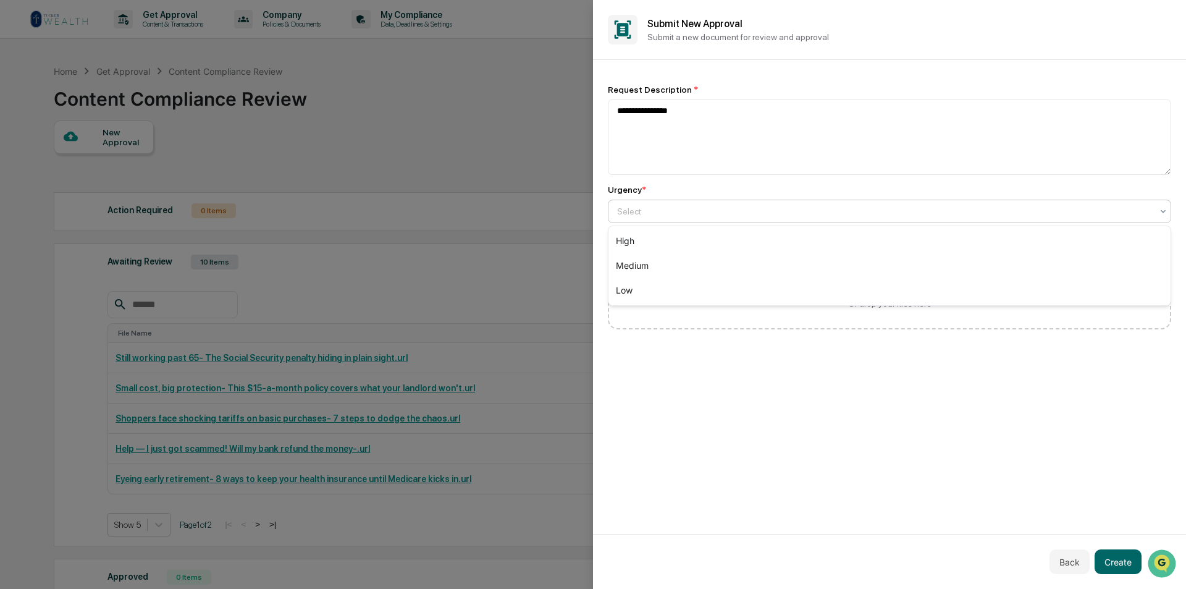
click at [678, 205] on div at bounding box center [884, 211] width 535 height 12
click at [675, 263] on div "Medium" at bounding box center [889, 265] width 562 height 25
click at [1110, 560] on button "Create" at bounding box center [1117, 561] width 47 height 25
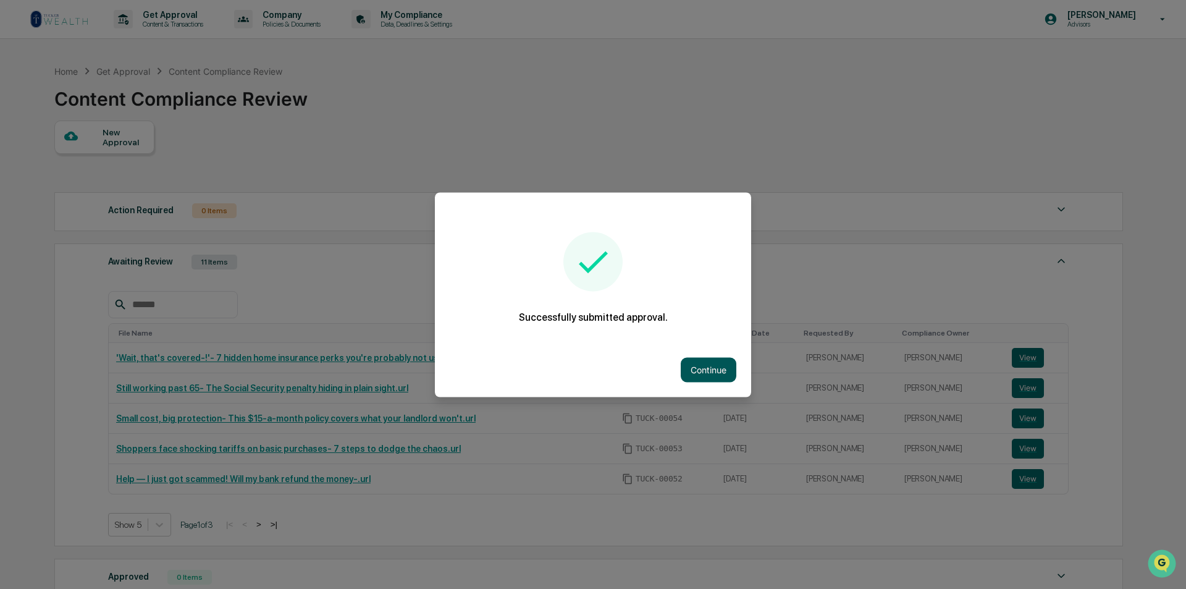
click at [694, 367] on button "Continue" at bounding box center [709, 369] width 56 height 25
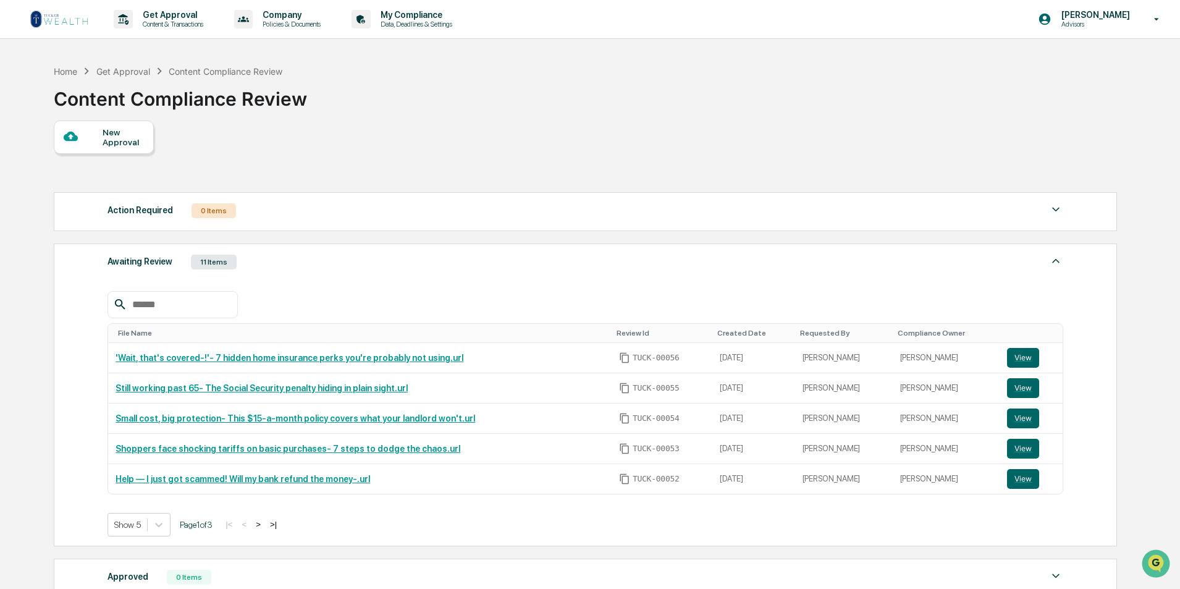
click at [115, 130] on div "New Approval" at bounding box center [123, 137] width 41 height 20
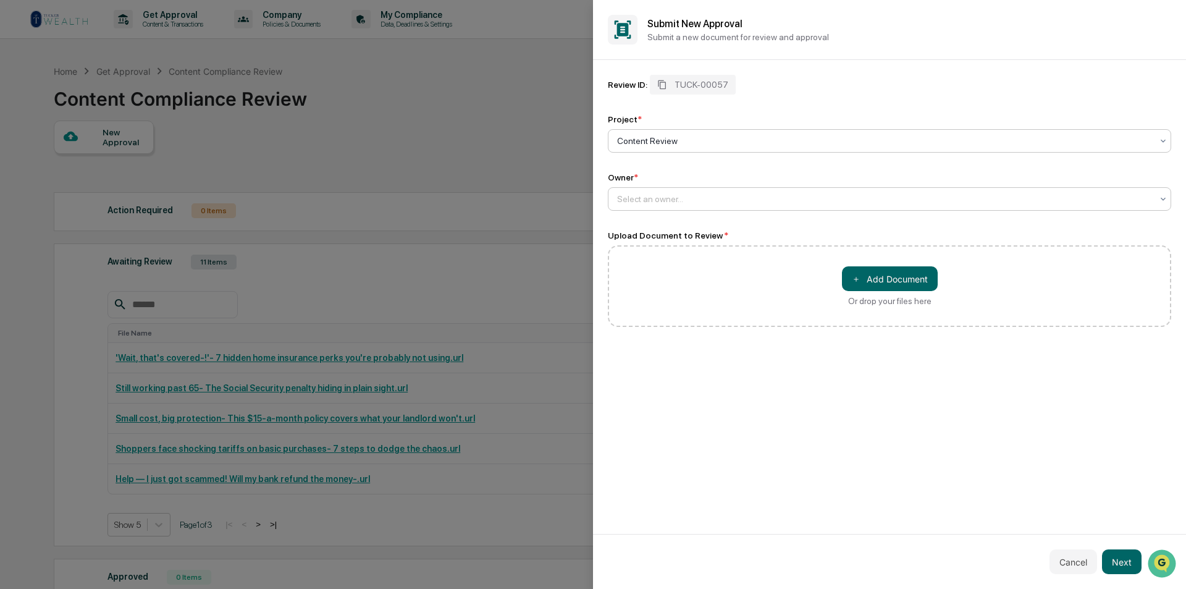
click at [657, 201] on div at bounding box center [884, 199] width 535 height 12
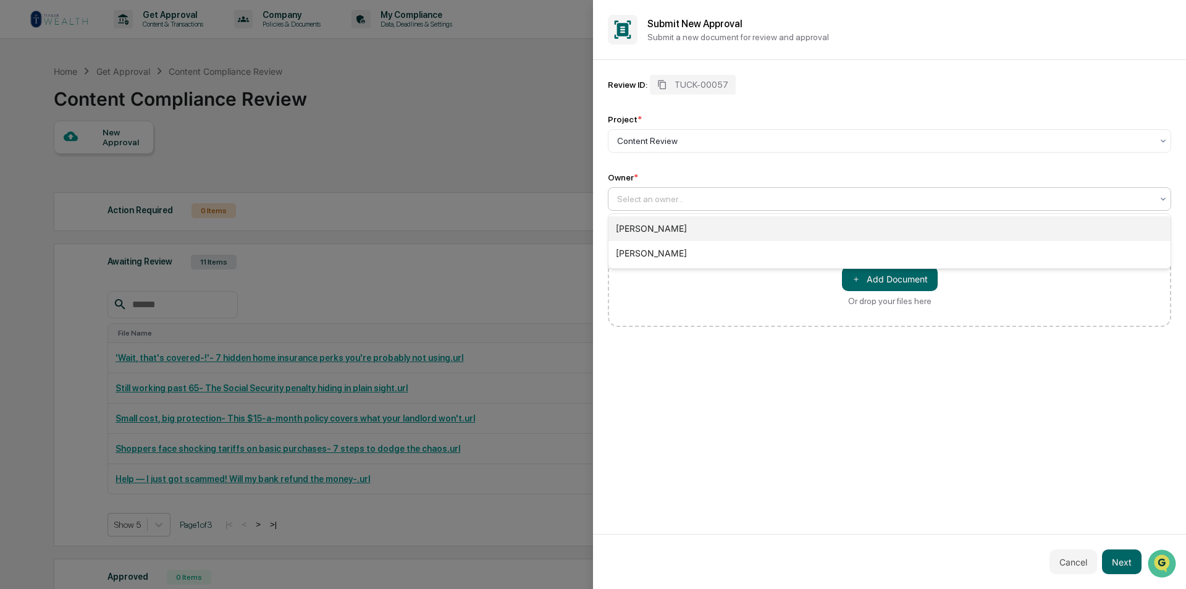
click at [674, 230] on div "[PERSON_NAME]" at bounding box center [889, 228] width 562 height 25
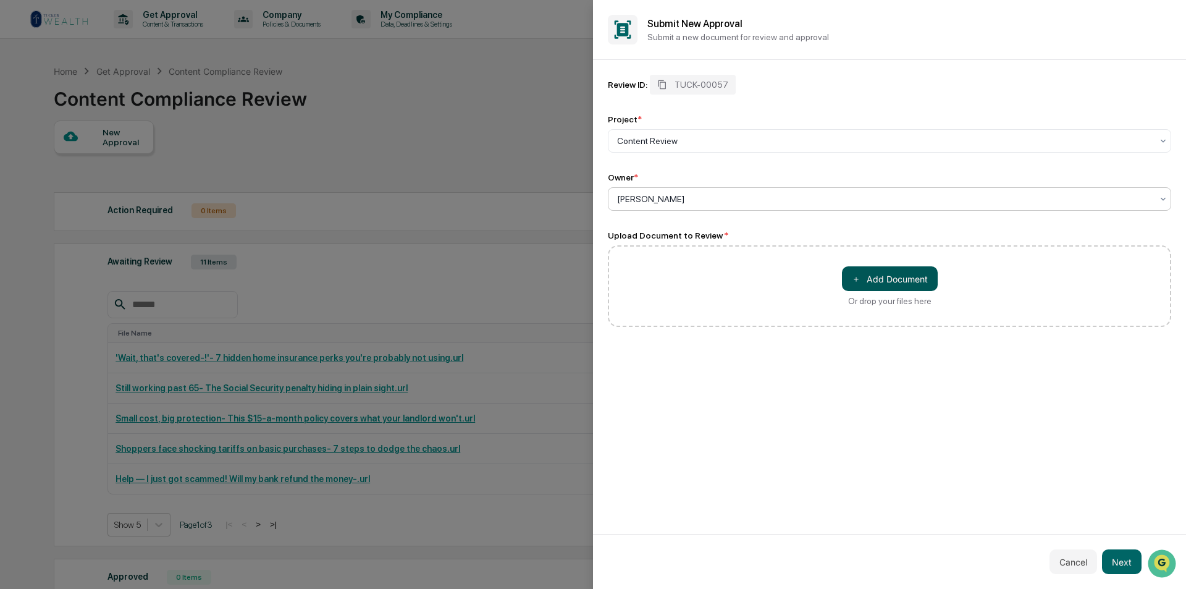
click at [879, 277] on button "＋ Add Document" at bounding box center [890, 278] width 96 height 25
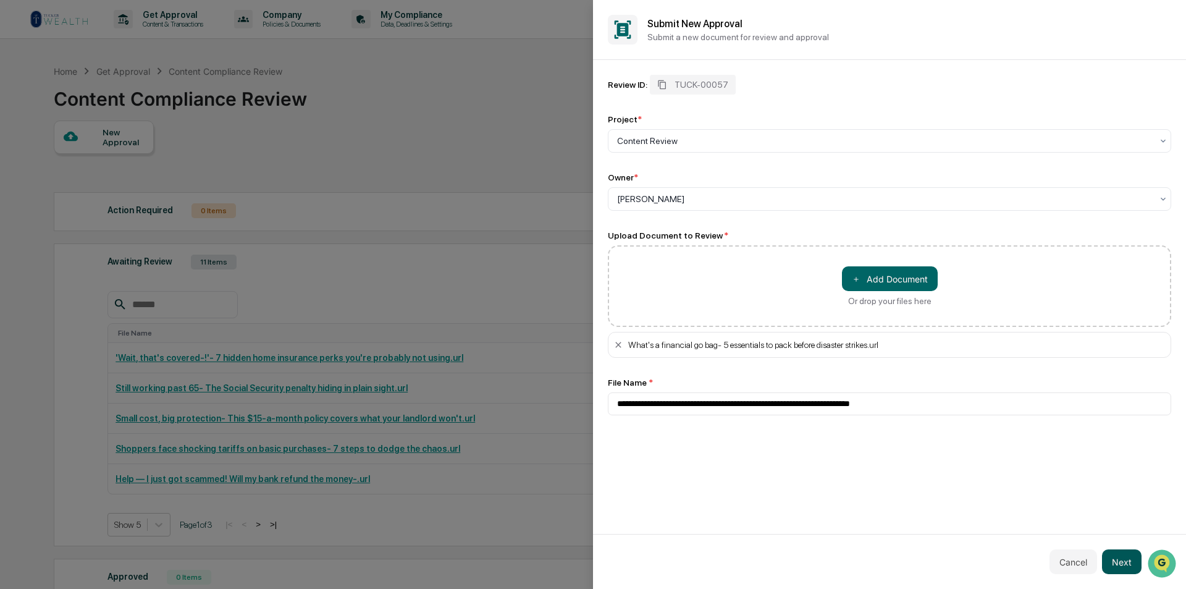
click at [1120, 563] on button "Next" at bounding box center [1122, 561] width 40 height 25
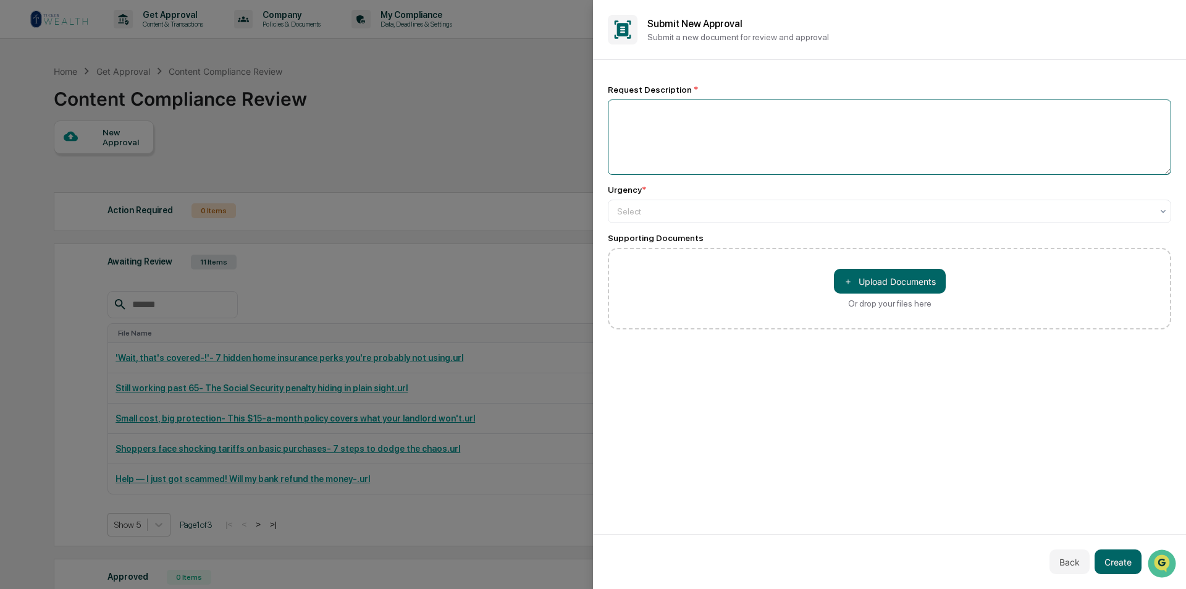
click at [642, 107] on textarea at bounding box center [889, 136] width 563 height 75
paste textarea "**********"
type textarea "**********"
click at [692, 208] on div at bounding box center [884, 211] width 535 height 12
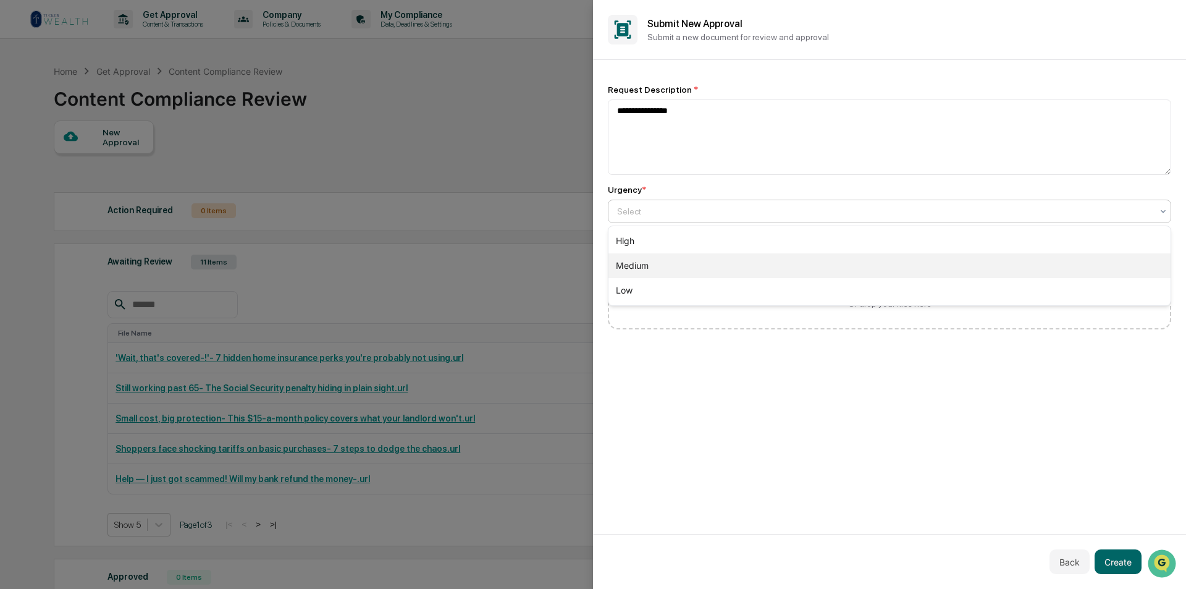
click at [674, 262] on div "Medium" at bounding box center [889, 265] width 562 height 25
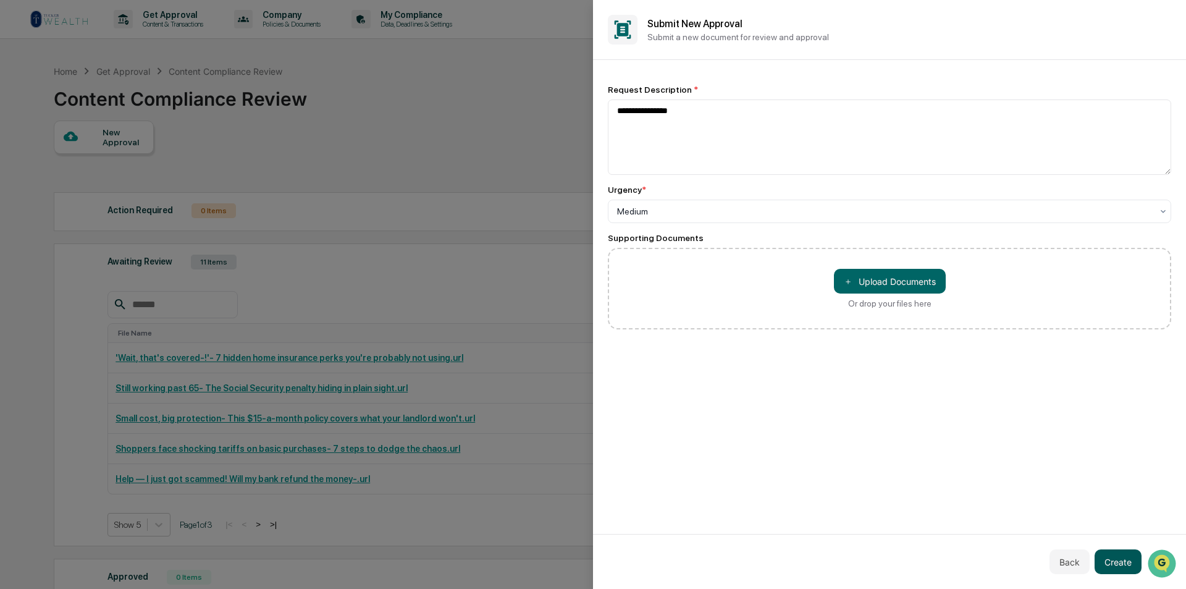
click at [1126, 561] on button "Create" at bounding box center [1117, 561] width 47 height 25
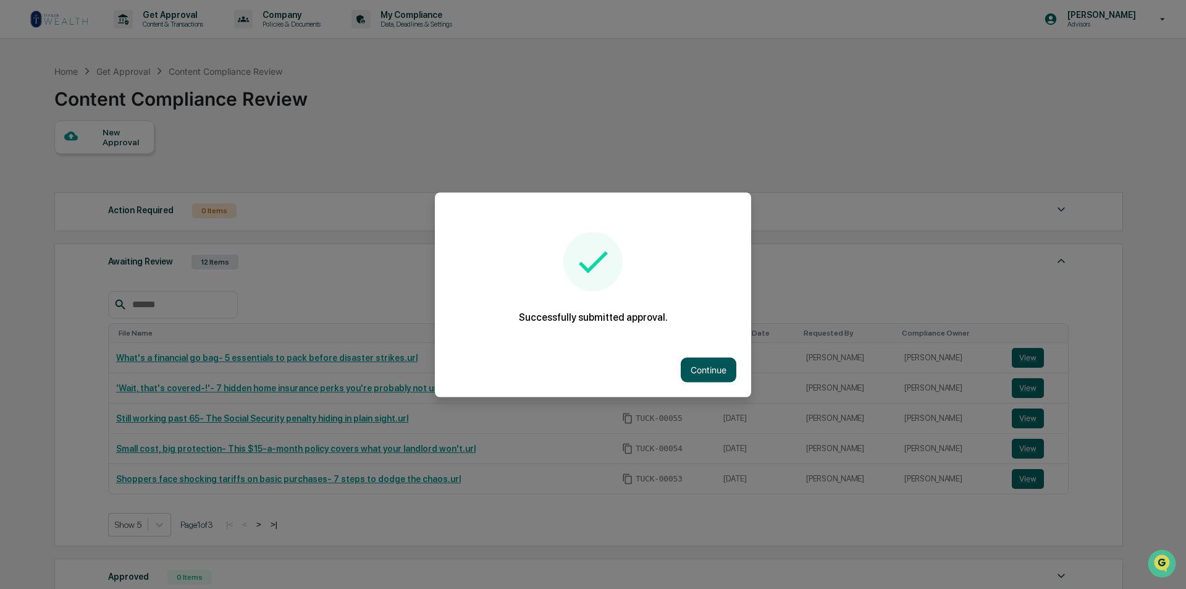
click at [687, 367] on button "Continue" at bounding box center [709, 369] width 56 height 25
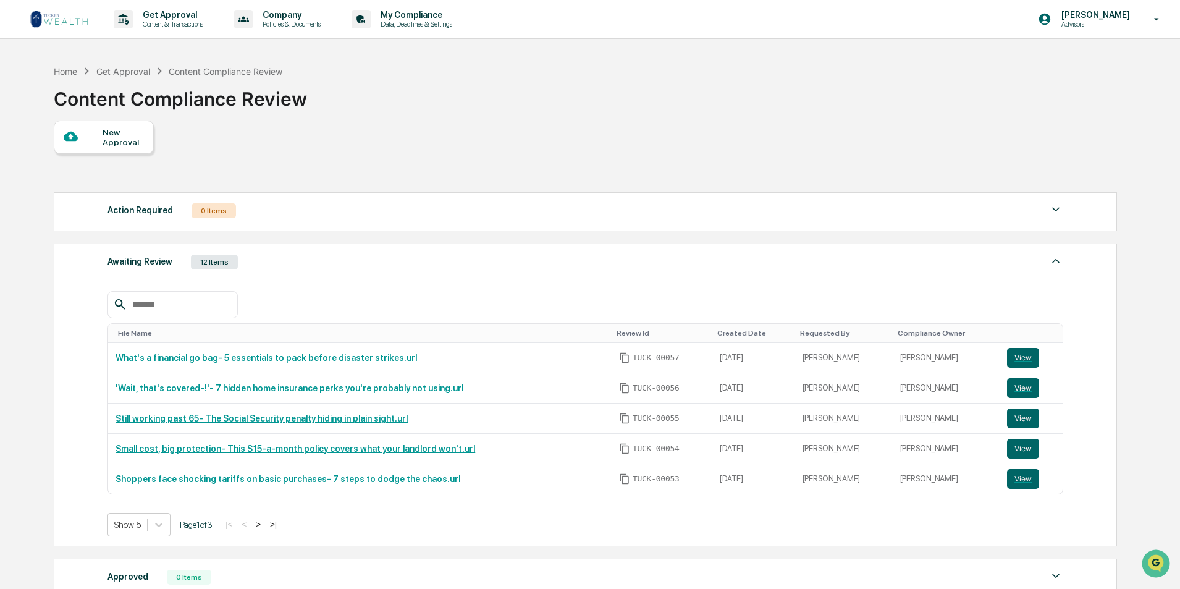
click at [120, 147] on div "New Approval" at bounding box center [104, 136] width 100 height 33
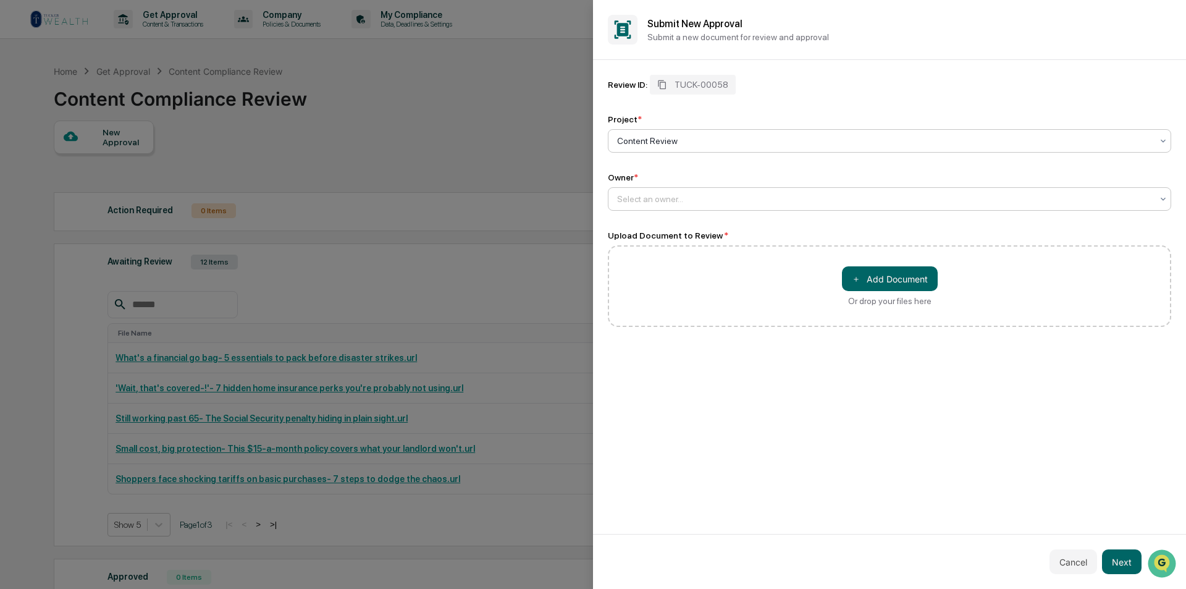
click at [650, 192] on div "Select an owner..." at bounding box center [884, 198] width 547 height 17
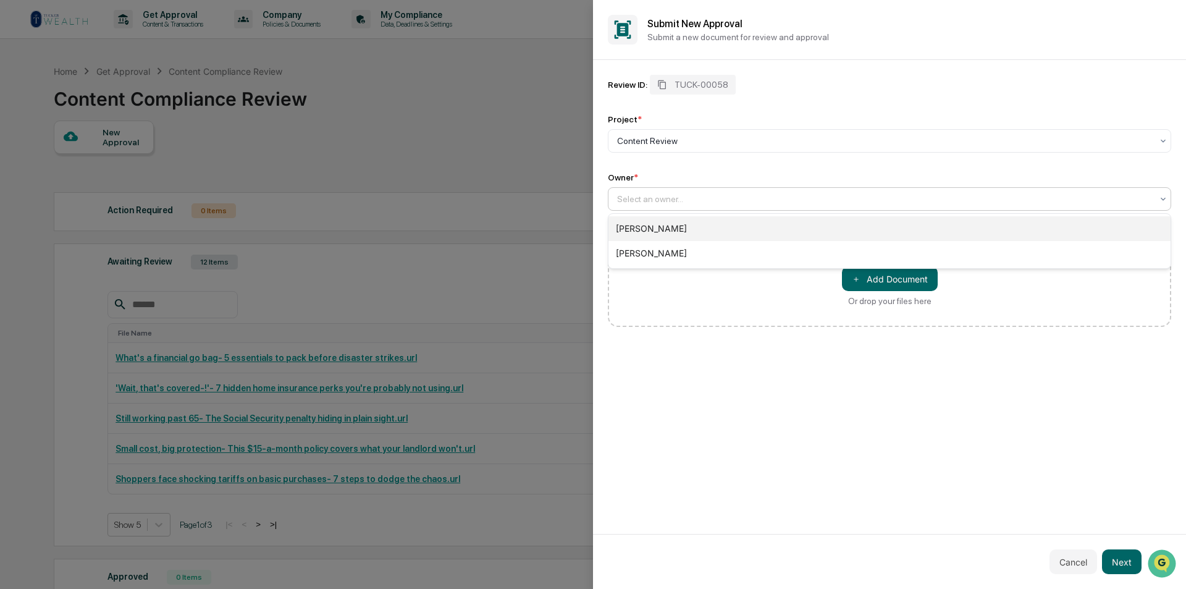
click at [645, 229] on div "[PERSON_NAME]" at bounding box center [889, 228] width 562 height 25
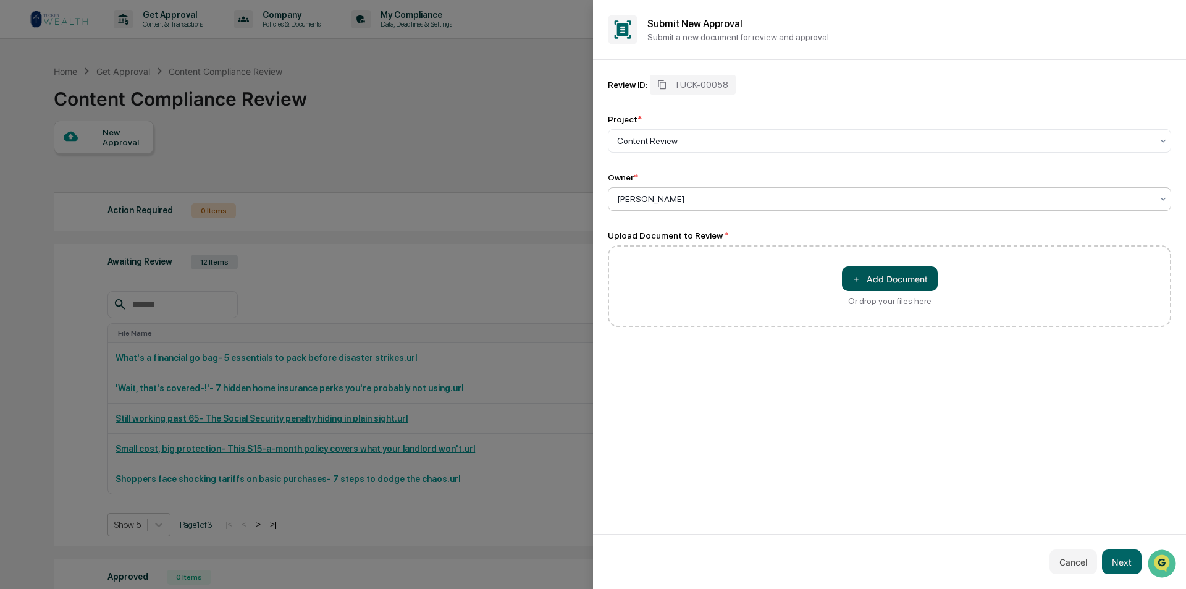
click at [892, 280] on button "＋ Add Document" at bounding box center [890, 278] width 96 height 25
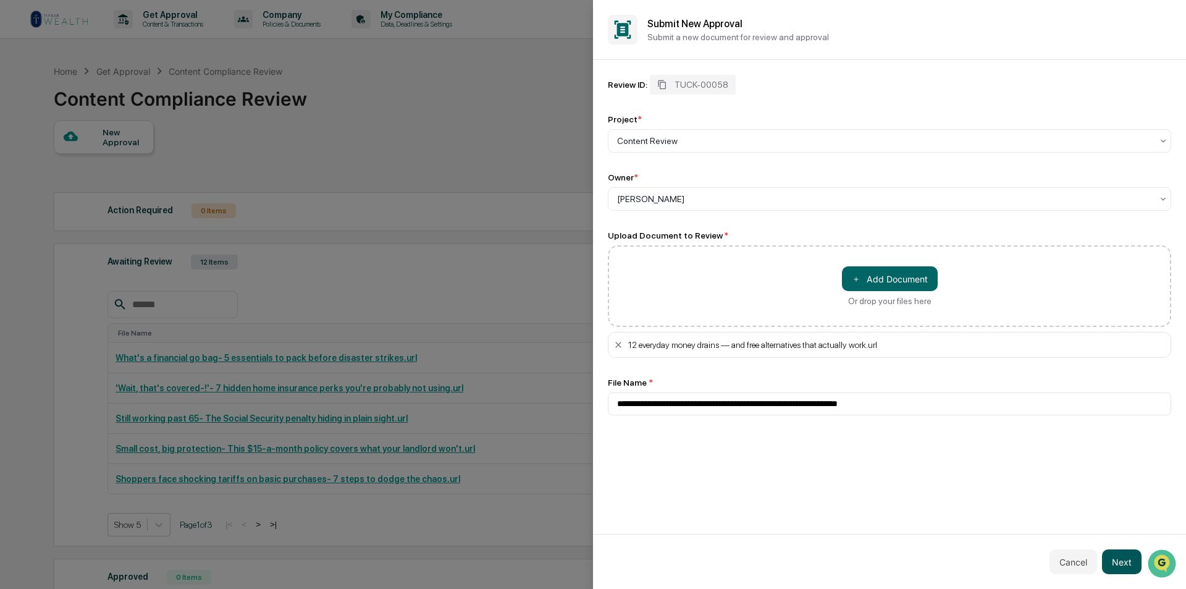
click at [1125, 558] on button "Next" at bounding box center [1122, 561] width 40 height 25
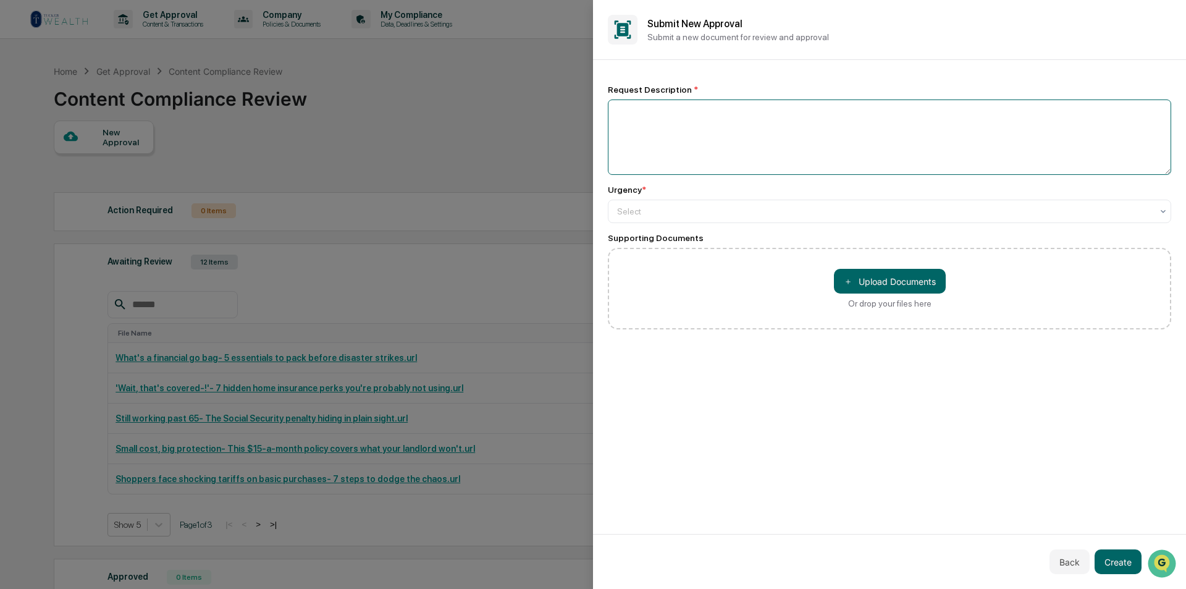
click at [655, 110] on textarea at bounding box center [889, 136] width 563 height 75
paste textarea "**********"
type textarea "**********"
click at [681, 211] on div at bounding box center [884, 211] width 535 height 12
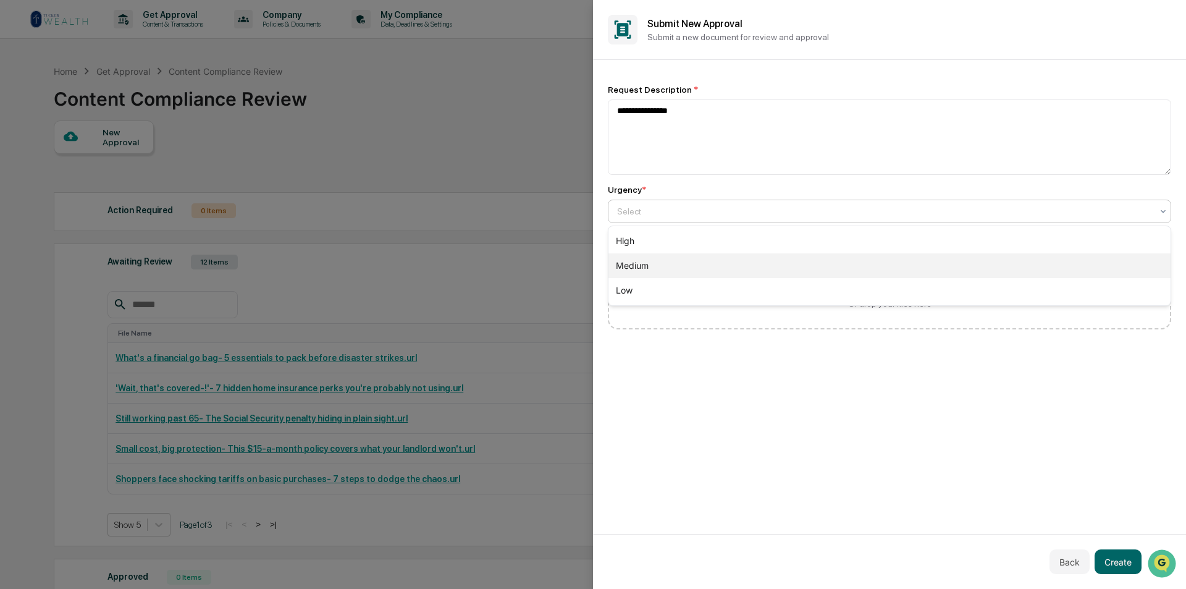
click at [669, 262] on div "Medium" at bounding box center [889, 265] width 562 height 25
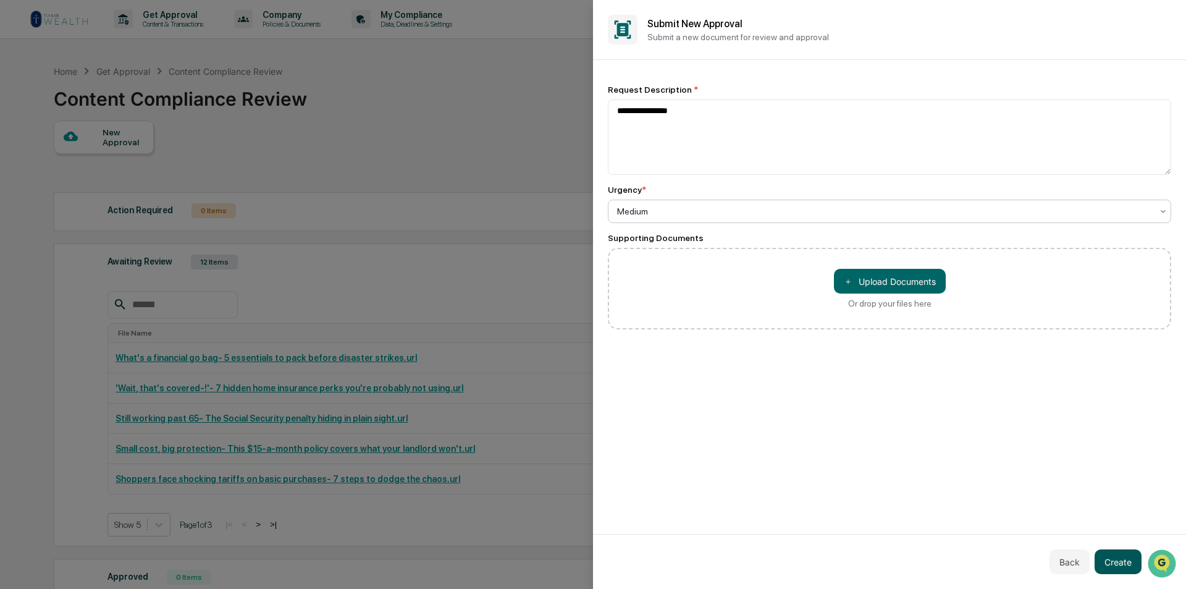
click at [1116, 565] on button "Create" at bounding box center [1117, 561] width 47 height 25
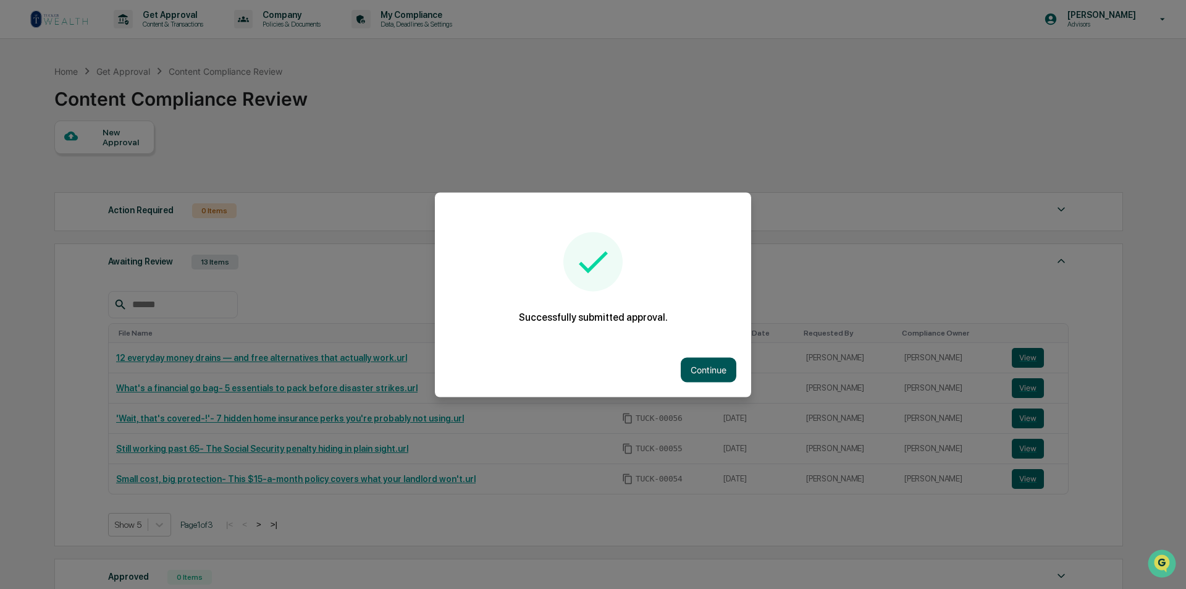
click at [695, 363] on button "Continue" at bounding box center [709, 369] width 56 height 25
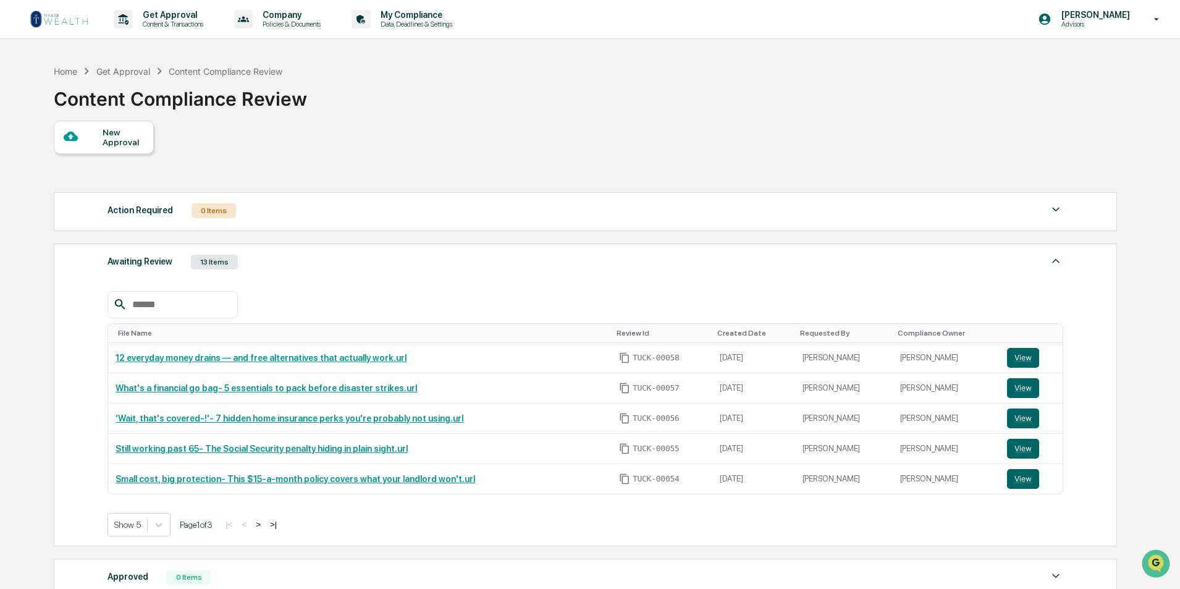
click at [135, 138] on div "New Approval" at bounding box center [123, 137] width 41 height 20
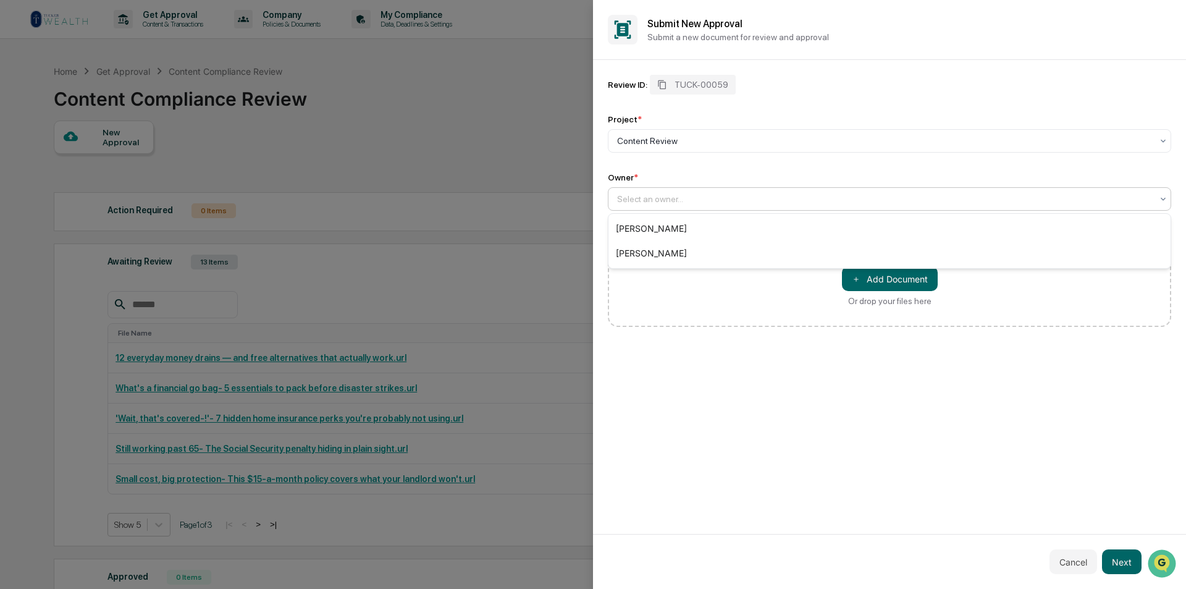
click at [643, 202] on div at bounding box center [884, 199] width 535 height 12
click at [648, 222] on div "[PERSON_NAME]" at bounding box center [889, 228] width 562 height 25
click at [888, 279] on button "＋ Add Document" at bounding box center [890, 278] width 96 height 25
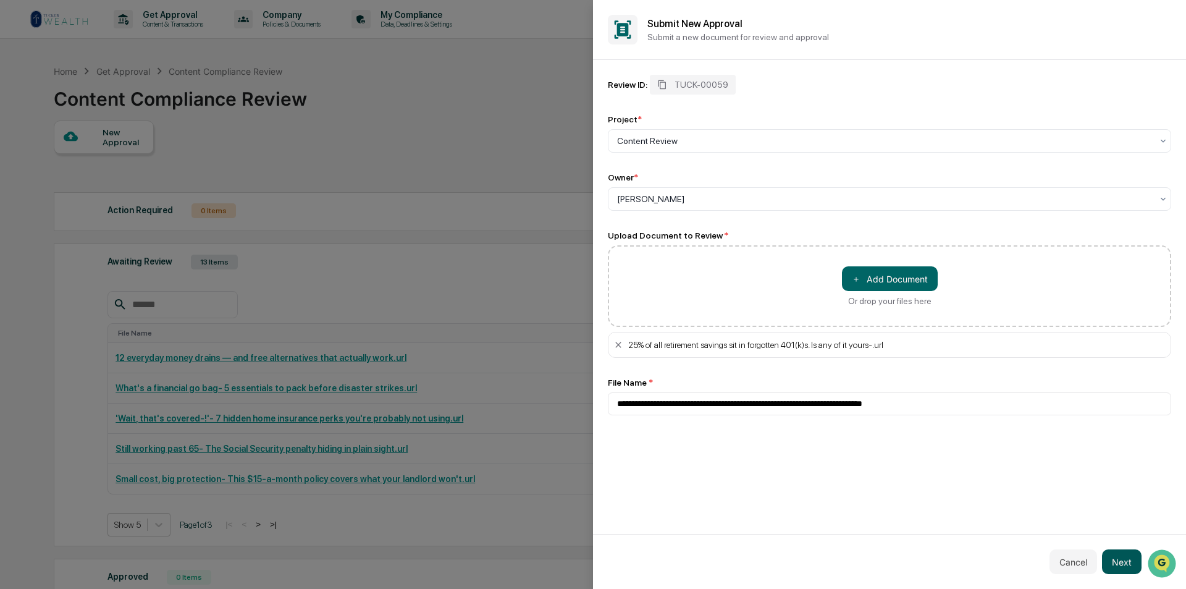
click at [1108, 565] on button "Next" at bounding box center [1122, 561] width 40 height 25
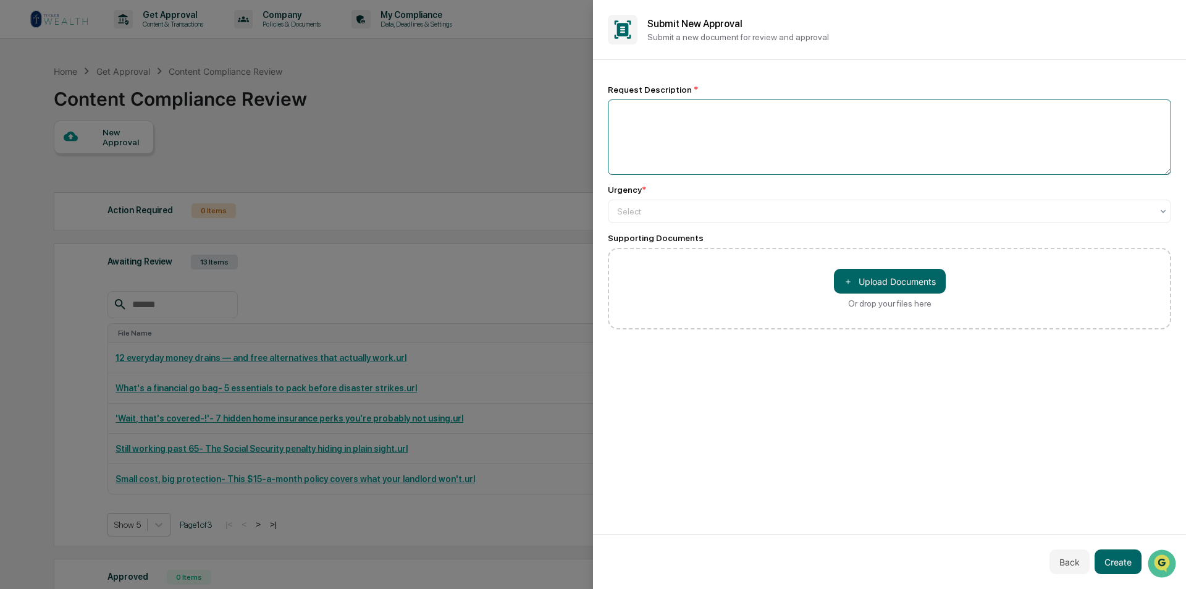
click at [776, 140] on textarea at bounding box center [889, 136] width 563 height 75
paste textarea "**********"
type textarea "**********"
click at [724, 209] on div at bounding box center [884, 211] width 535 height 12
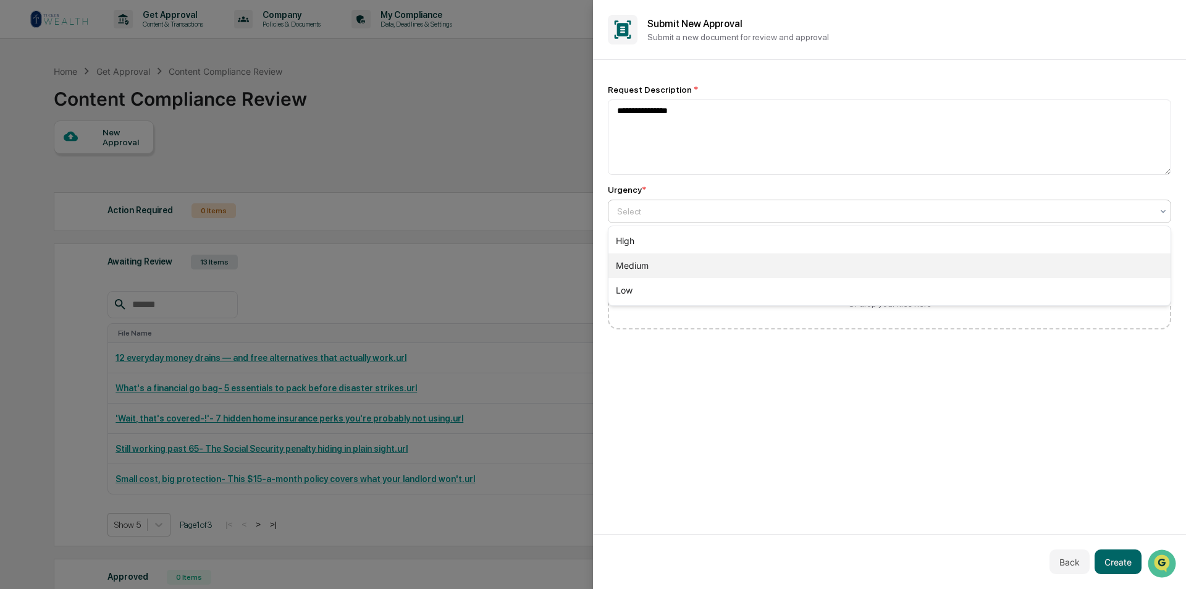
click at [700, 261] on div "Medium" at bounding box center [889, 265] width 562 height 25
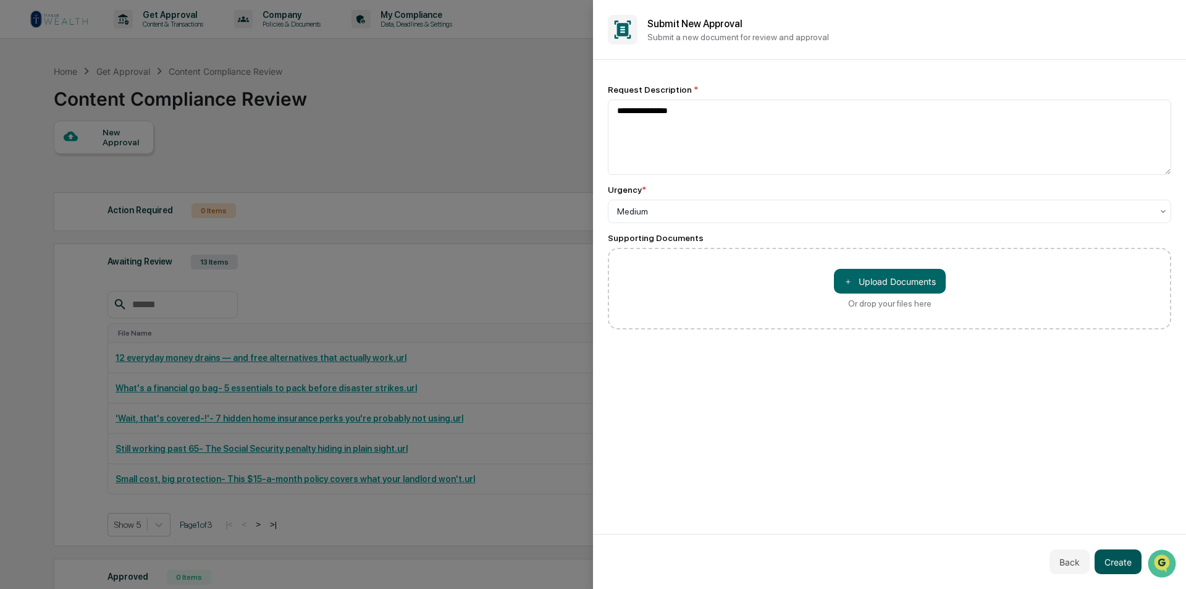
click at [1124, 562] on button "Create" at bounding box center [1117, 561] width 47 height 25
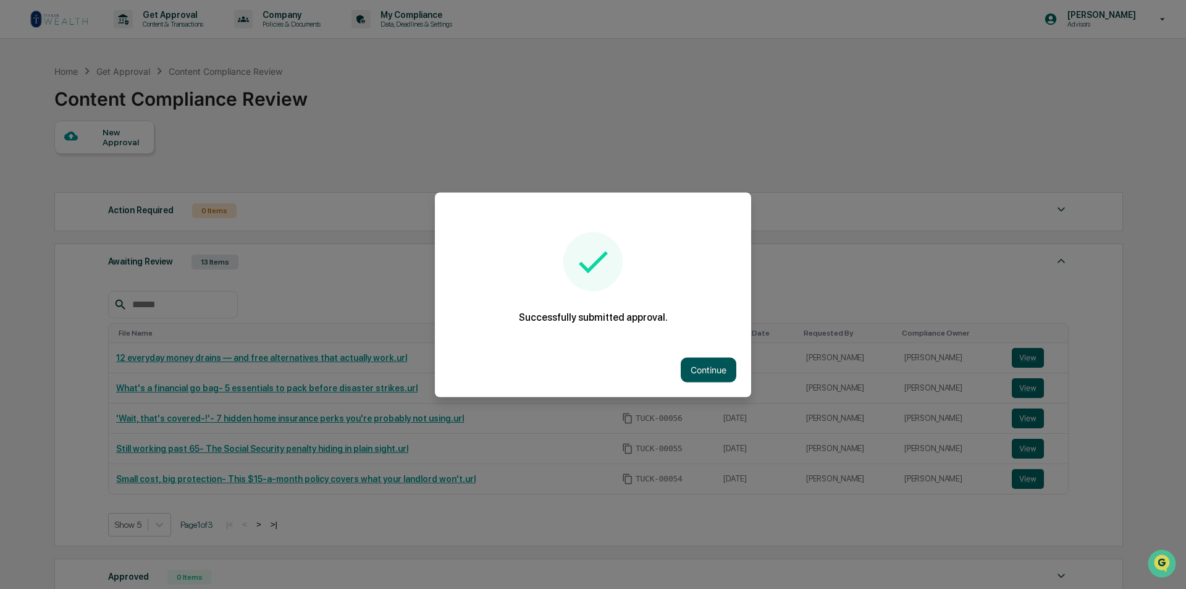
click at [699, 372] on button "Continue" at bounding box center [709, 369] width 56 height 25
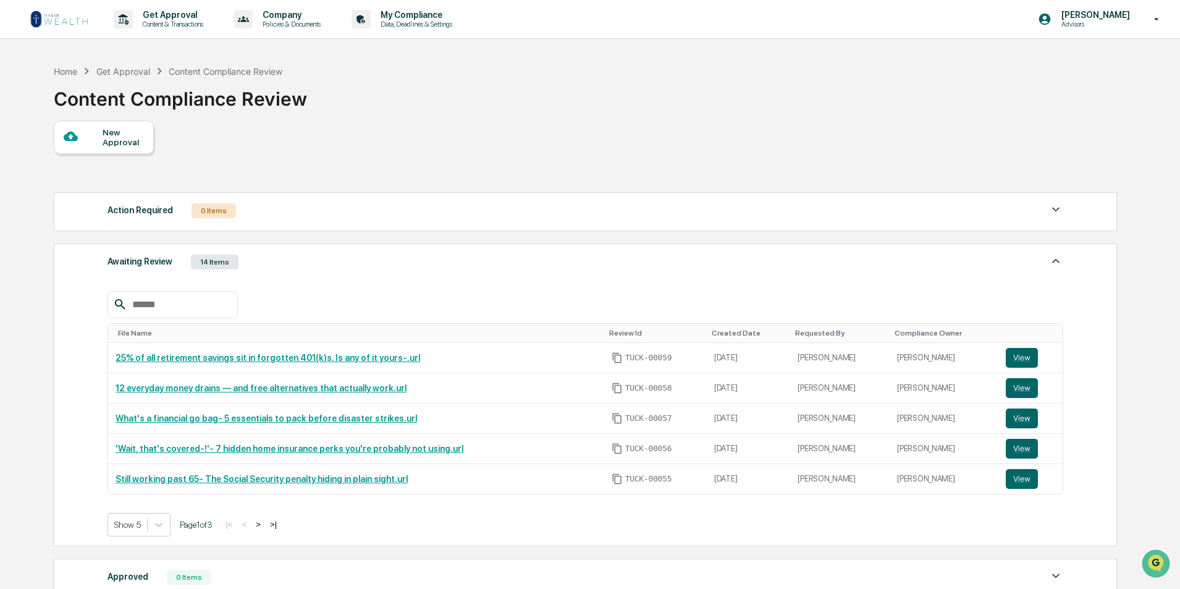
click at [134, 138] on div "New Approval" at bounding box center [123, 137] width 41 height 20
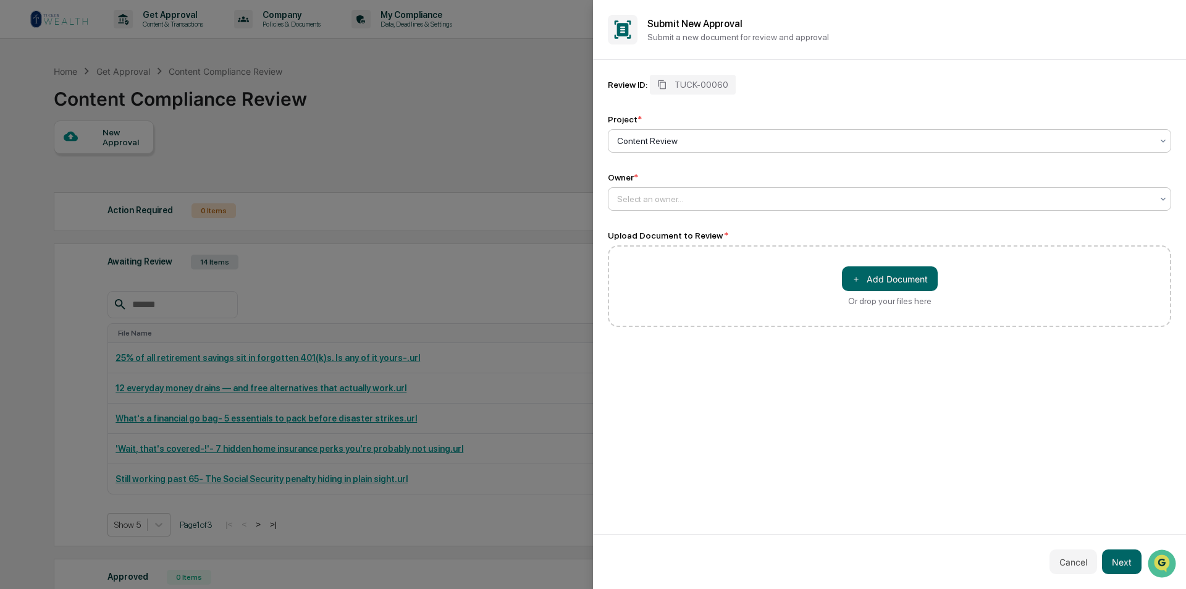
click at [626, 192] on div "Select an owner..." at bounding box center [884, 198] width 547 height 17
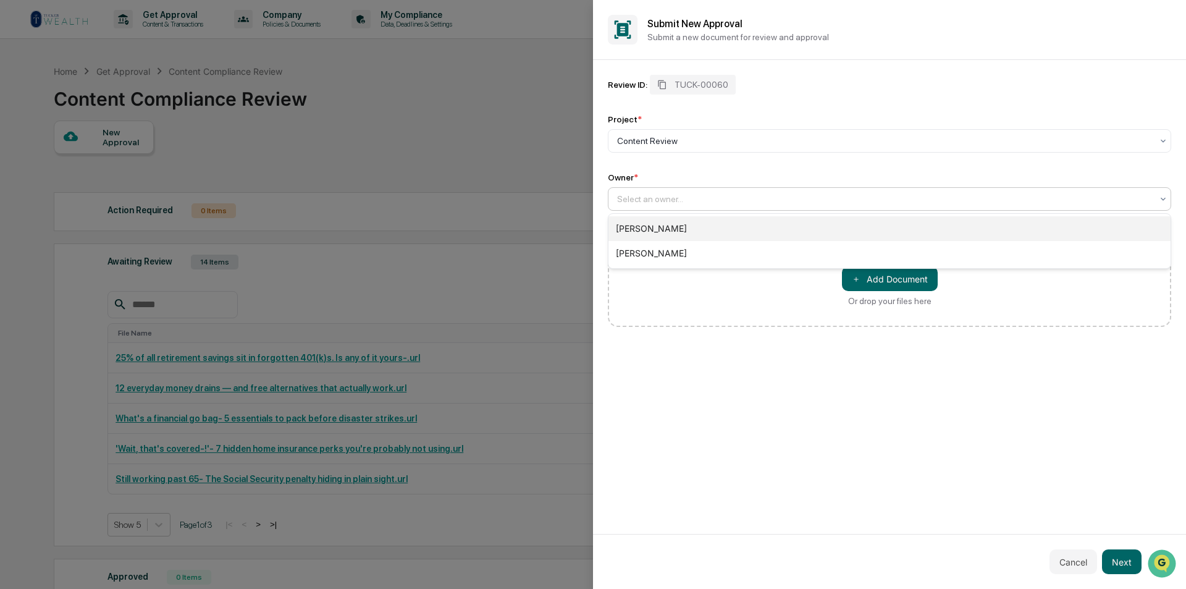
click at [642, 223] on div "[PERSON_NAME]" at bounding box center [889, 228] width 562 height 25
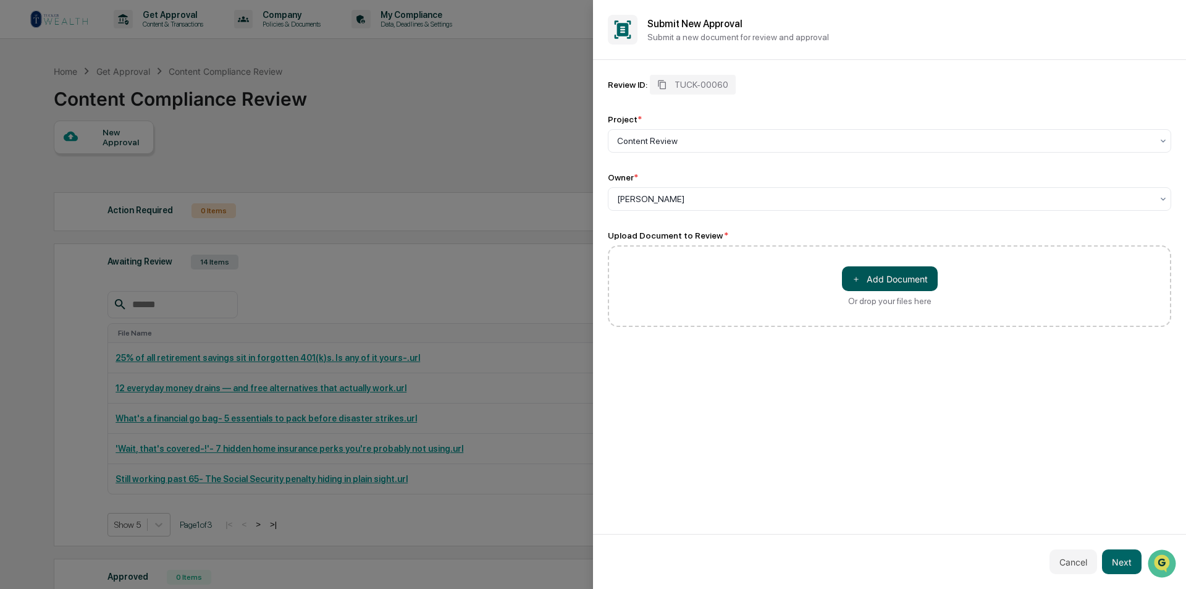
click at [883, 283] on button "＋ Add Document" at bounding box center [890, 278] width 96 height 25
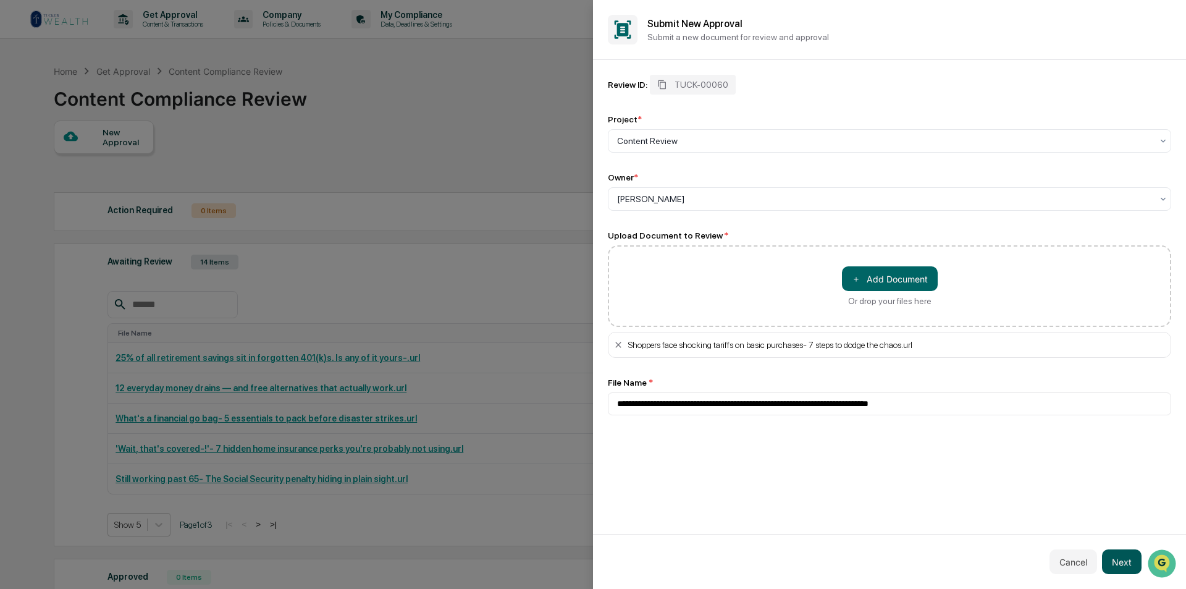
click at [1126, 561] on button "Next" at bounding box center [1122, 561] width 40 height 25
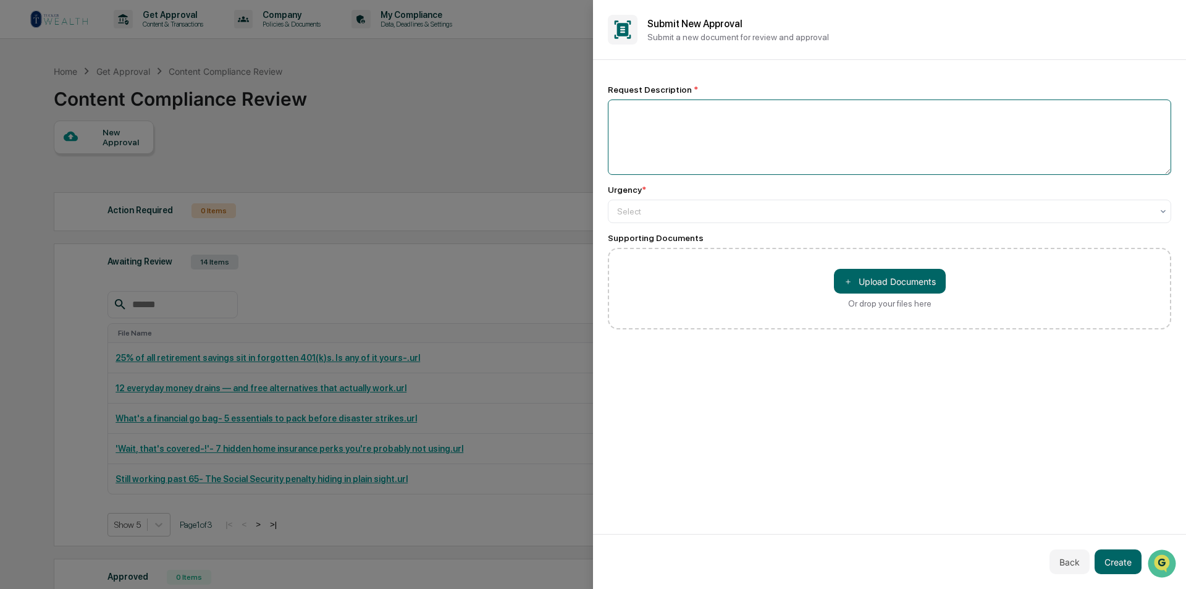
click at [716, 131] on textarea at bounding box center [889, 136] width 563 height 75
paste textarea "**********"
type textarea "**********"
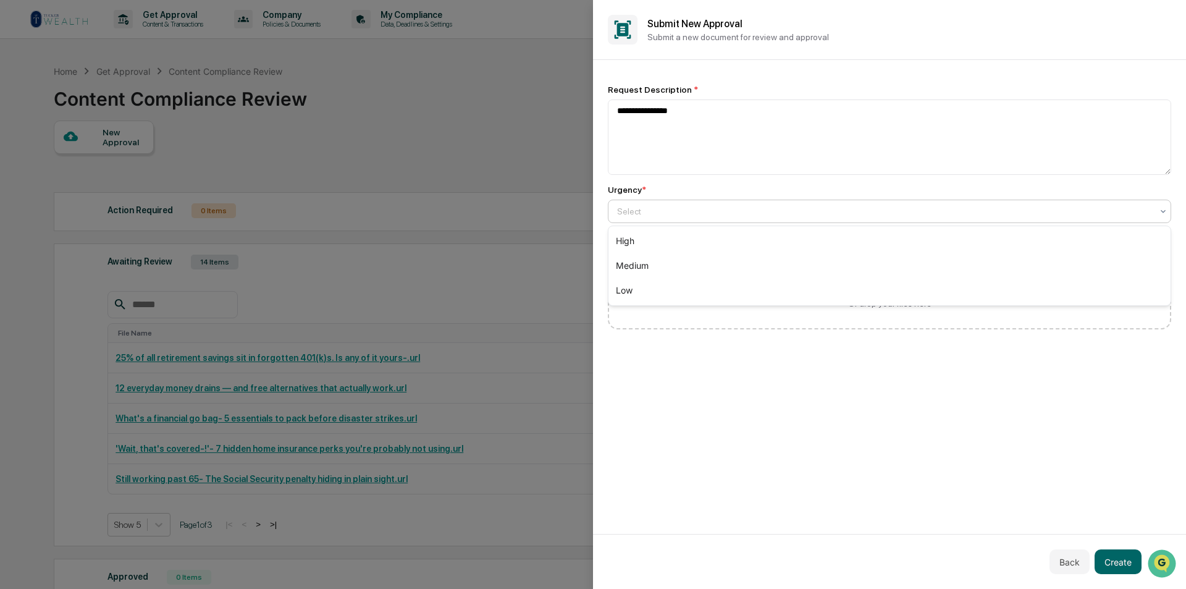
click at [702, 215] on div "Select" at bounding box center [884, 211] width 547 height 17
click at [686, 270] on div "Medium" at bounding box center [889, 265] width 562 height 25
click at [1112, 556] on button "Create" at bounding box center [1117, 561] width 47 height 25
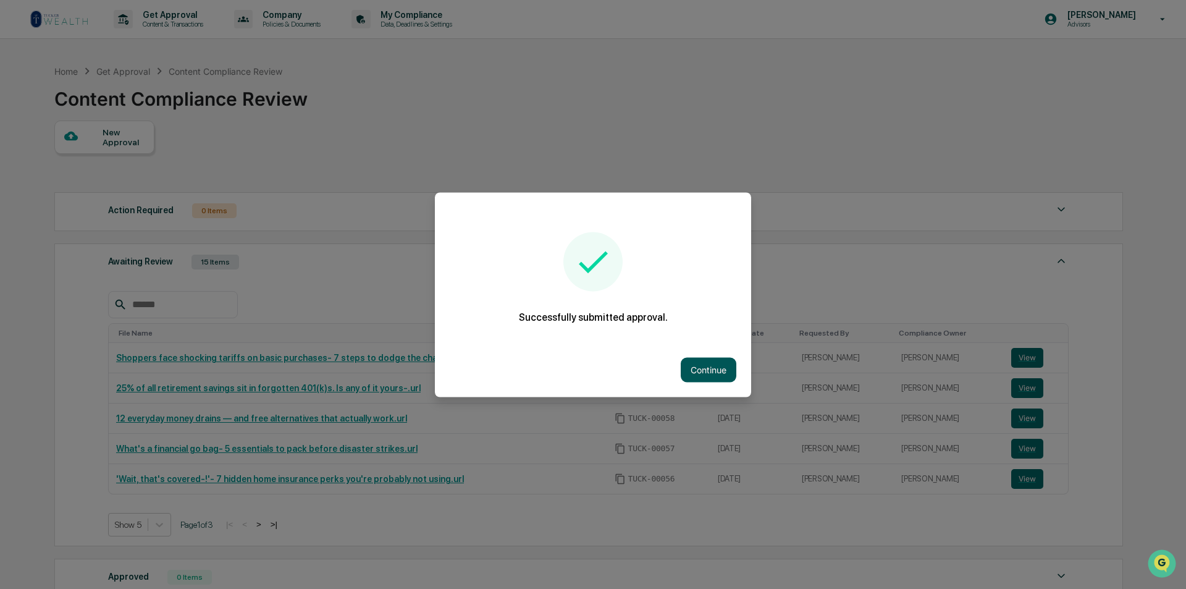
click at [705, 361] on button "Continue" at bounding box center [709, 369] width 56 height 25
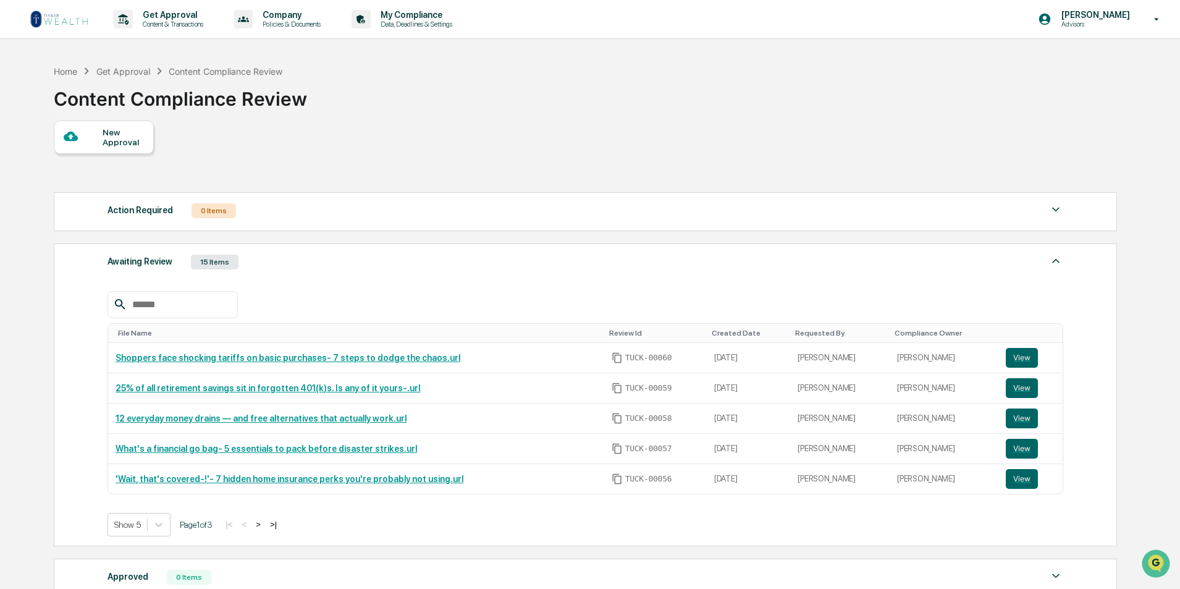
click at [125, 141] on div "New Approval" at bounding box center [123, 137] width 41 height 20
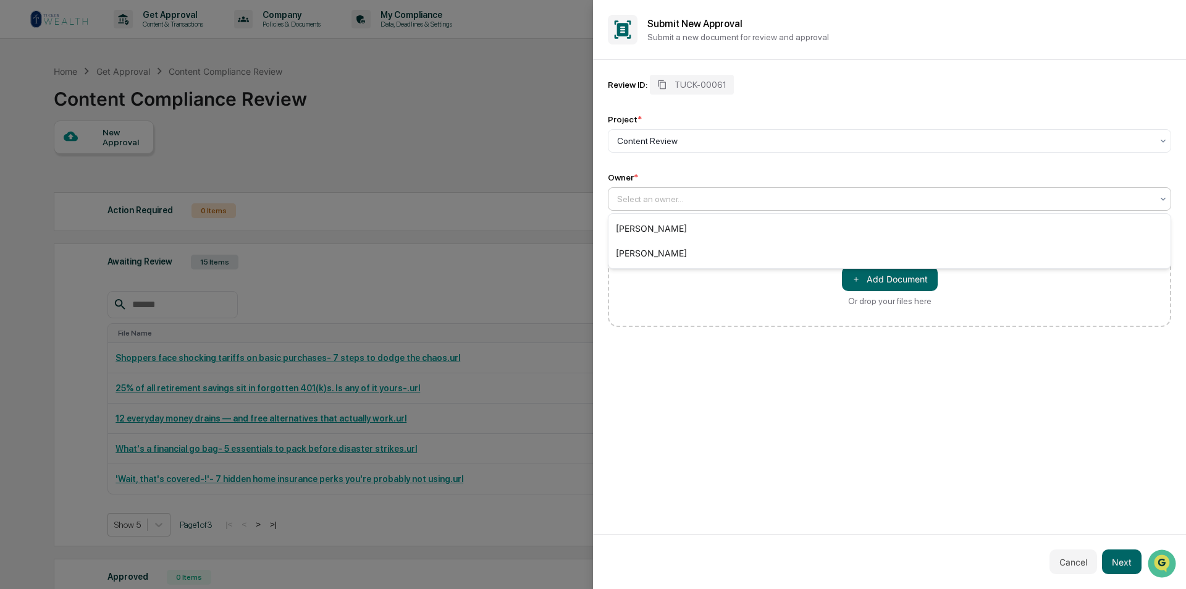
click at [650, 199] on div at bounding box center [884, 199] width 535 height 12
click at [649, 228] on div "[PERSON_NAME]" at bounding box center [889, 228] width 562 height 25
click at [902, 287] on button "＋ Add Document" at bounding box center [890, 278] width 96 height 25
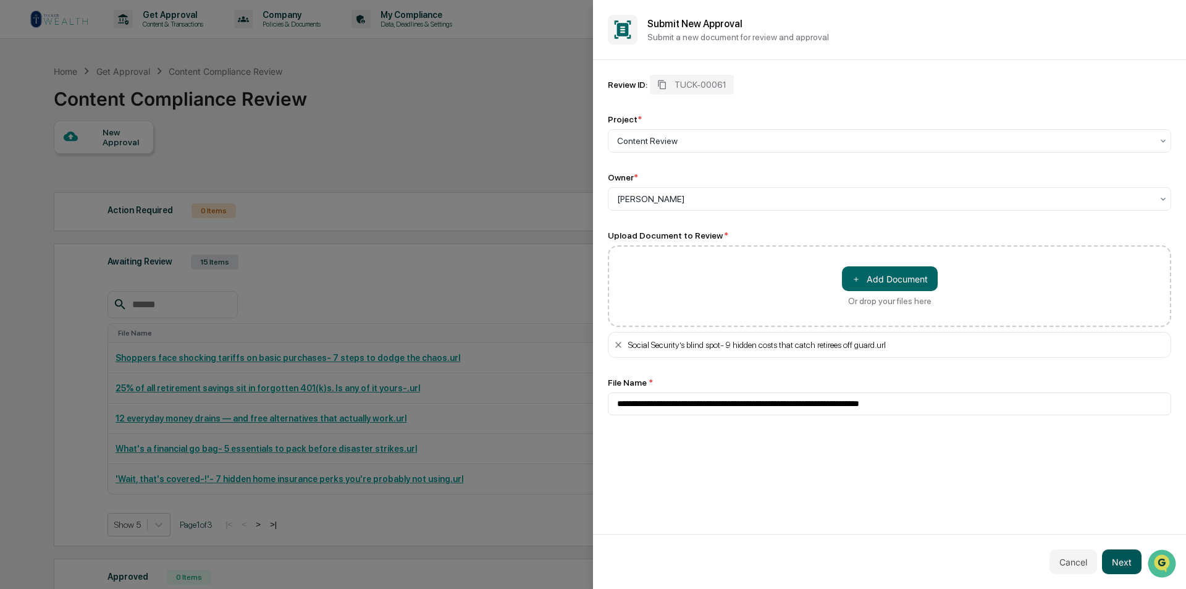
click at [1123, 561] on button "Next" at bounding box center [1122, 561] width 40 height 25
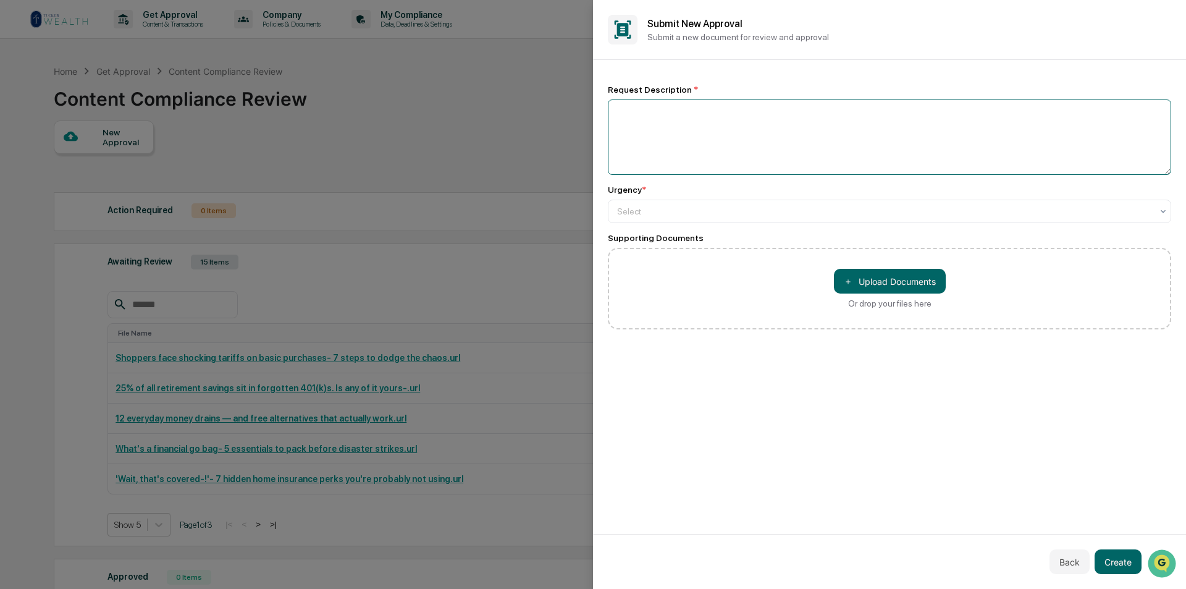
click at [669, 125] on textarea at bounding box center [889, 136] width 563 height 75
paste textarea "**********"
type textarea "**********"
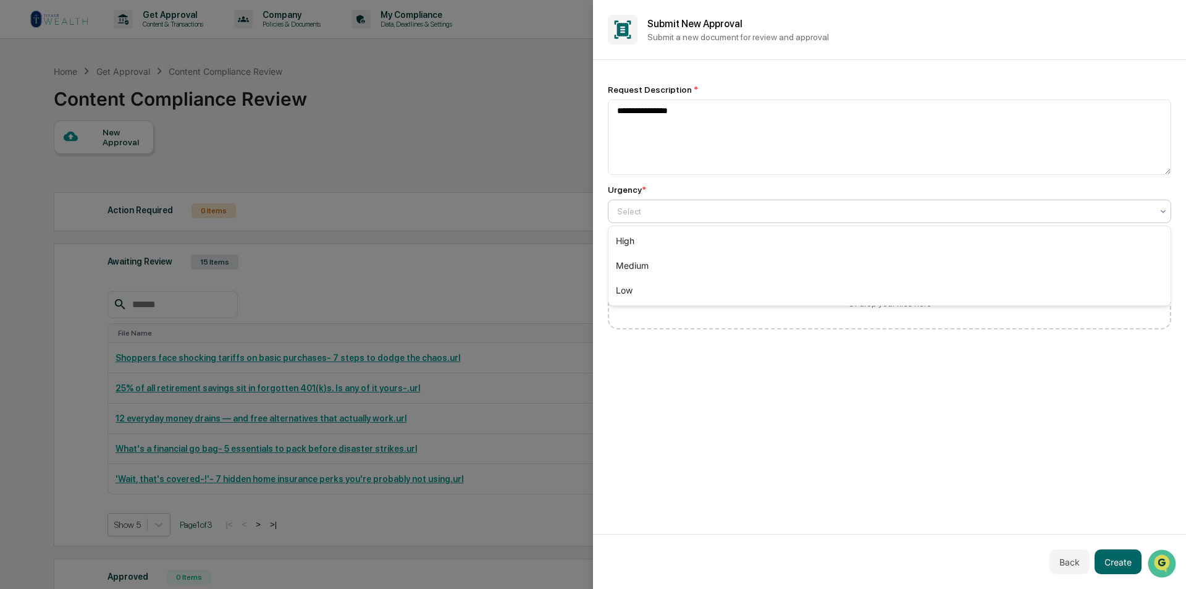
click at [716, 216] on div at bounding box center [884, 211] width 535 height 12
click at [710, 253] on div "Medium" at bounding box center [889, 265] width 562 height 25
click at [1114, 561] on button "Create" at bounding box center [1117, 561] width 47 height 25
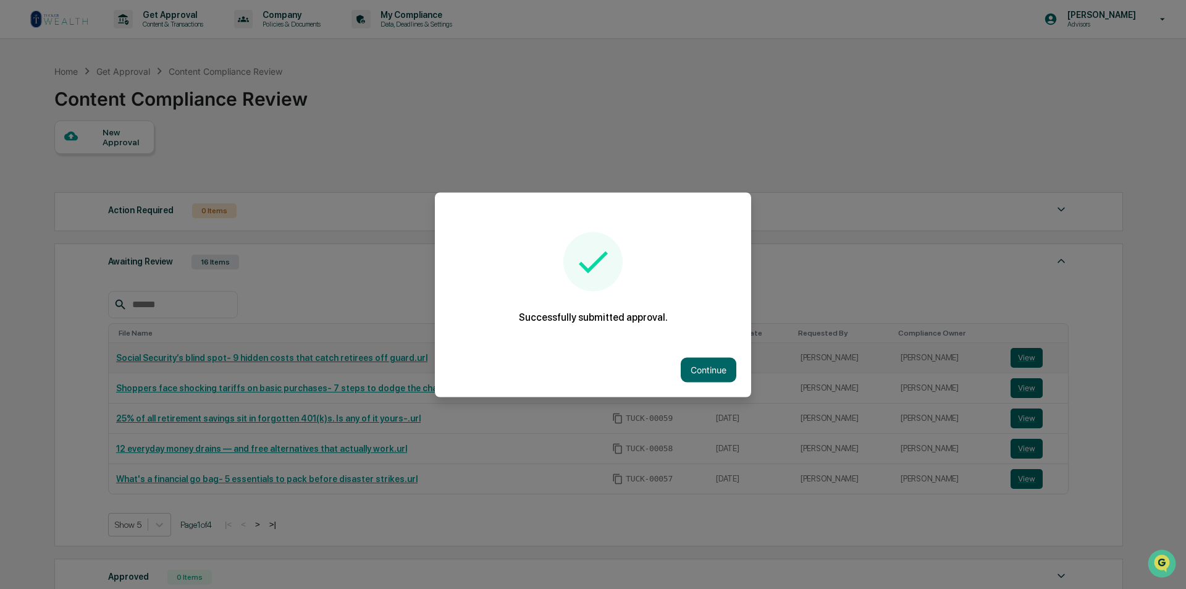
click at [703, 368] on button "Continue" at bounding box center [709, 369] width 56 height 25
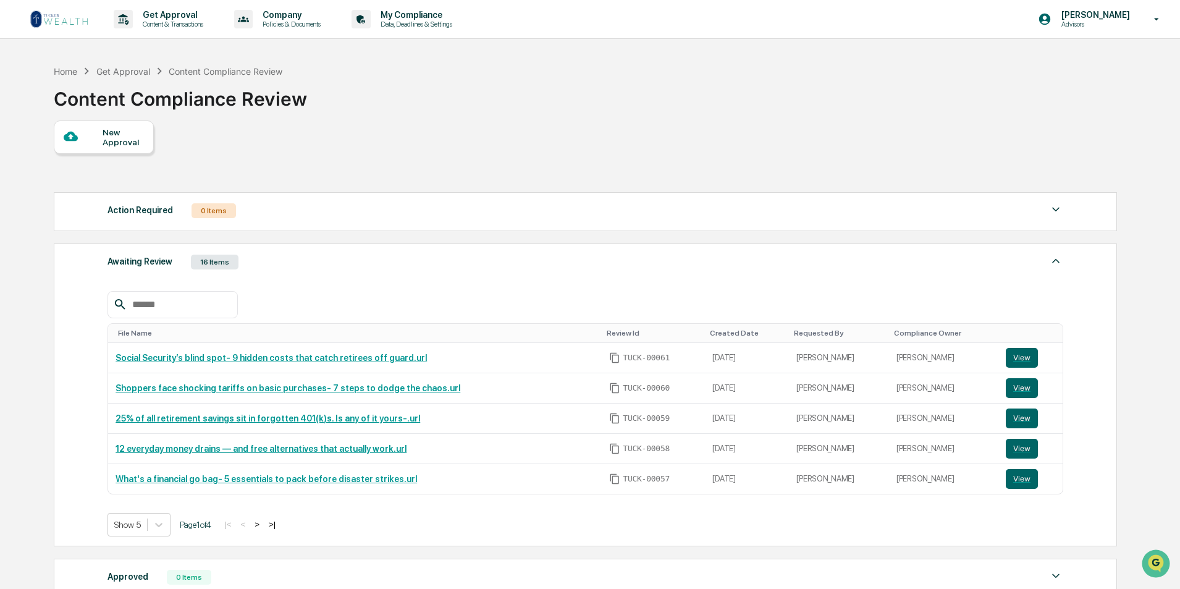
click at [122, 137] on div "New Approval" at bounding box center [123, 137] width 41 height 20
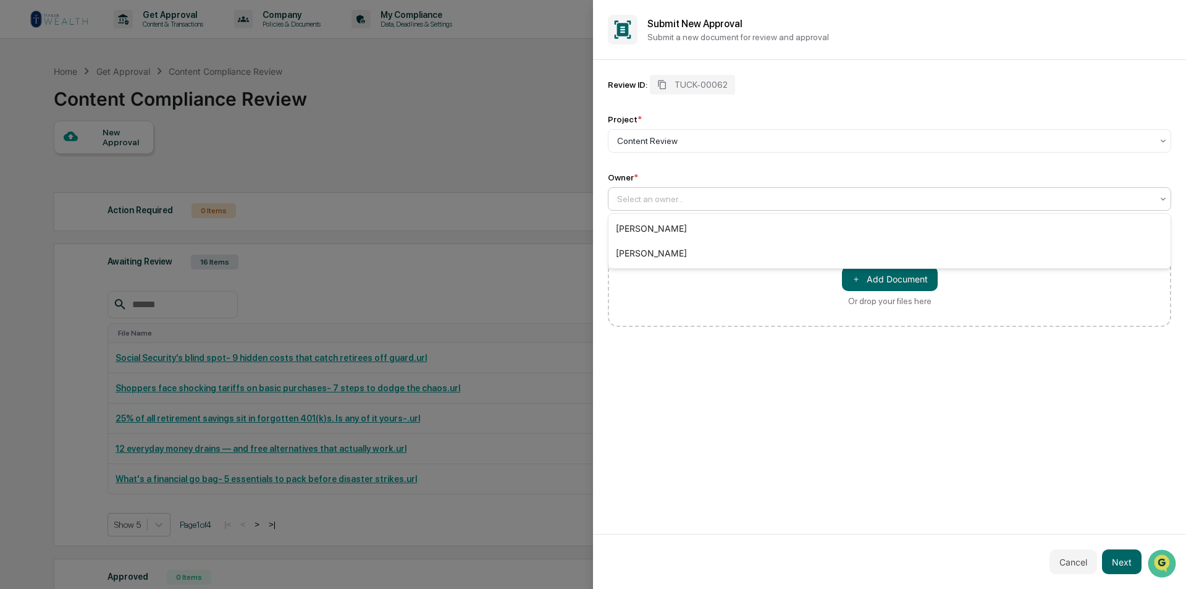
click at [660, 192] on div "Select an owner..." at bounding box center [884, 198] width 547 height 17
click at [639, 229] on div "[PERSON_NAME]" at bounding box center [889, 228] width 562 height 25
click at [887, 280] on button "＋ Add Document" at bounding box center [890, 278] width 96 height 25
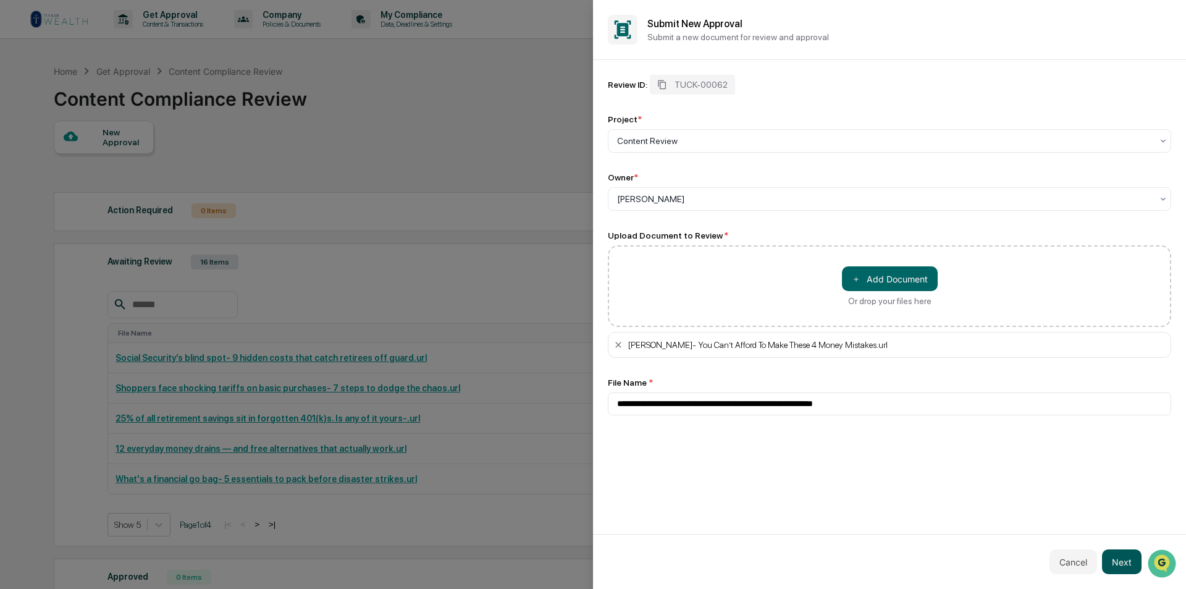
click at [1124, 560] on button "Next" at bounding box center [1122, 561] width 40 height 25
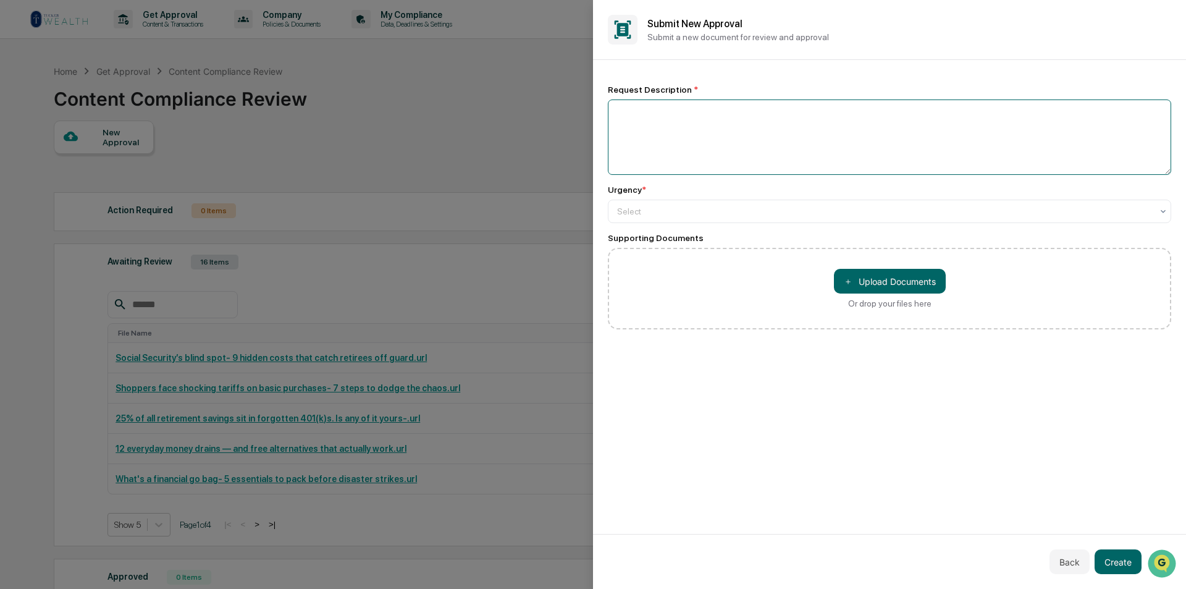
click at [653, 133] on textarea at bounding box center [889, 136] width 563 height 75
paste textarea "**********"
type textarea "**********"
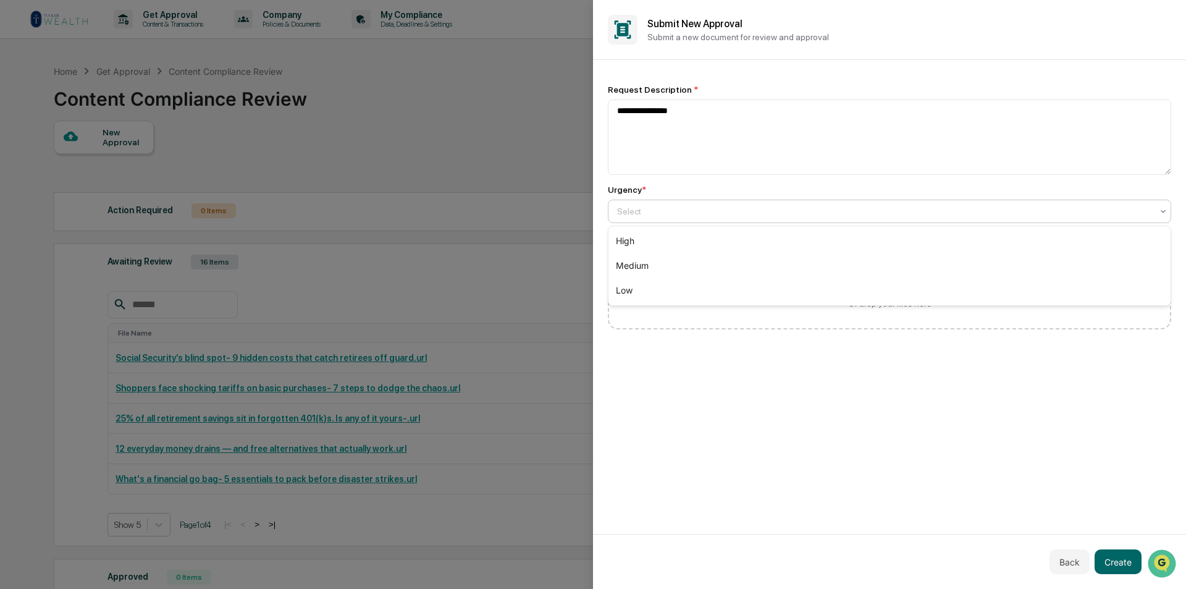
click at [708, 214] on div "Select" at bounding box center [884, 211] width 547 height 17
click at [668, 263] on div "Medium" at bounding box center [889, 265] width 562 height 25
click at [1114, 558] on button "Create" at bounding box center [1117, 561] width 47 height 25
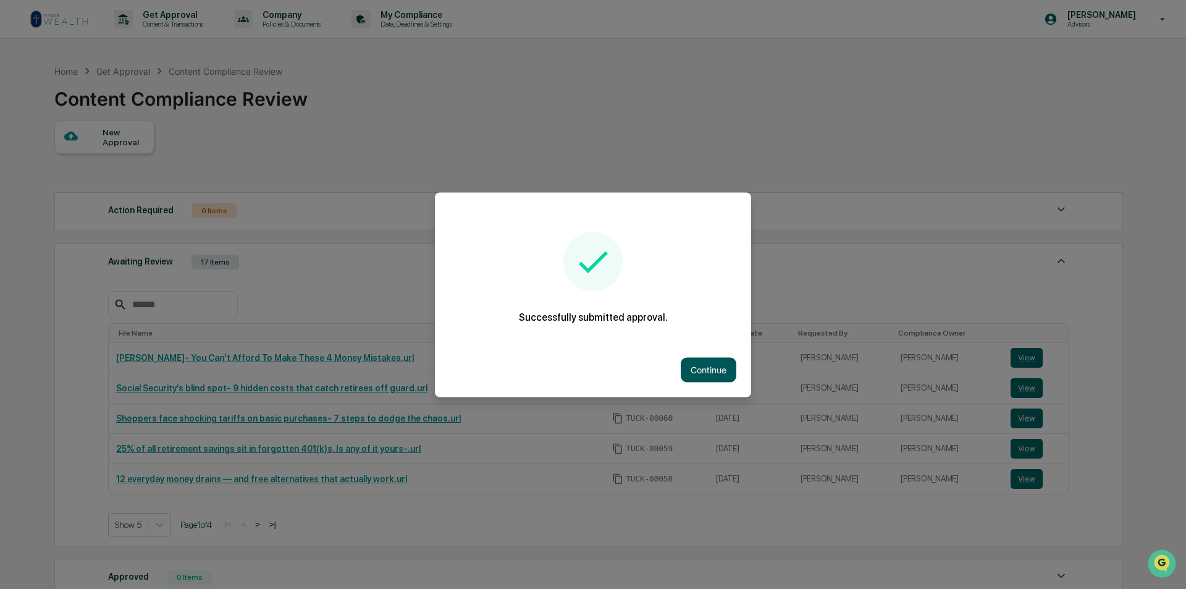
click at [697, 359] on button "Continue" at bounding box center [709, 369] width 56 height 25
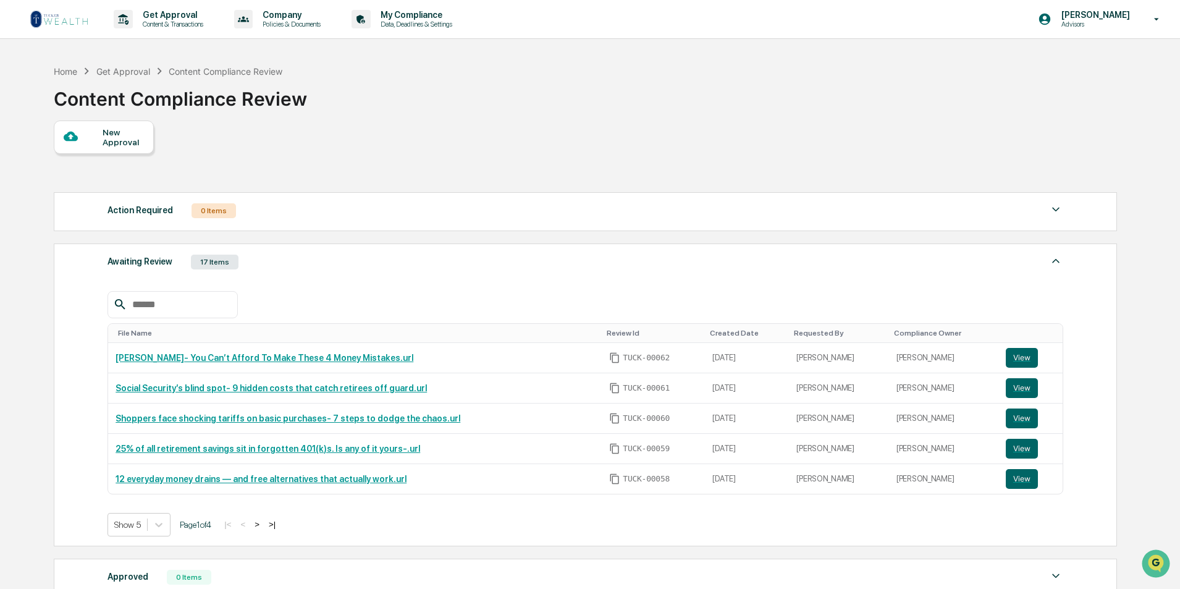
click at [116, 142] on div "New Approval" at bounding box center [123, 137] width 41 height 20
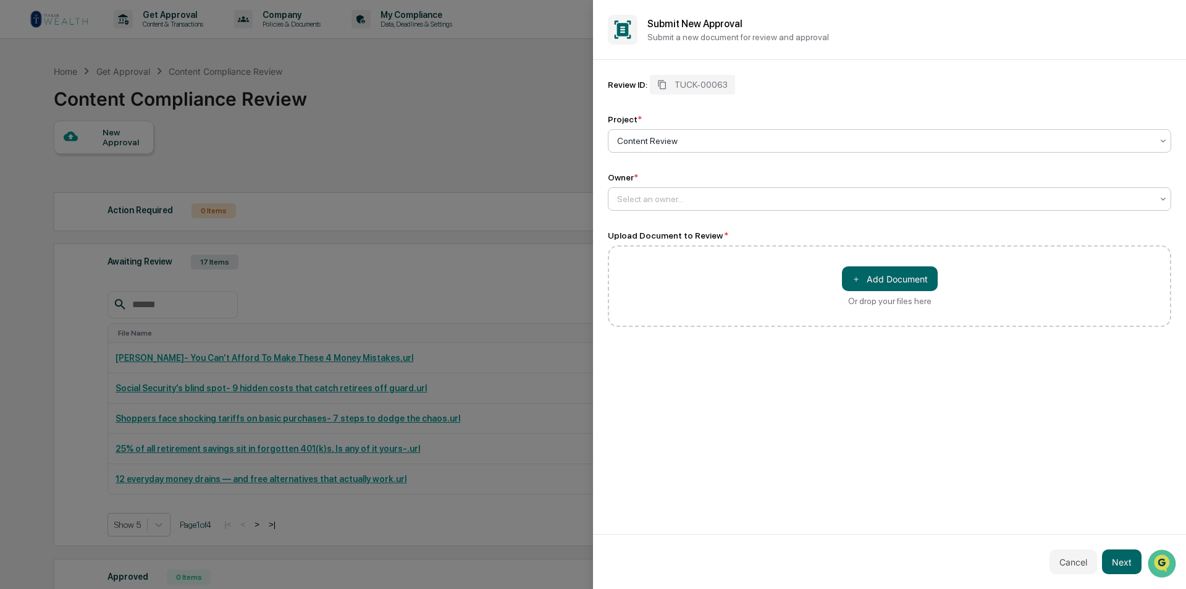
click at [630, 195] on div at bounding box center [884, 199] width 535 height 12
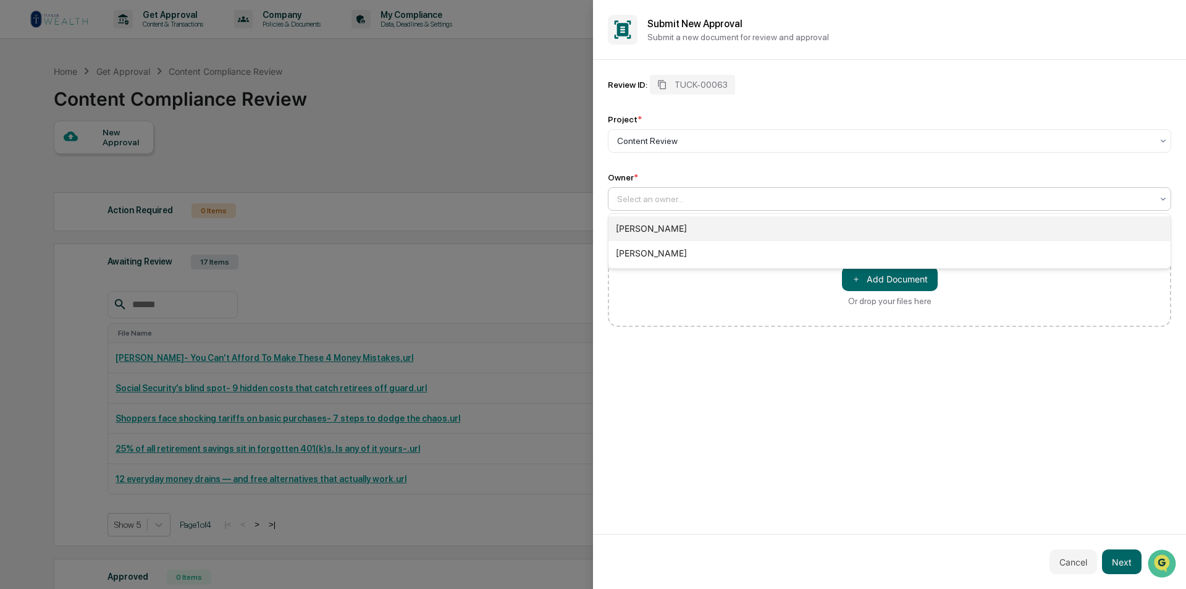
click at [639, 225] on div "[PERSON_NAME]" at bounding box center [889, 228] width 562 height 25
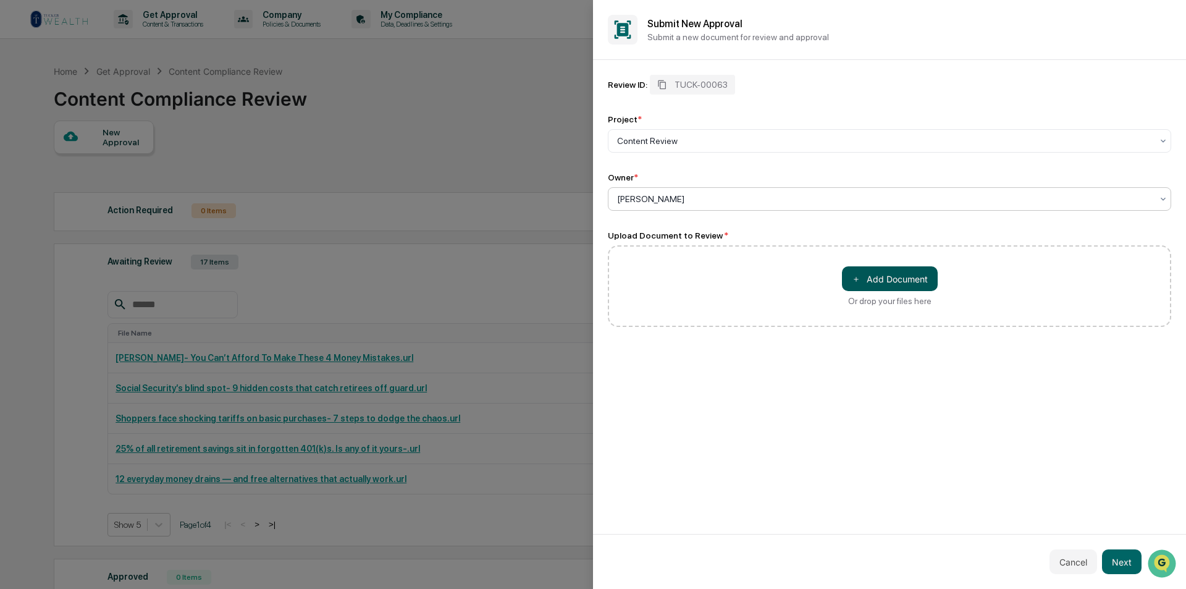
click at [907, 274] on button "＋ Add Document" at bounding box center [890, 278] width 96 height 25
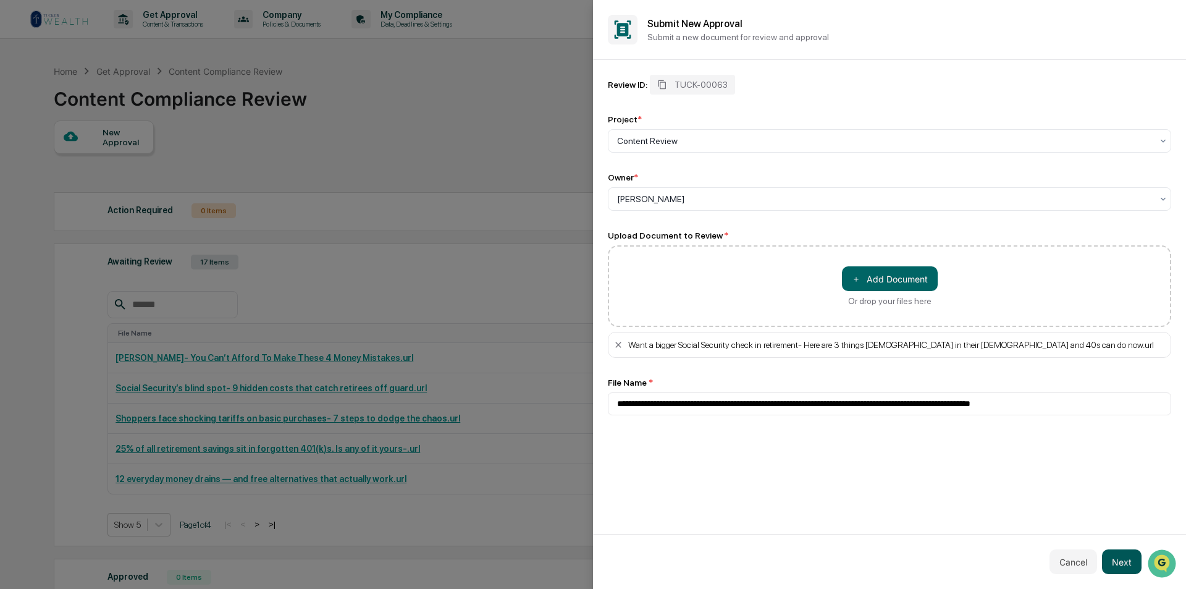
click at [1120, 554] on button "Next" at bounding box center [1122, 561] width 40 height 25
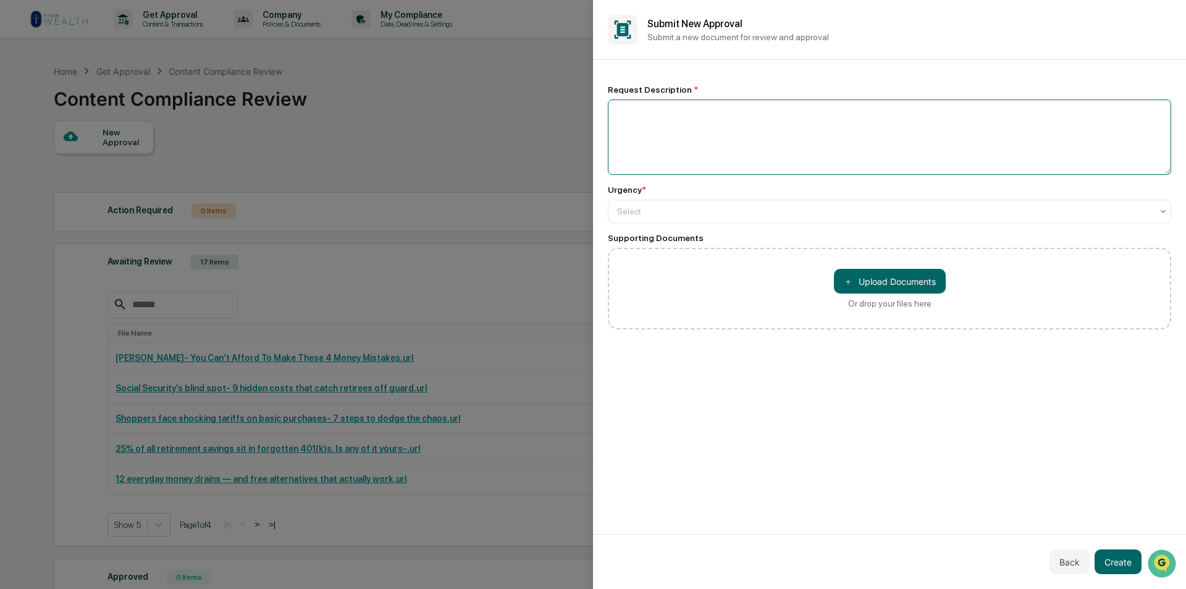
click at [673, 141] on textarea at bounding box center [889, 136] width 563 height 75
paste textarea "**********"
type textarea "**********"
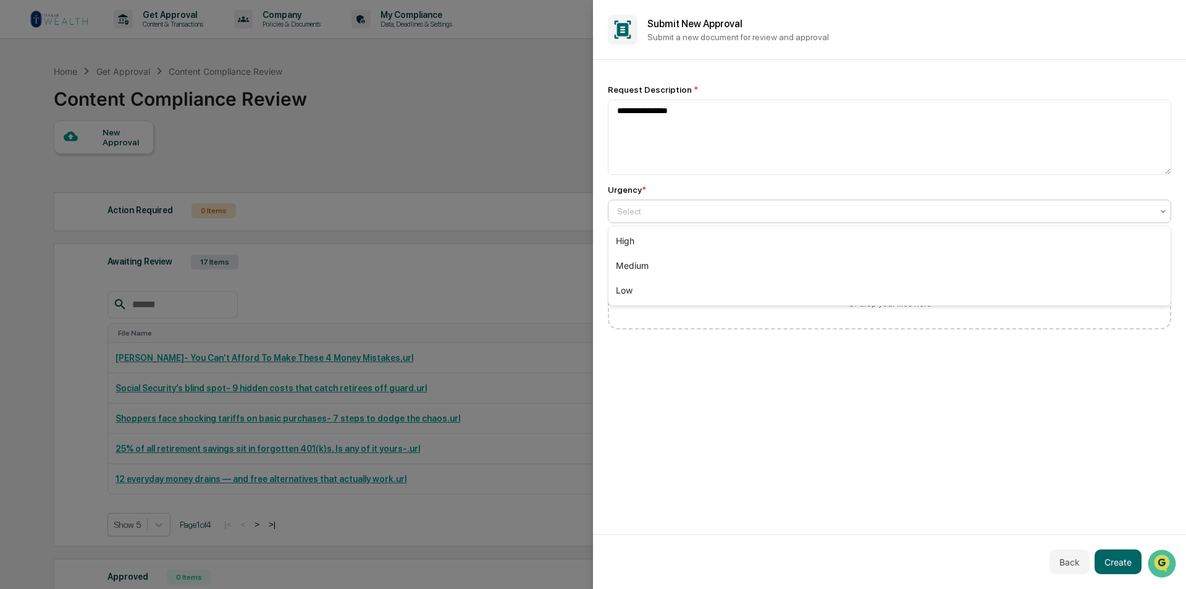
click at [705, 202] on div "Select" at bounding box center [889, 210] width 563 height 23
click at [680, 262] on div "Medium" at bounding box center [889, 265] width 562 height 25
click at [1109, 563] on button "Create" at bounding box center [1117, 561] width 47 height 25
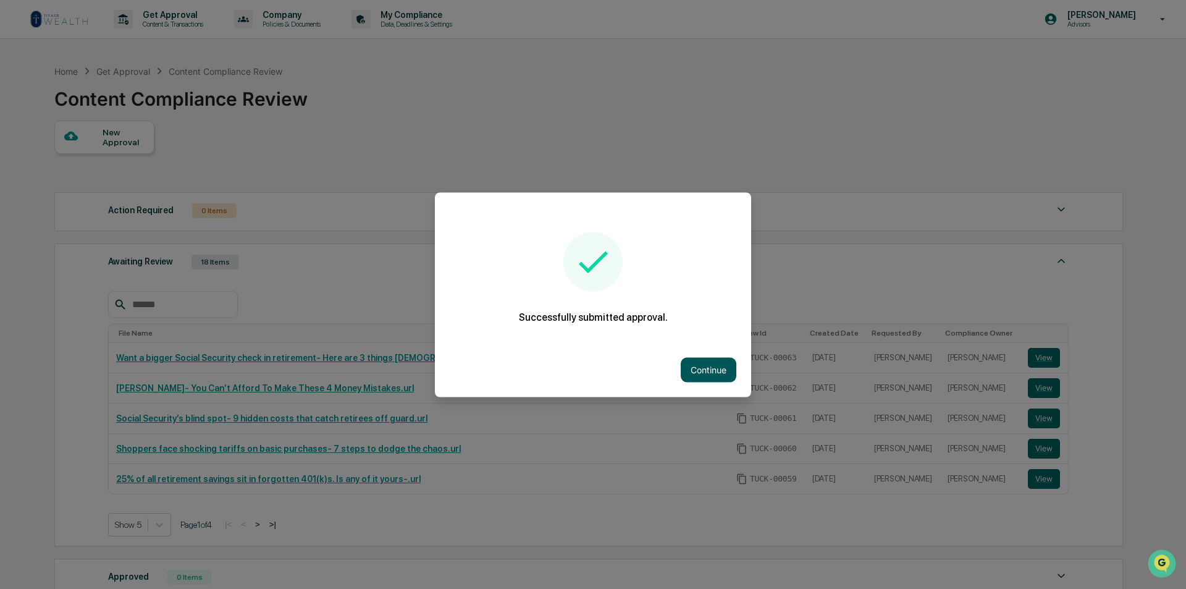
click at [708, 361] on button "Continue" at bounding box center [709, 369] width 56 height 25
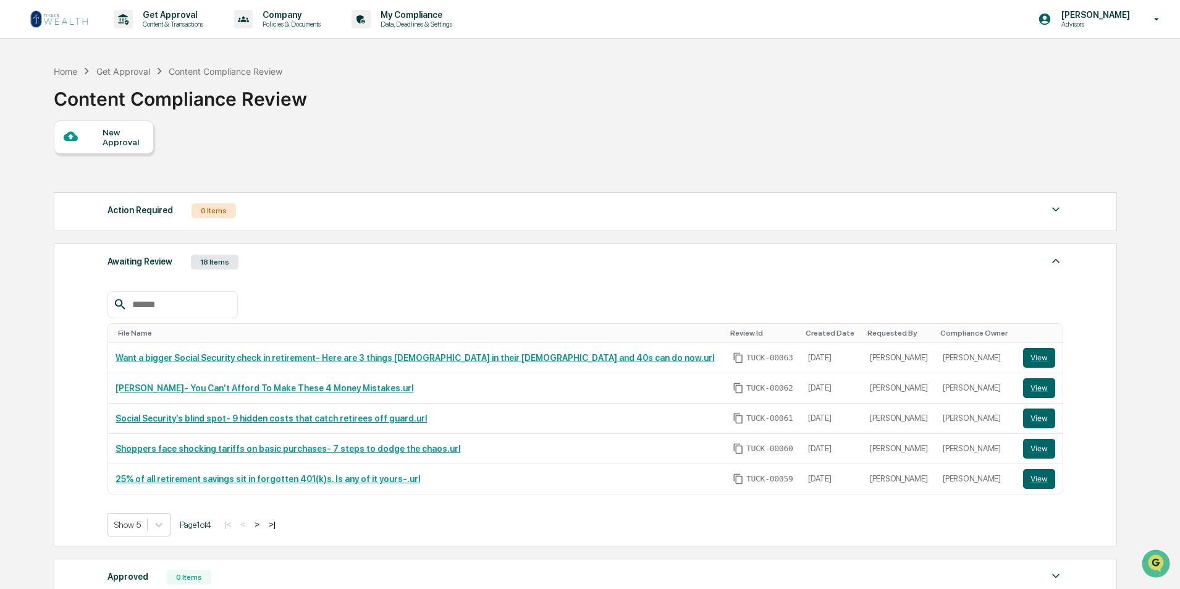
click at [133, 142] on div "New Approval" at bounding box center [123, 137] width 41 height 20
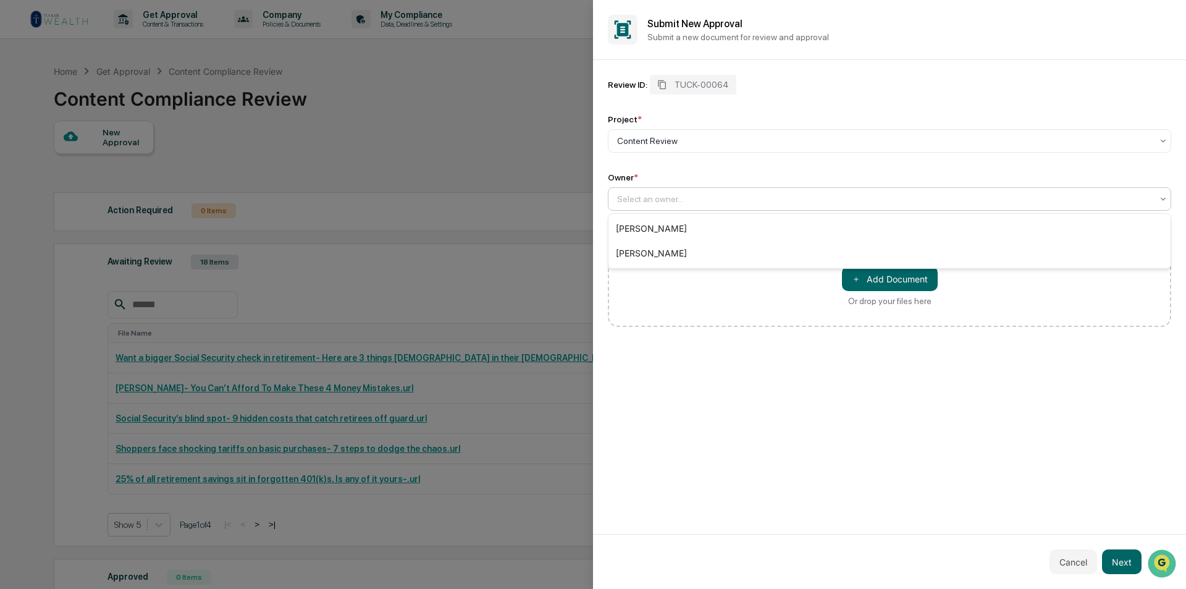
click at [630, 196] on div at bounding box center [884, 199] width 535 height 12
click at [633, 226] on div "[PERSON_NAME]" at bounding box center [889, 228] width 562 height 25
click at [879, 274] on button "＋ Add Document" at bounding box center [890, 278] width 96 height 25
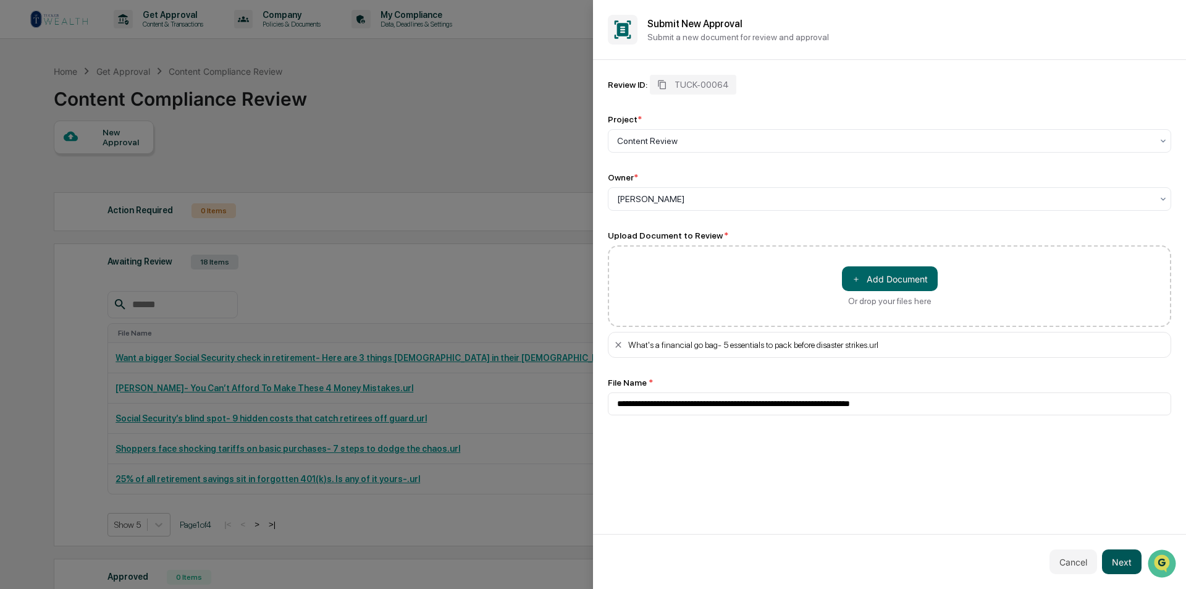
click at [1120, 566] on button "Next" at bounding box center [1122, 561] width 40 height 25
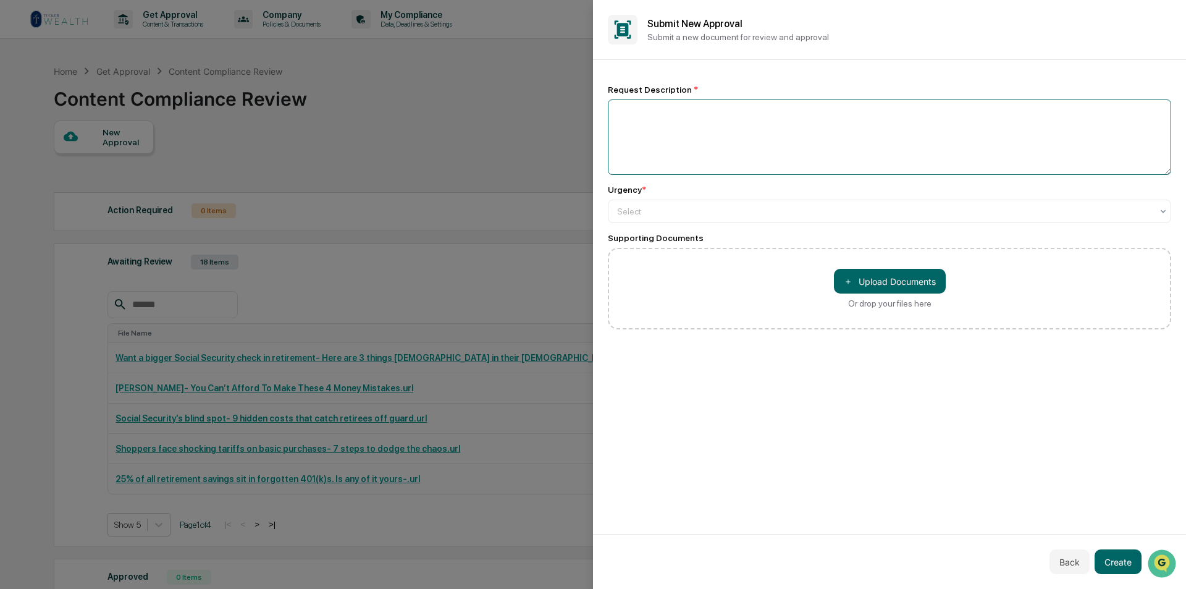
click at [651, 137] on textarea at bounding box center [889, 136] width 563 height 75
paste textarea "**********"
type textarea "**********"
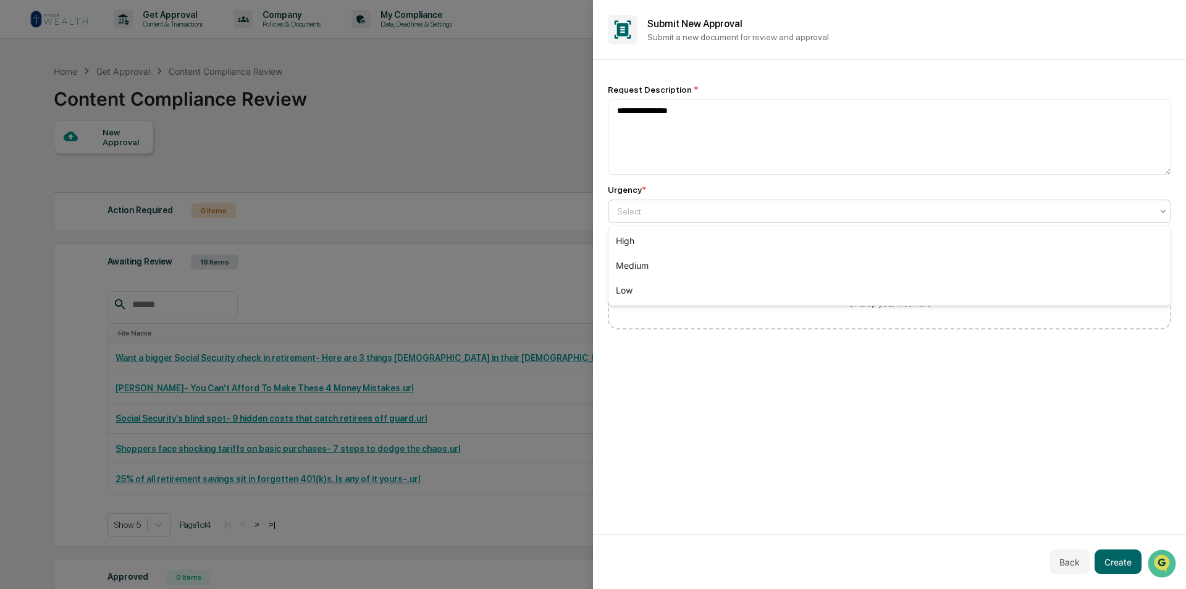
click at [678, 219] on div "Select" at bounding box center [884, 211] width 547 height 17
click at [652, 258] on div "Medium" at bounding box center [889, 265] width 562 height 25
click at [1115, 566] on button "Create" at bounding box center [1117, 561] width 47 height 25
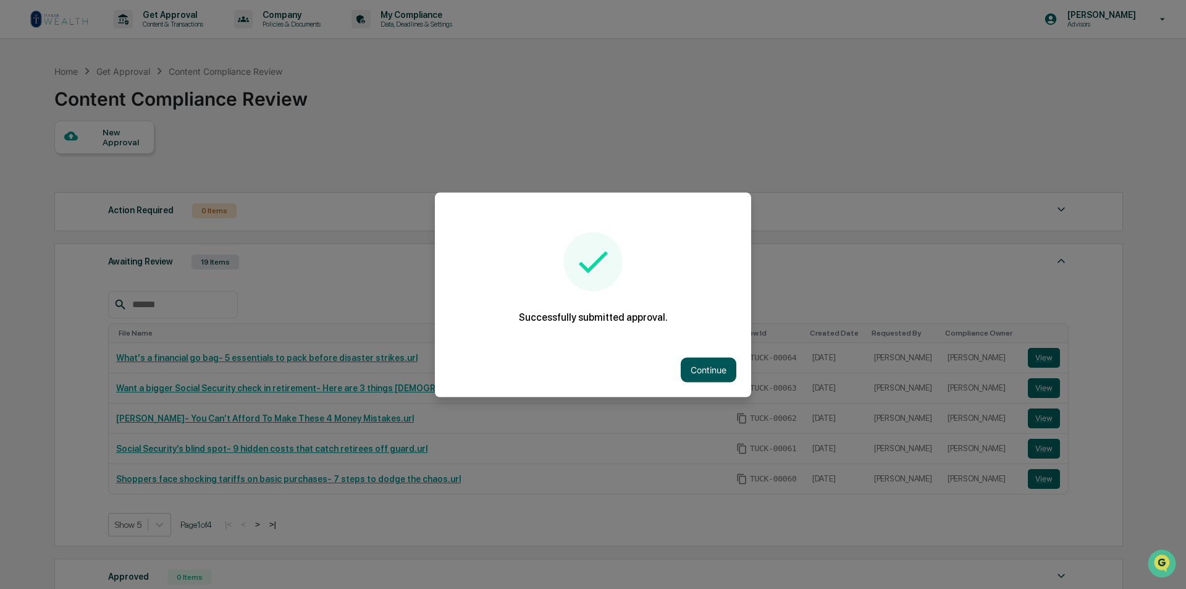
click at [709, 361] on button "Continue" at bounding box center [709, 369] width 56 height 25
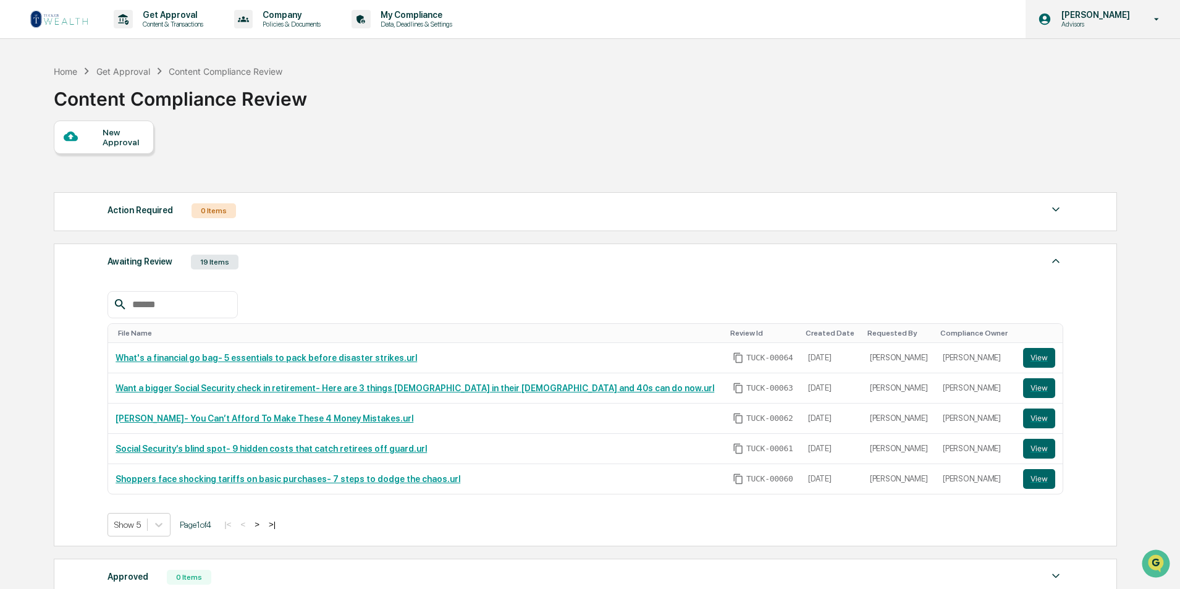
click at [1108, 9] on div "[PERSON_NAME] Advisors" at bounding box center [1102, 19] width 154 height 38
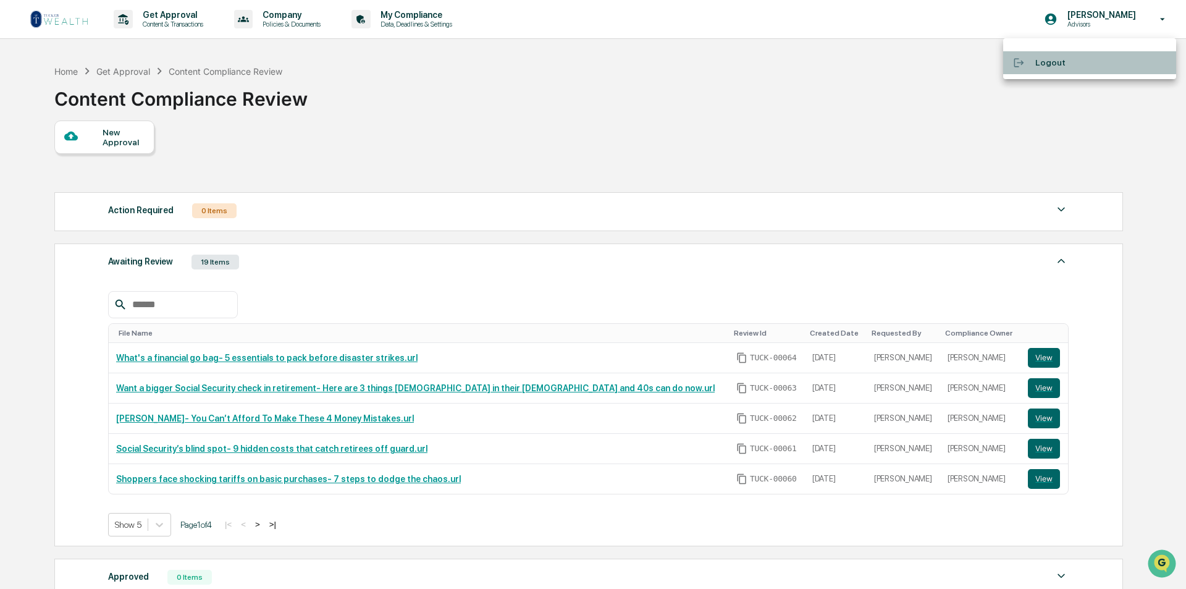
click at [1049, 63] on li "Logout" at bounding box center [1089, 62] width 173 height 23
